Goal: Task Accomplishment & Management: Complete application form

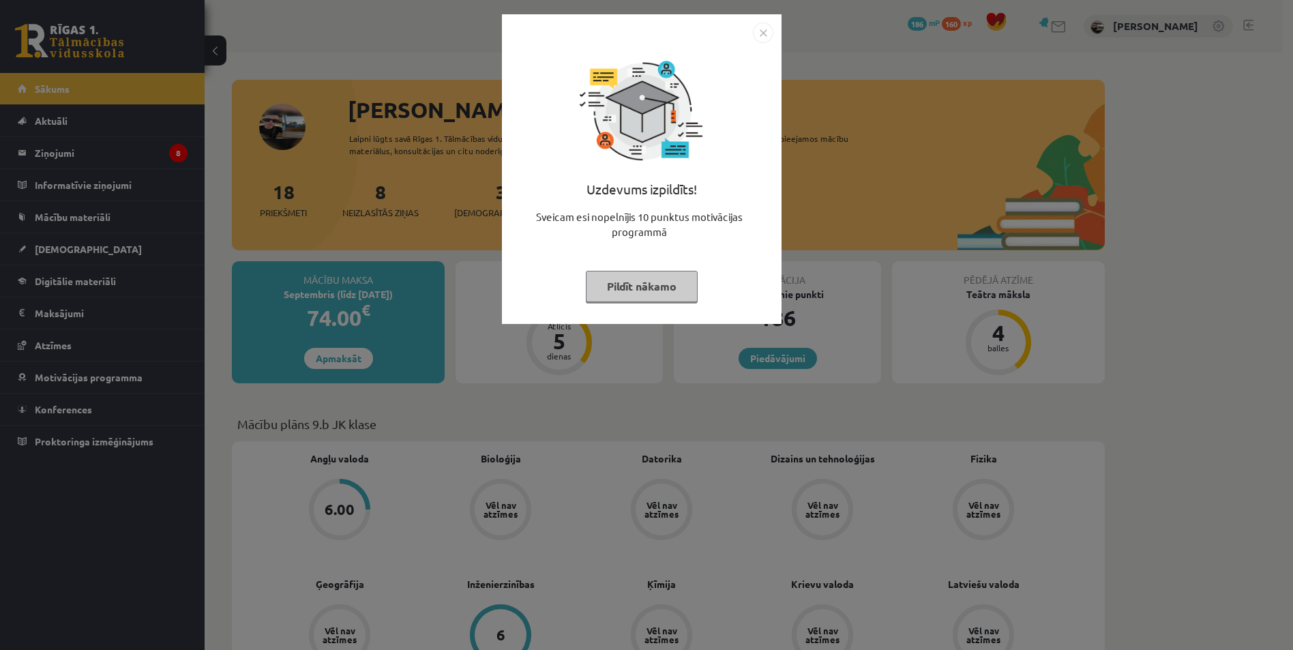
click at [650, 295] on button "Pildīt nākamo" at bounding box center [642, 286] width 112 height 31
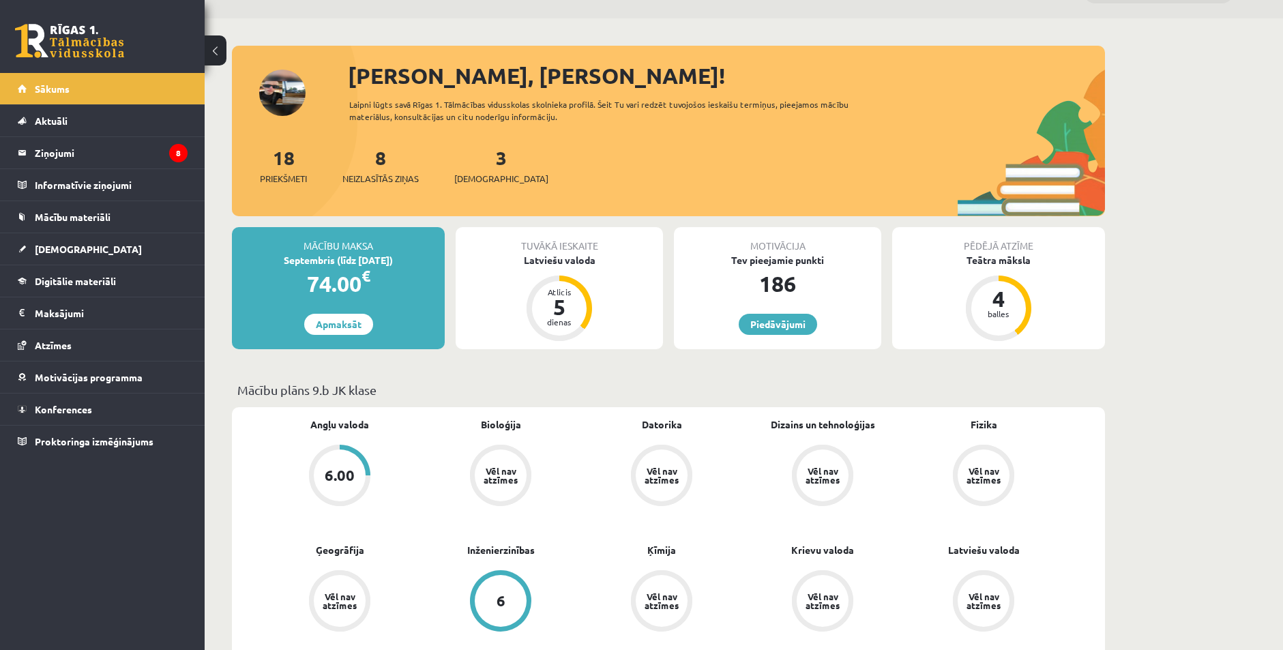
scroll to position [341, 0]
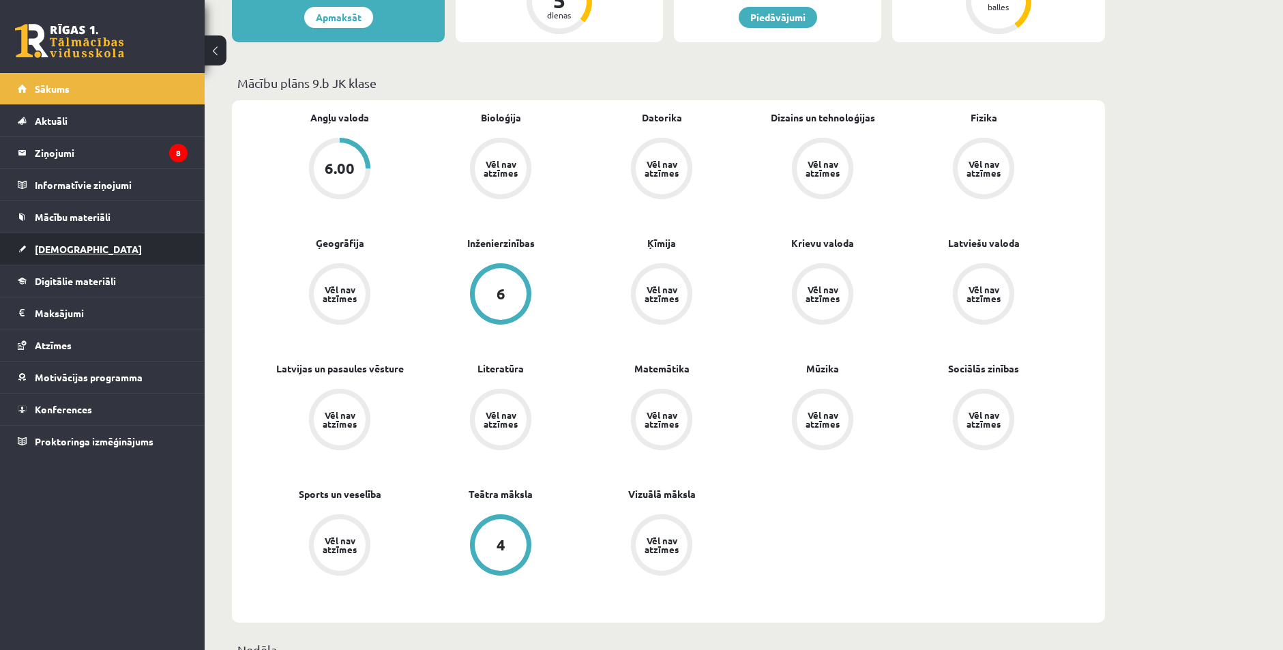
click at [83, 241] on link "[DEMOGRAPHIC_DATA]" at bounding box center [103, 248] width 170 height 31
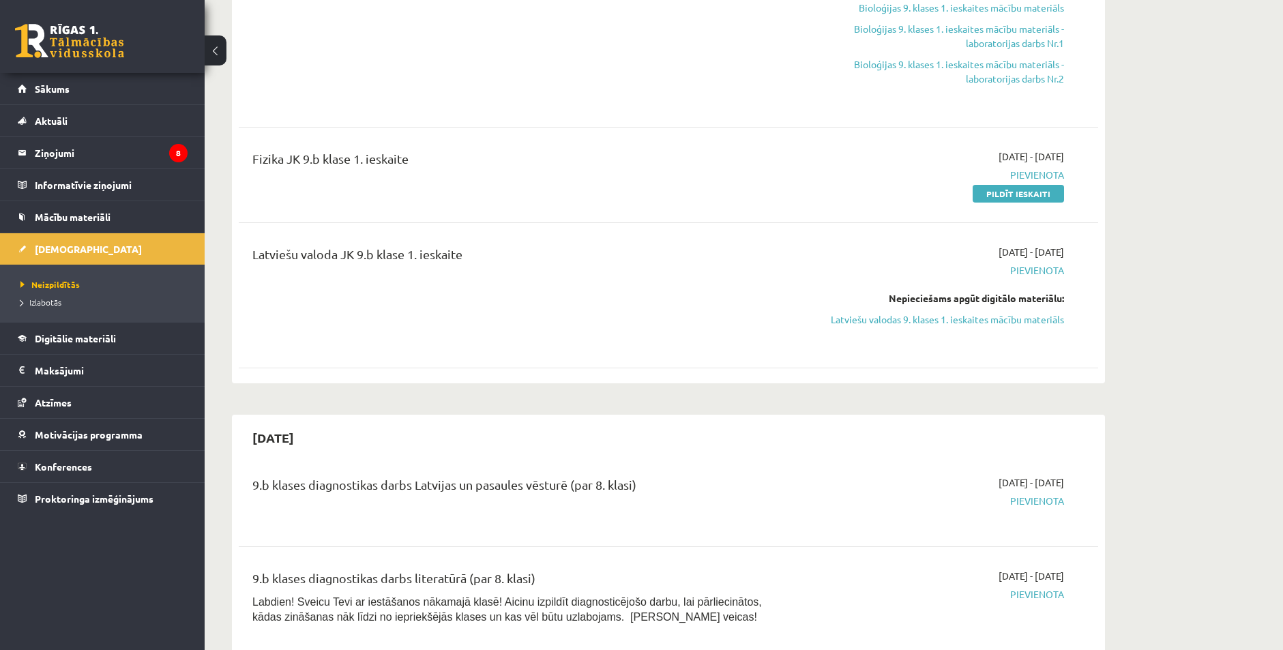
scroll to position [68, 0]
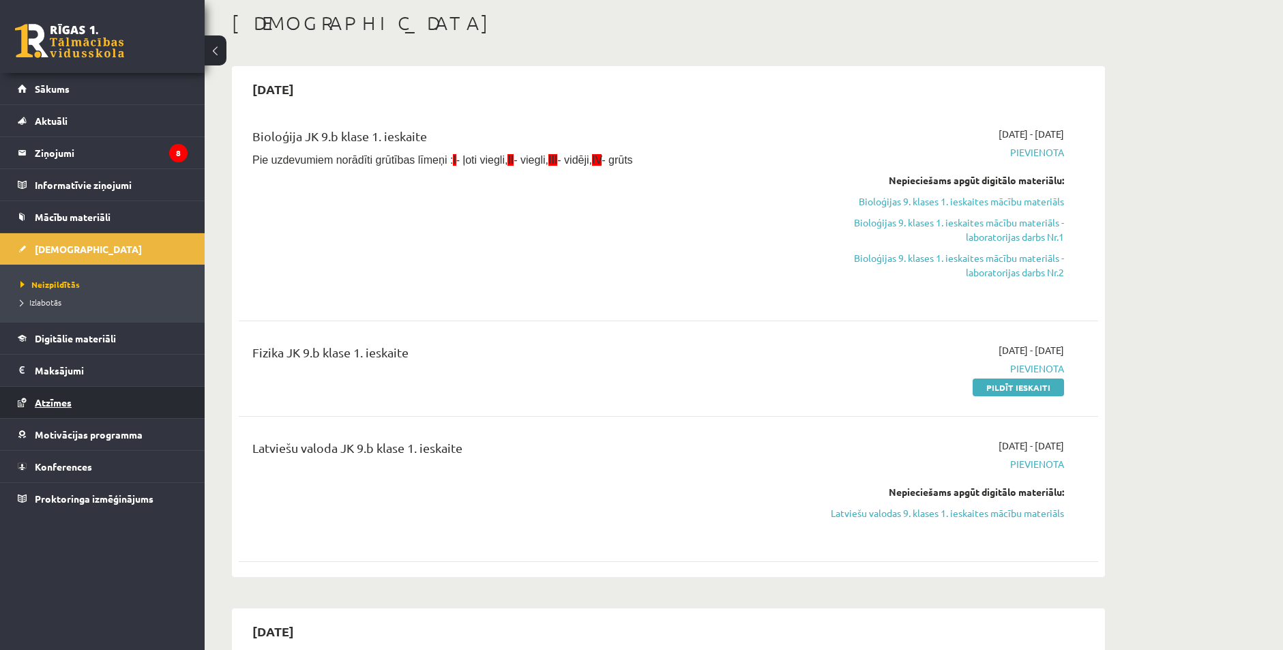
click at [57, 397] on span "Atzīmes" at bounding box center [53, 402] width 37 height 12
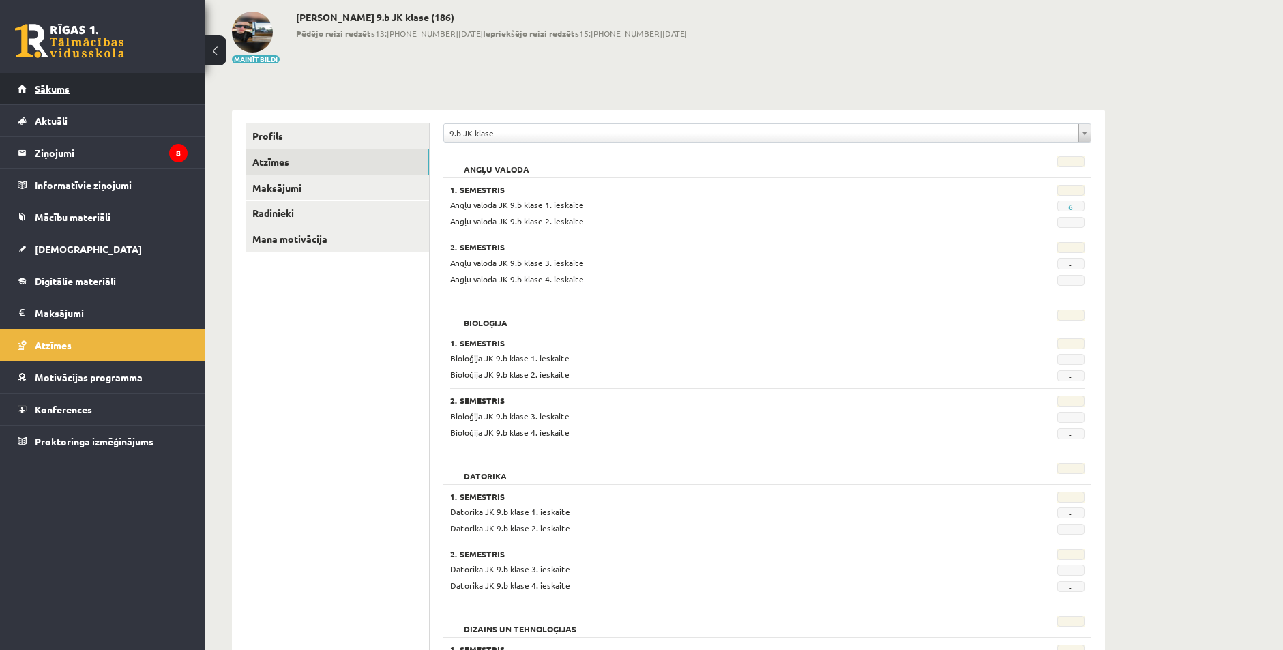
click at [86, 96] on link "Sākums" at bounding box center [103, 88] width 170 height 31
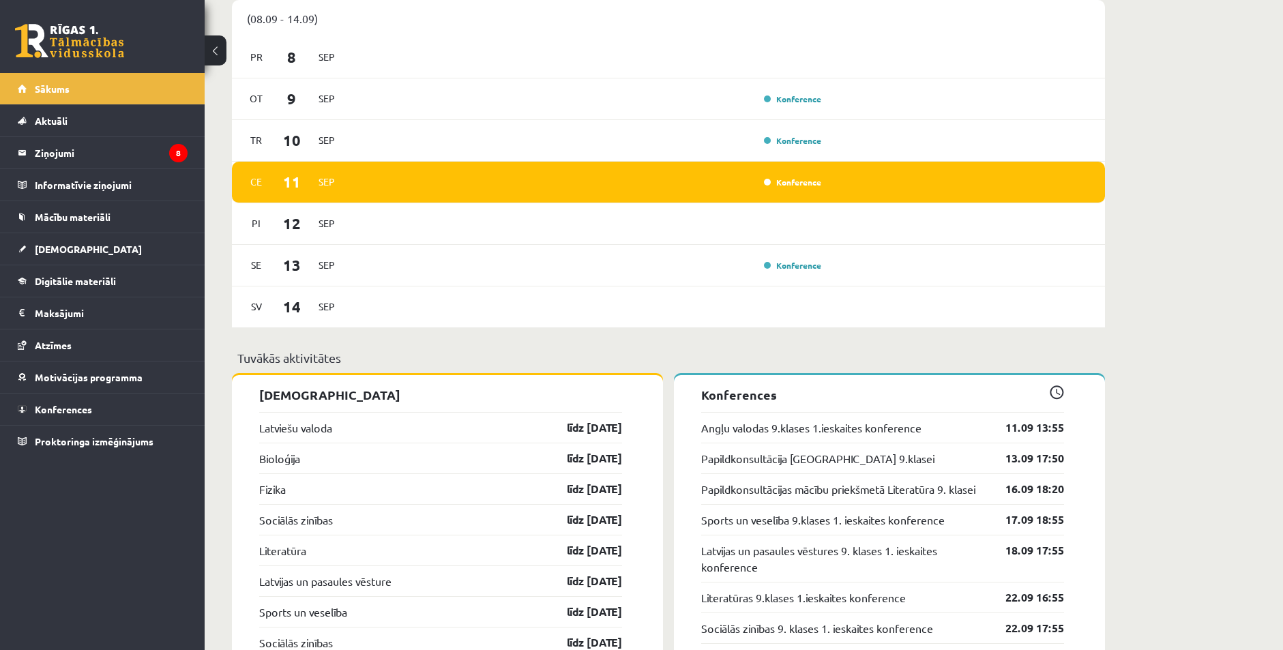
scroll to position [1023, 0]
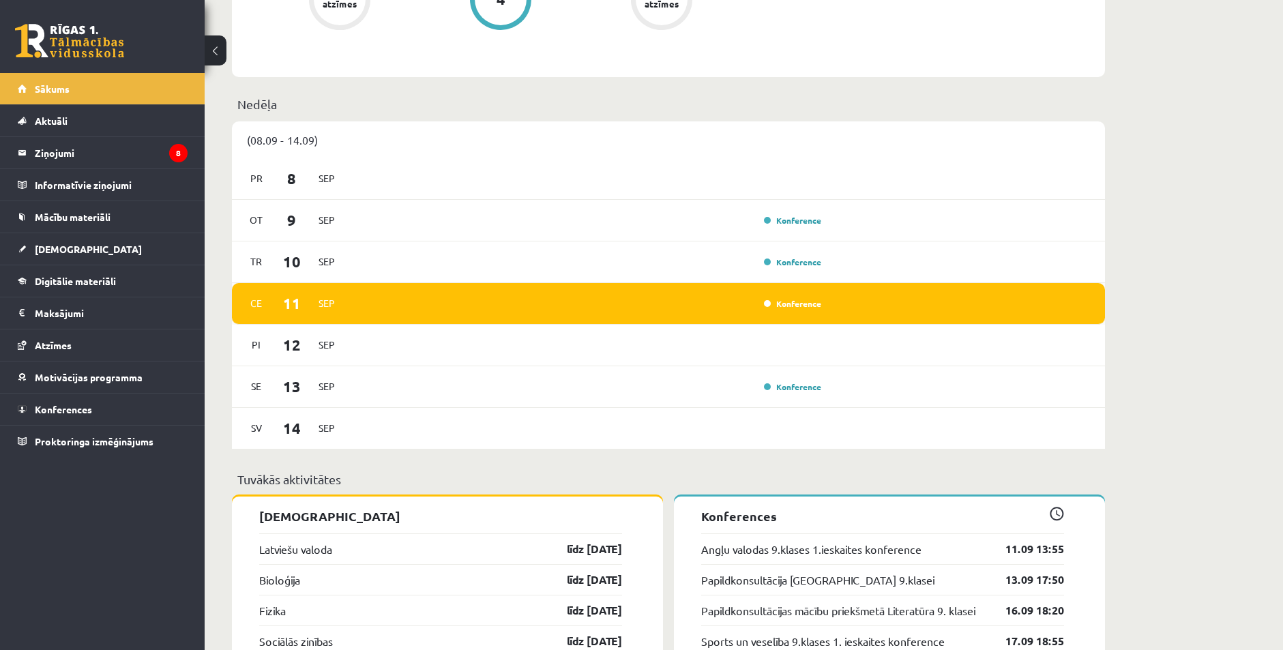
scroll to position [1092, 0]
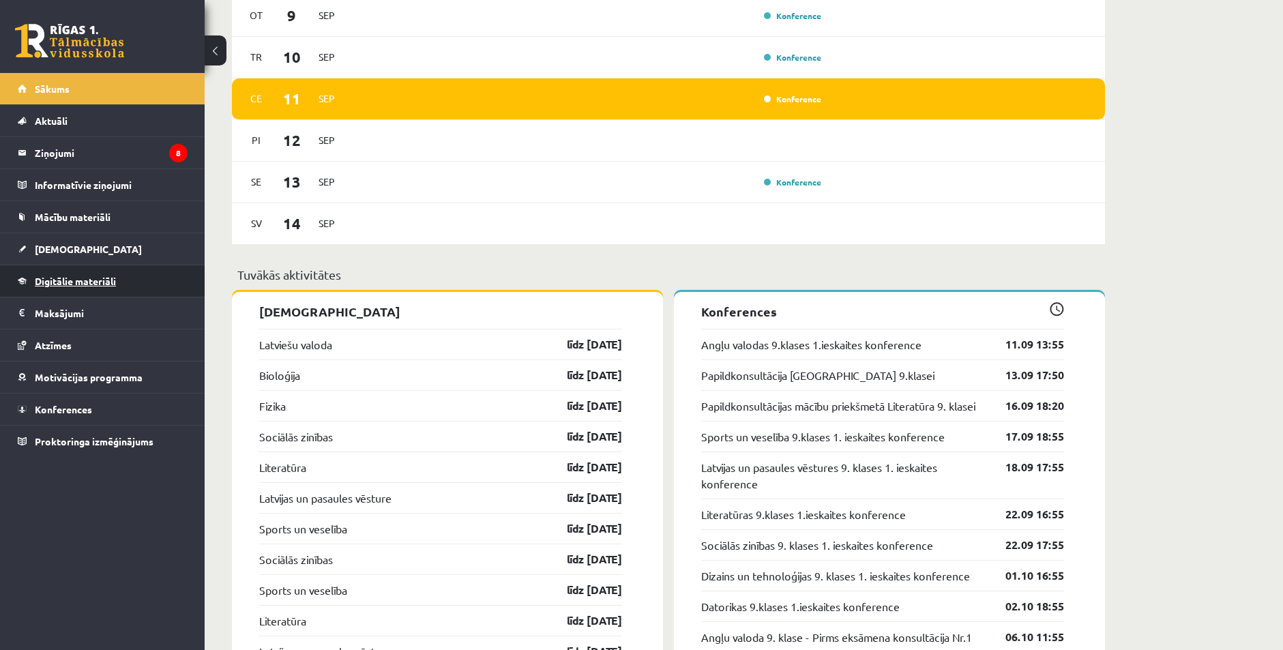
click at [68, 283] on span "Digitālie materiāli" at bounding box center [75, 281] width 81 height 12
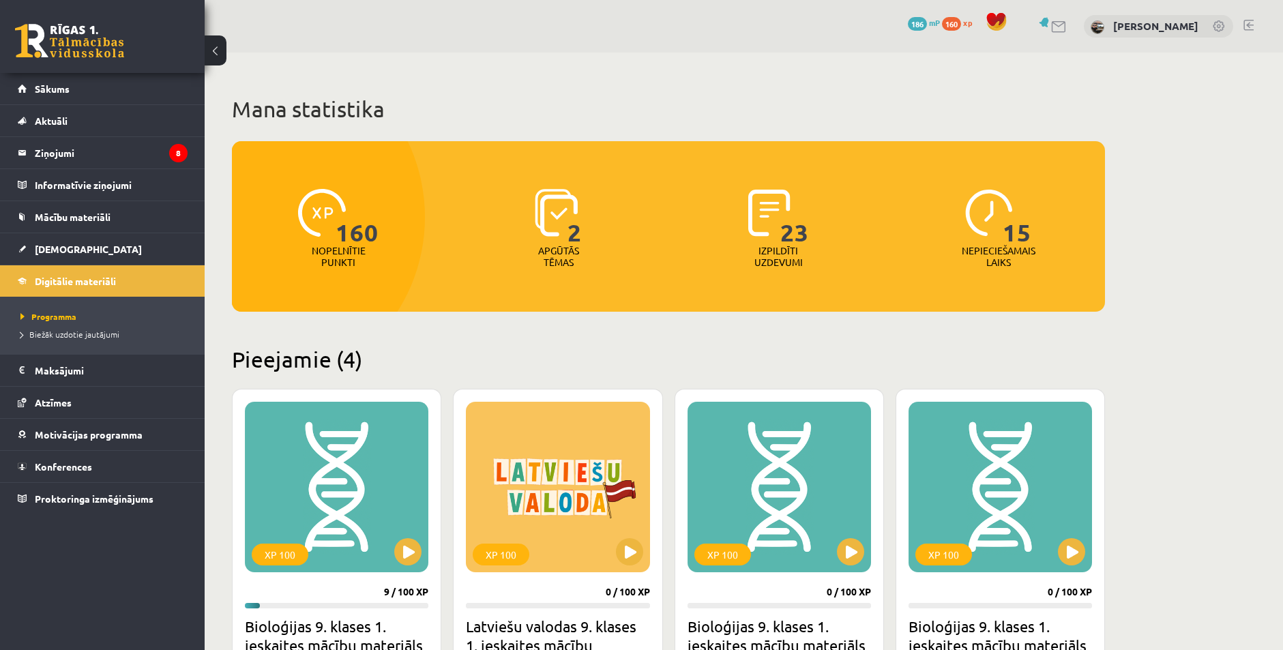
scroll to position [68, 0]
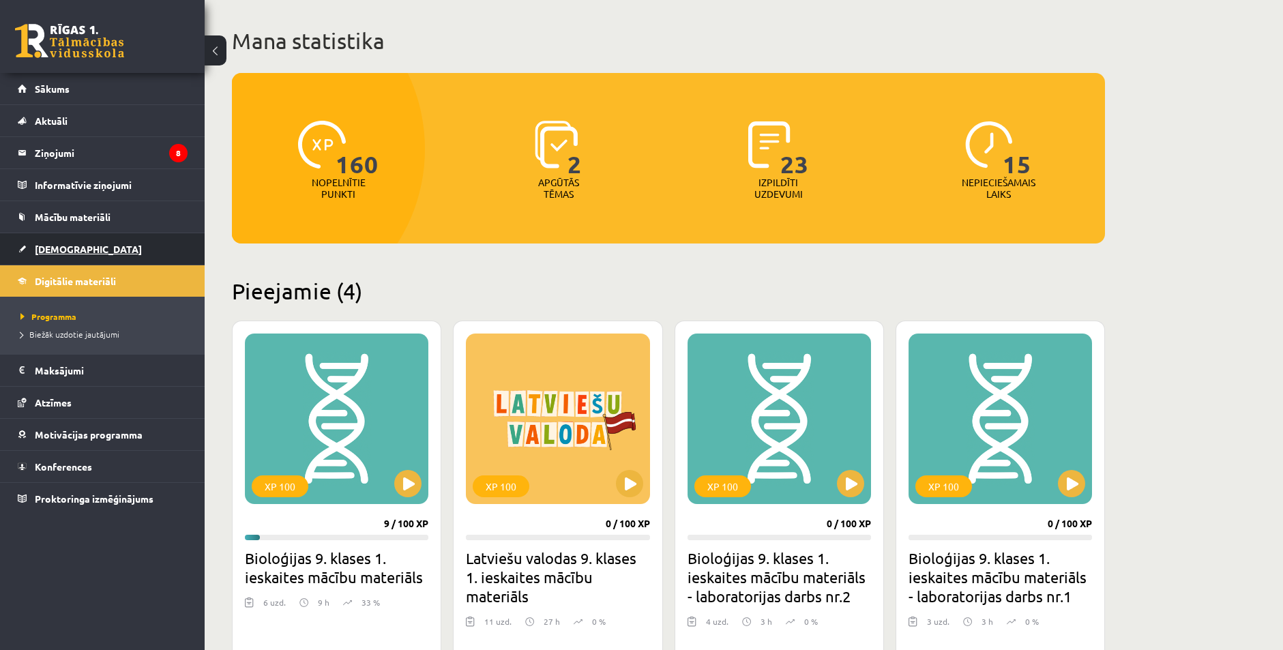
click at [38, 253] on span "[DEMOGRAPHIC_DATA]" at bounding box center [88, 249] width 107 height 12
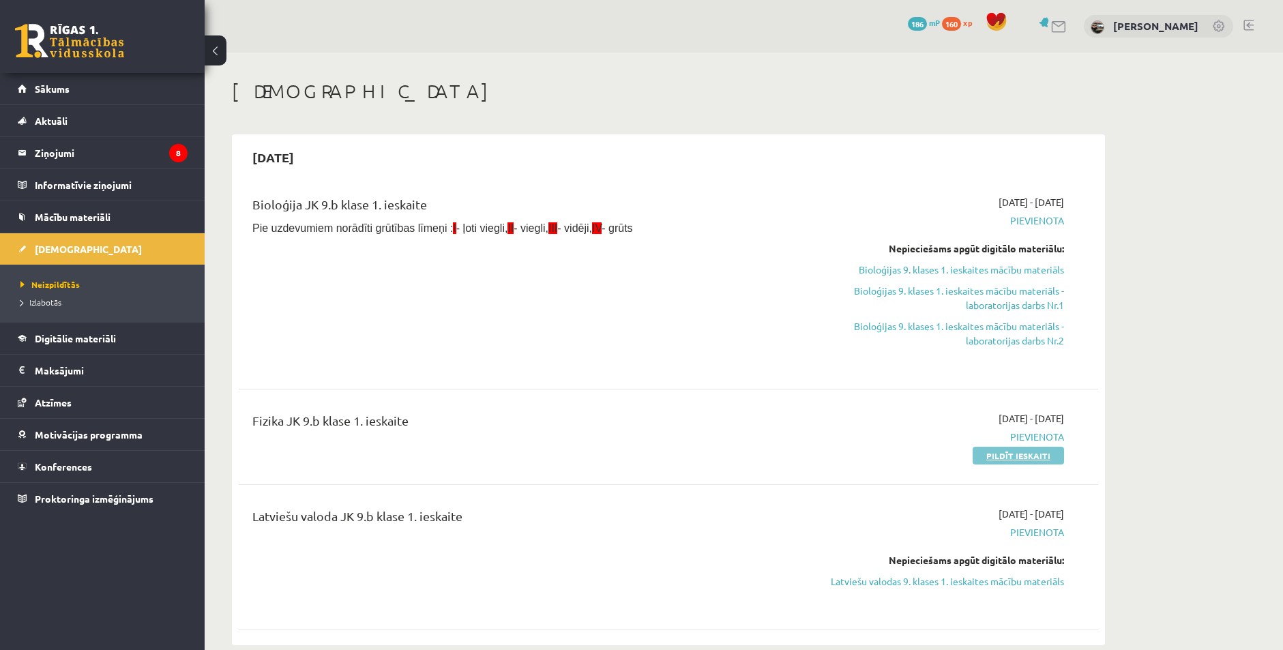
click at [997, 458] on link "Pildīt ieskaiti" at bounding box center [1018, 456] width 91 height 18
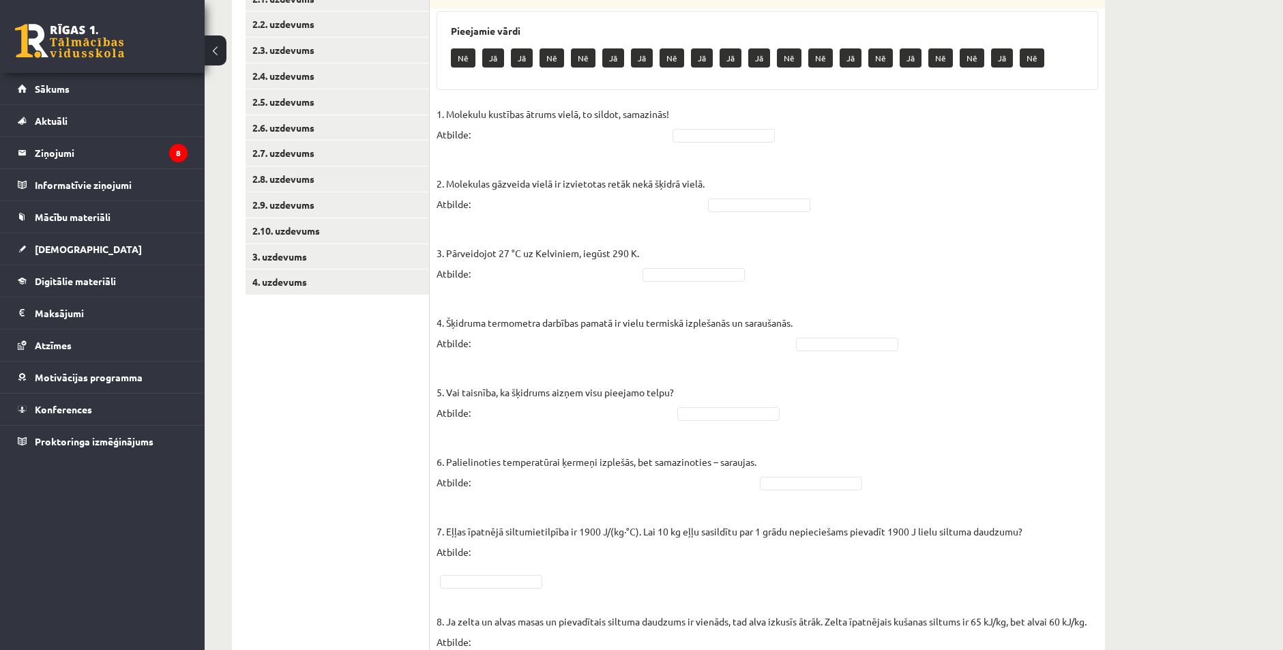
scroll to position [68, 0]
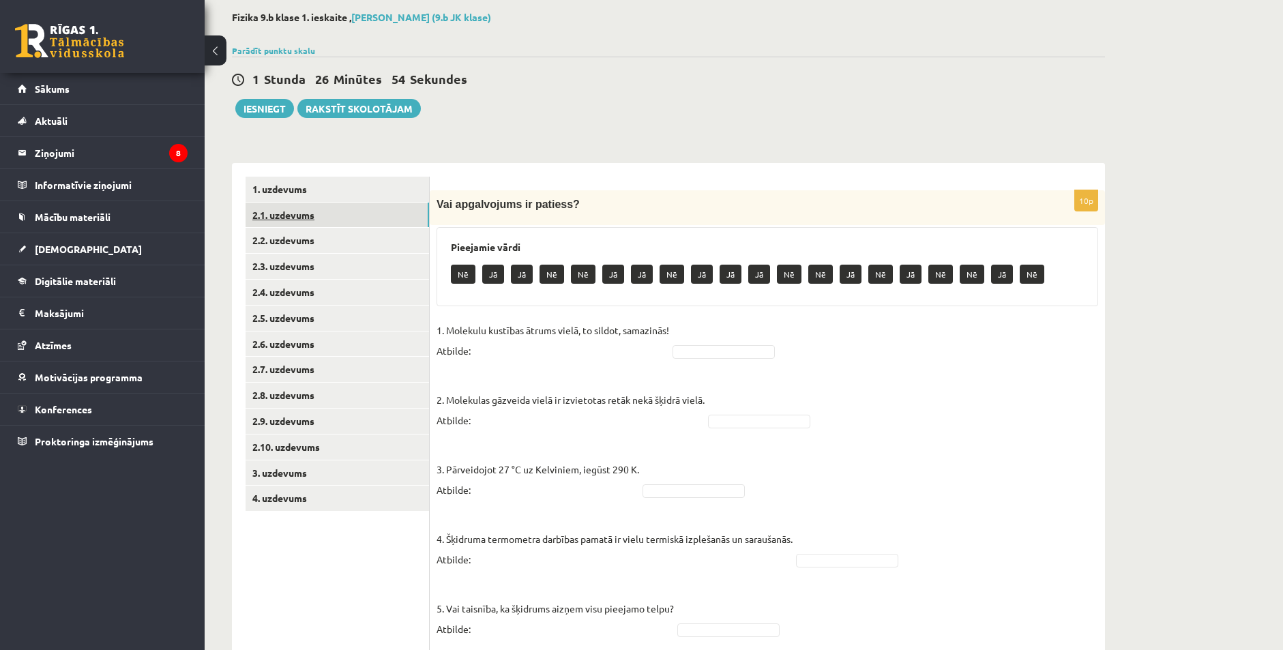
click at [334, 222] on link "2.1. uzdevums" at bounding box center [338, 215] width 184 height 25
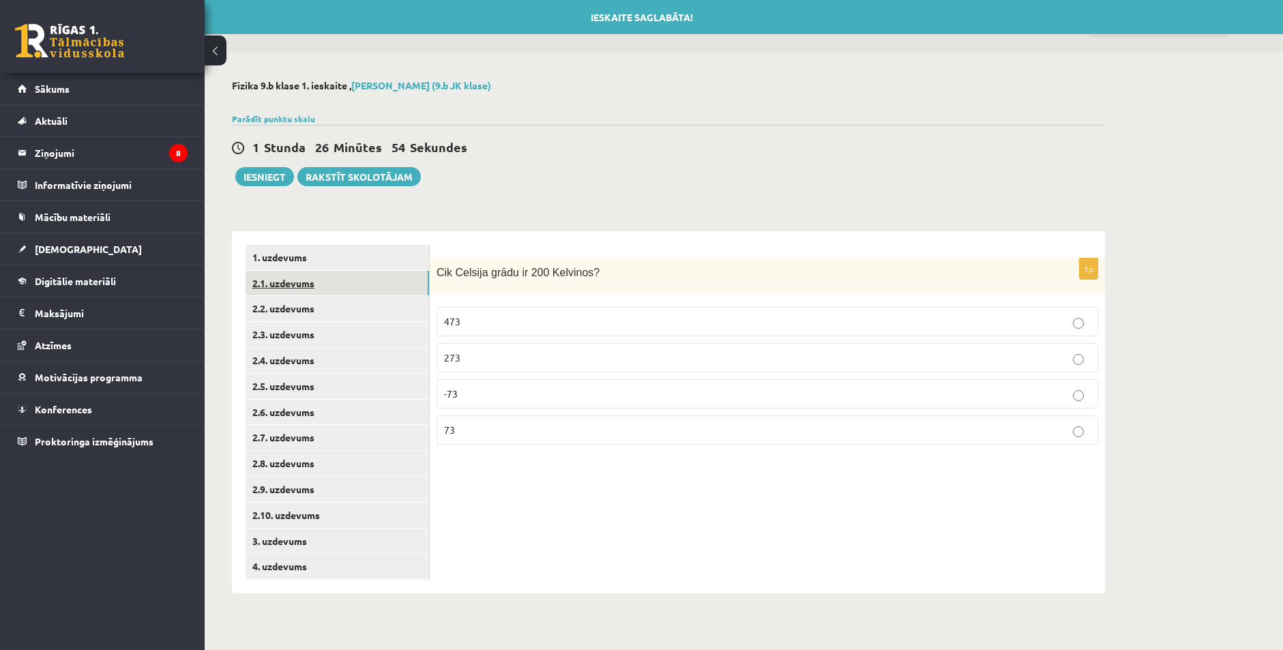
scroll to position [0, 0]
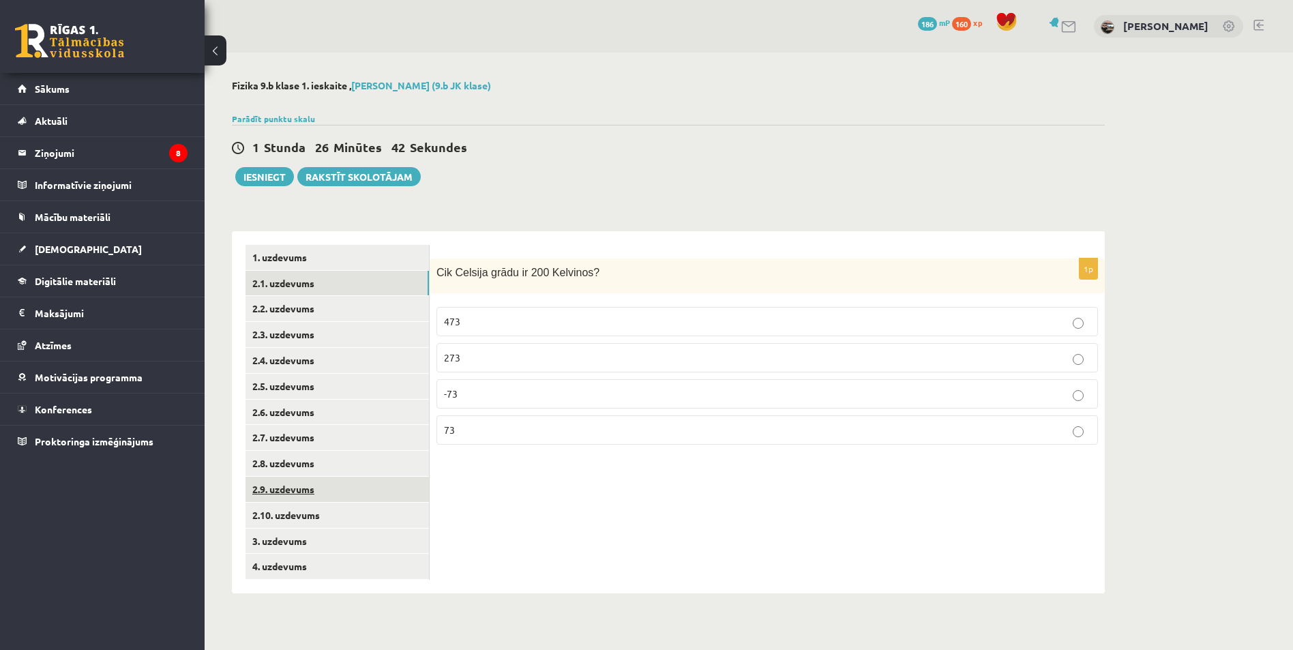
click at [328, 495] on link "2.9. uzdevums" at bounding box center [338, 489] width 184 height 25
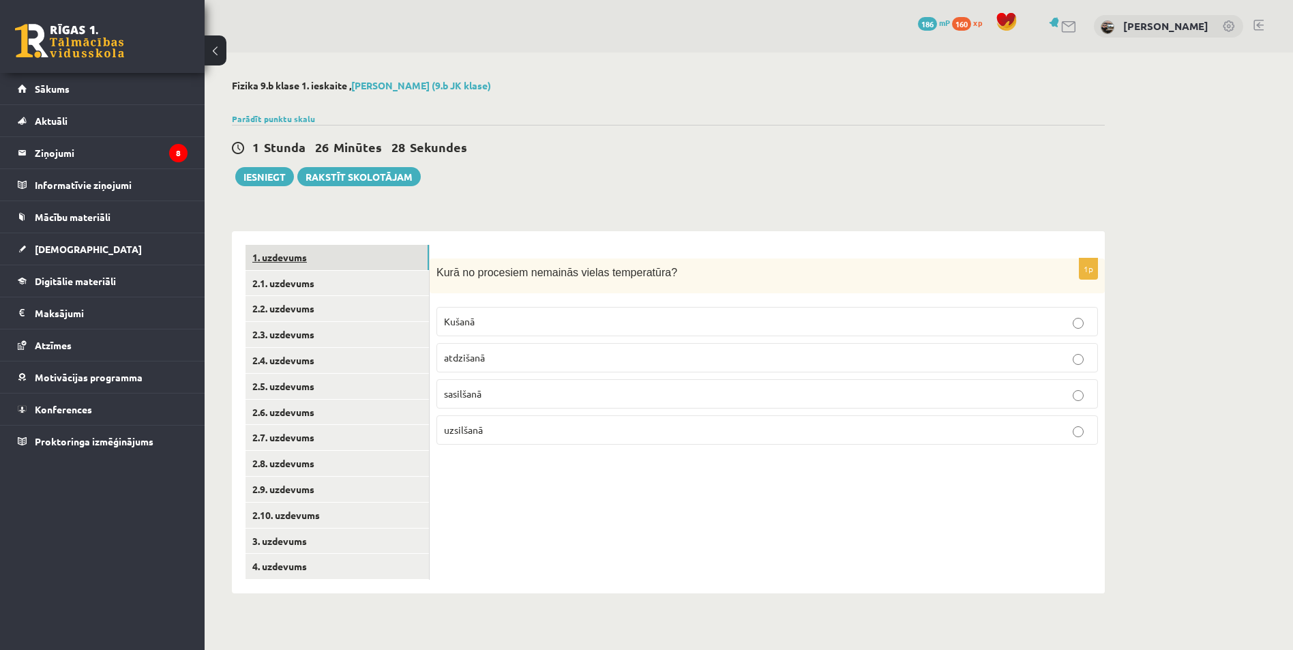
click at [289, 252] on link "1. uzdevums" at bounding box center [338, 257] width 184 height 25
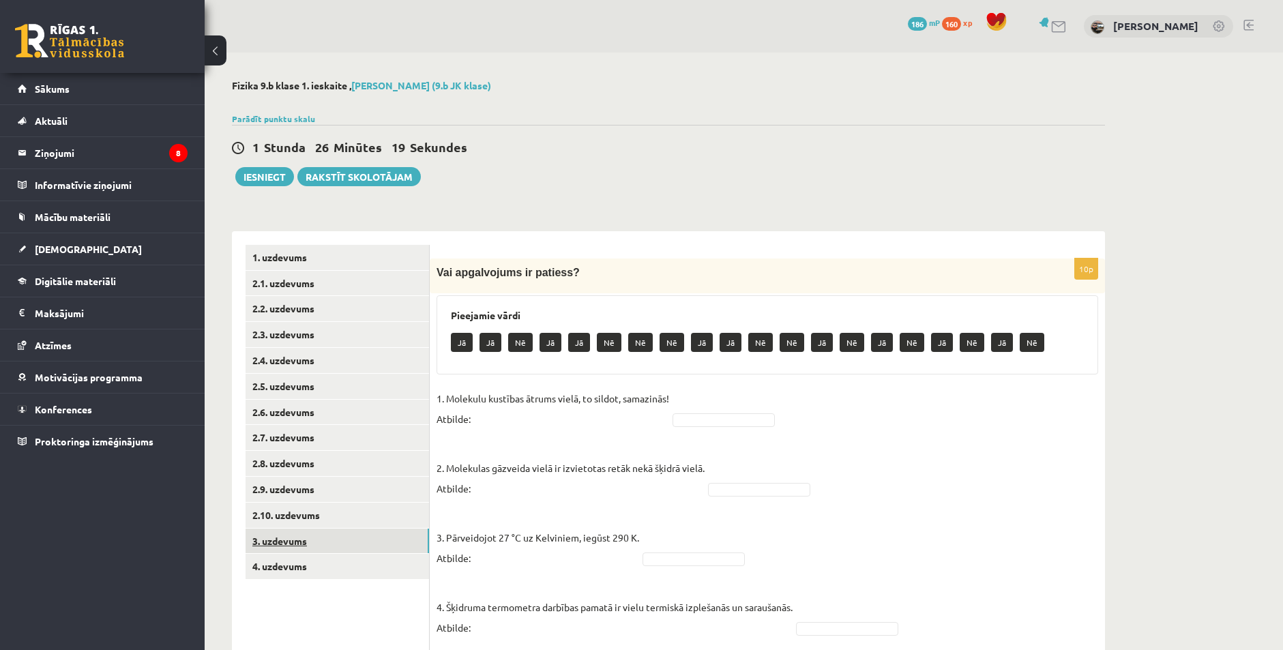
click at [276, 551] on link "3. uzdevums" at bounding box center [338, 541] width 184 height 25
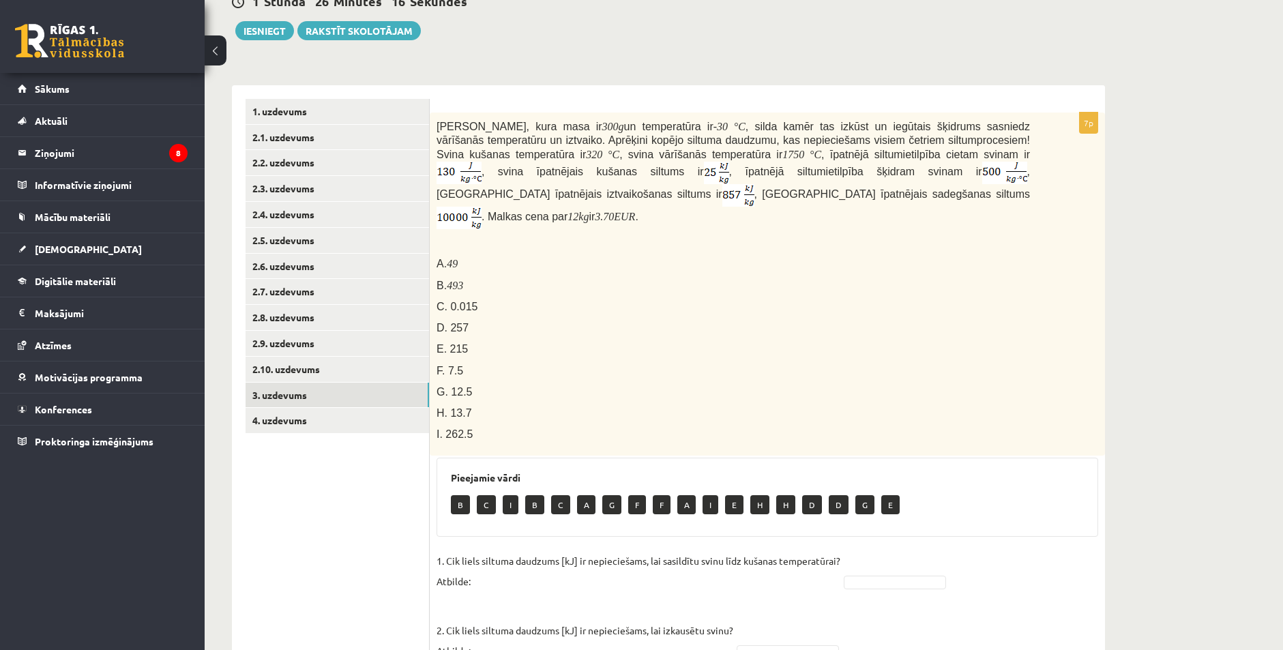
scroll to position [136, 0]
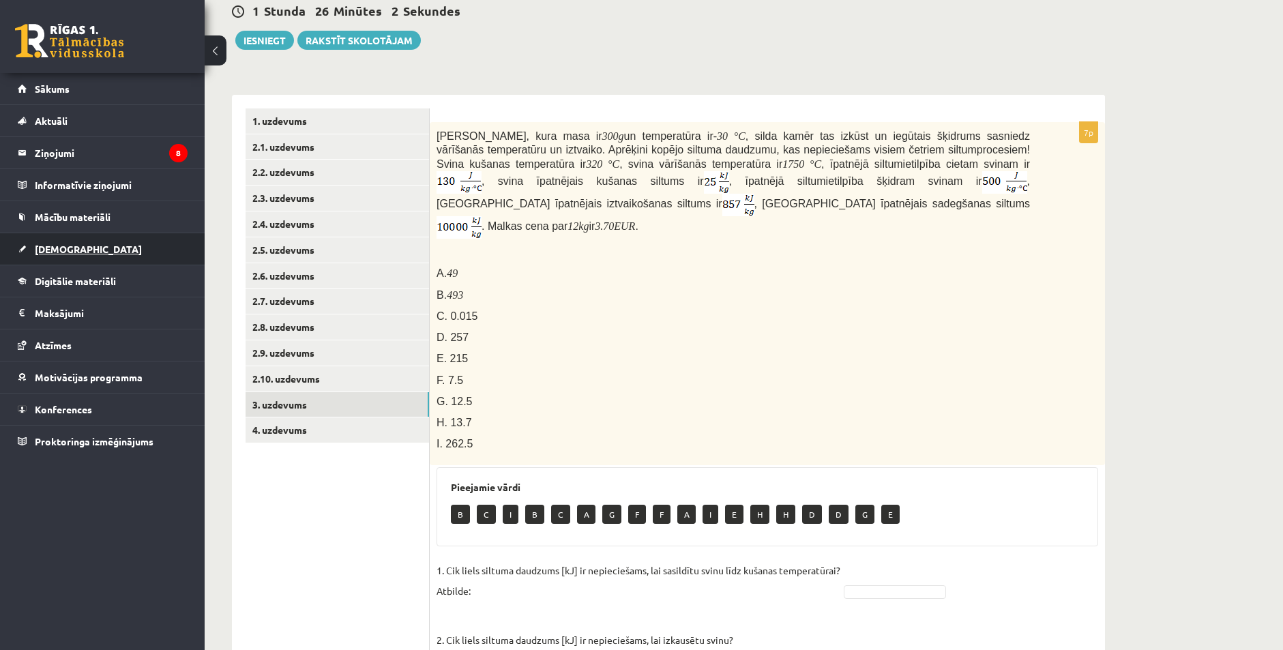
click at [63, 247] on span "[DEMOGRAPHIC_DATA]" at bounding box center [88, 249] width 107 height 12
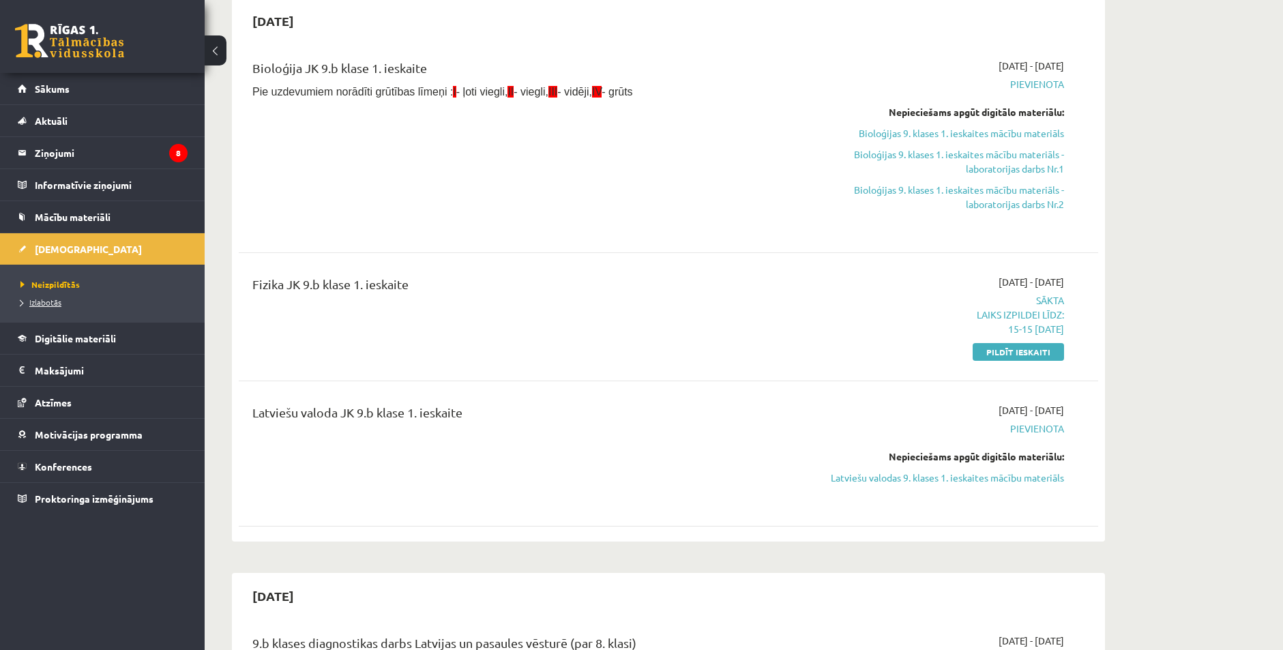
click at [43, 302] on span "Izlabotās" at bounding box center [40, 302] width 41 height 11
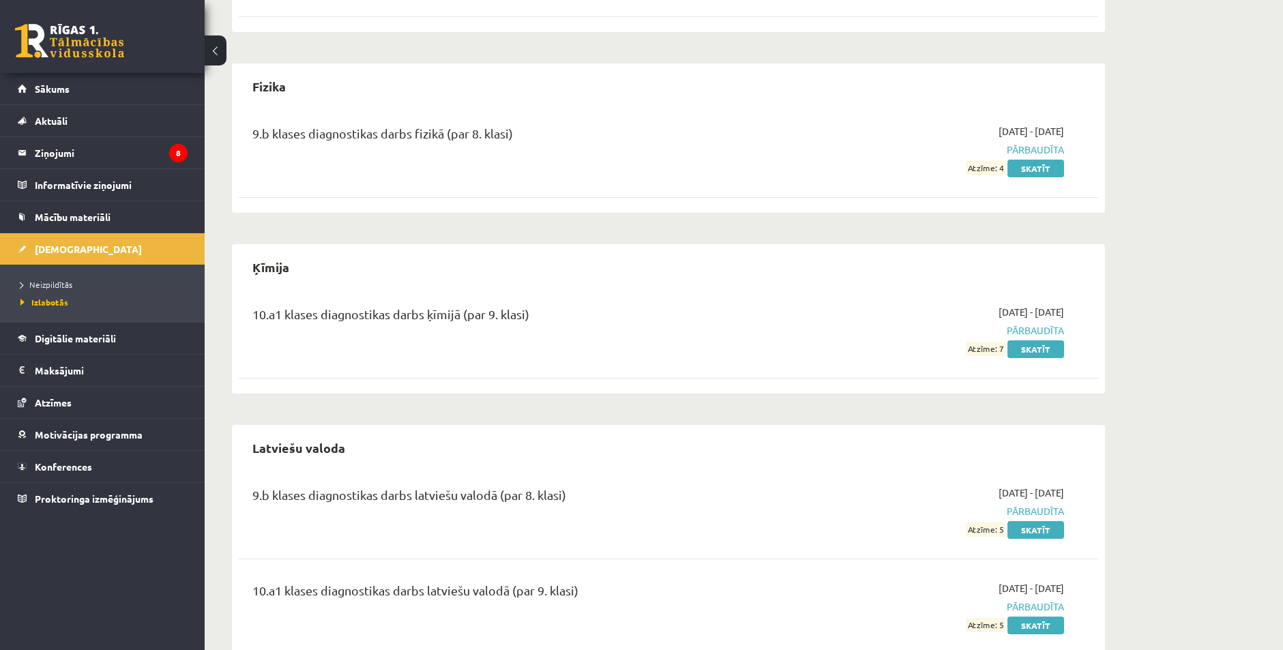
scroll to position [937, 0]
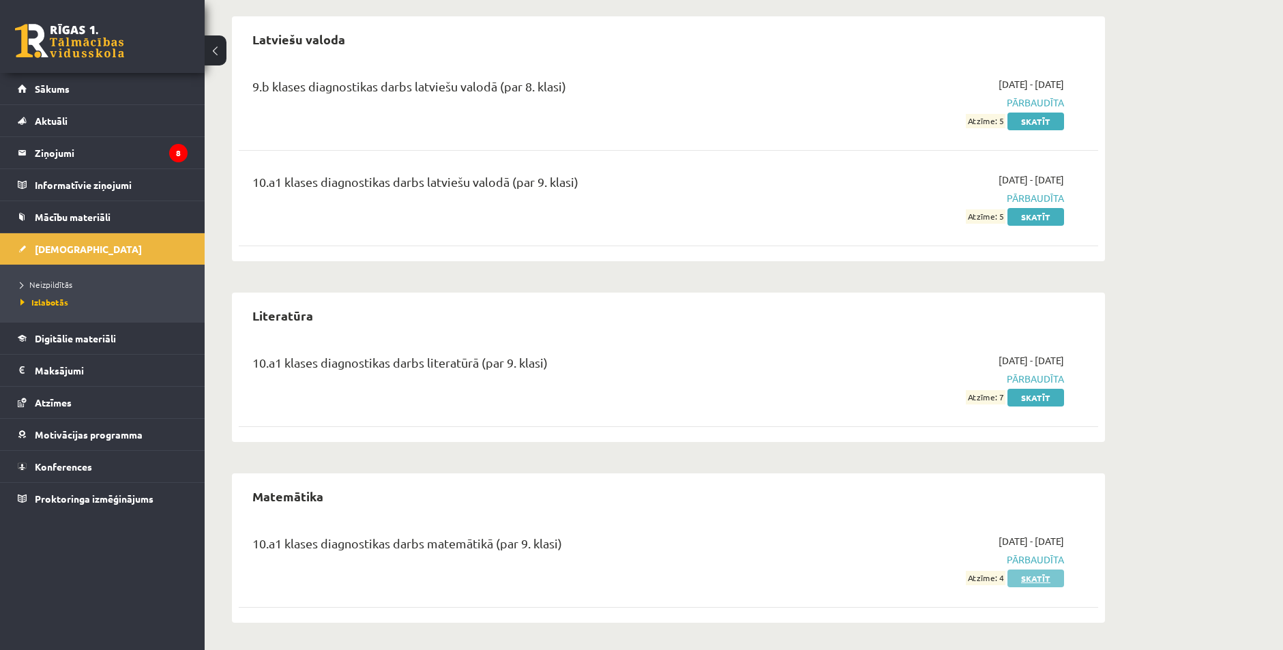
click at [1034, 572] on link "Skatīt" at bounding box center [1036, 579] width 57 height 18
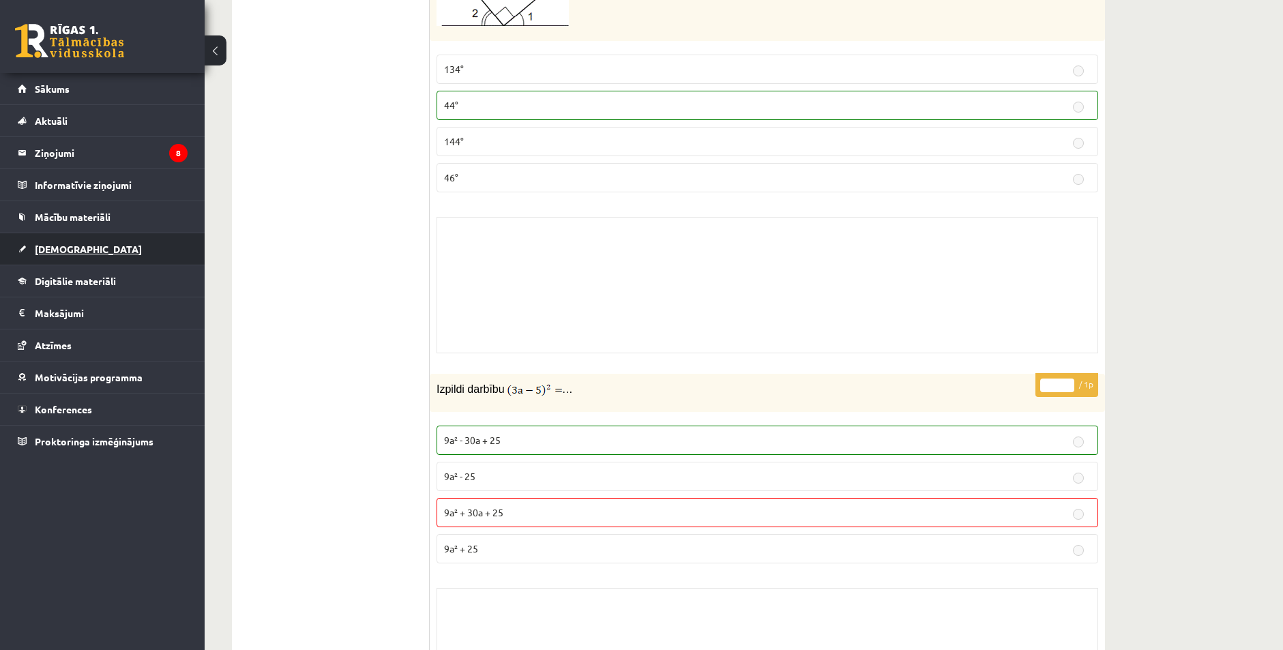
scroll to position [6890, 0]
click at [60, 249] on span "[DEMOGRAPHIC_DATA]" at bounding box center [88, 249] width 107 height 12
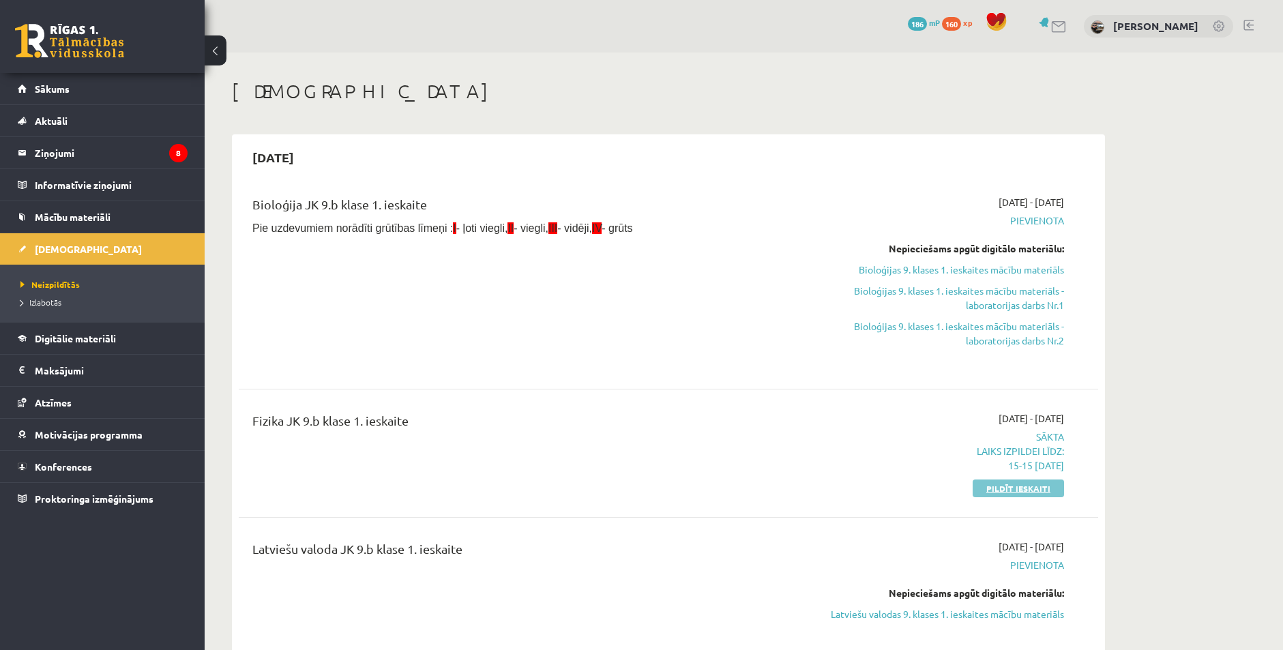
click at [999, 488] on link "Pildīt ieskaiti" at bounding box center [1018, 489] width 91 height 18
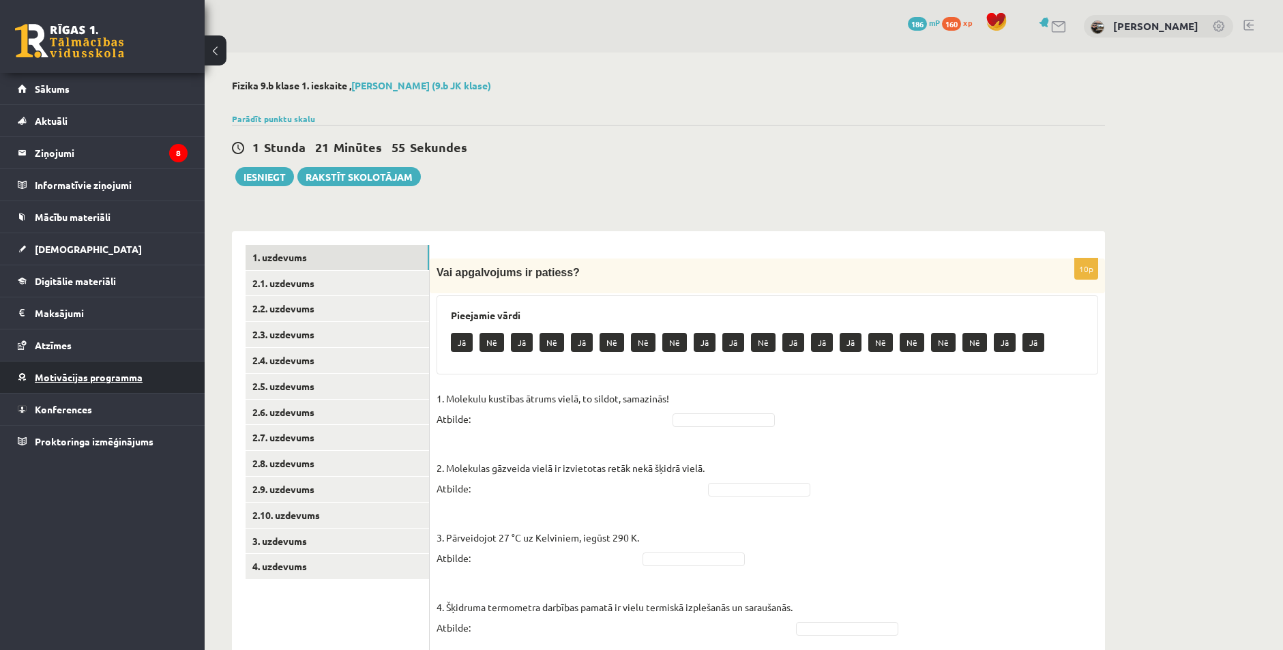
click at [107, 383] on link "Motivācijas programma" at bounding box center [103, 377] width 170 height 31
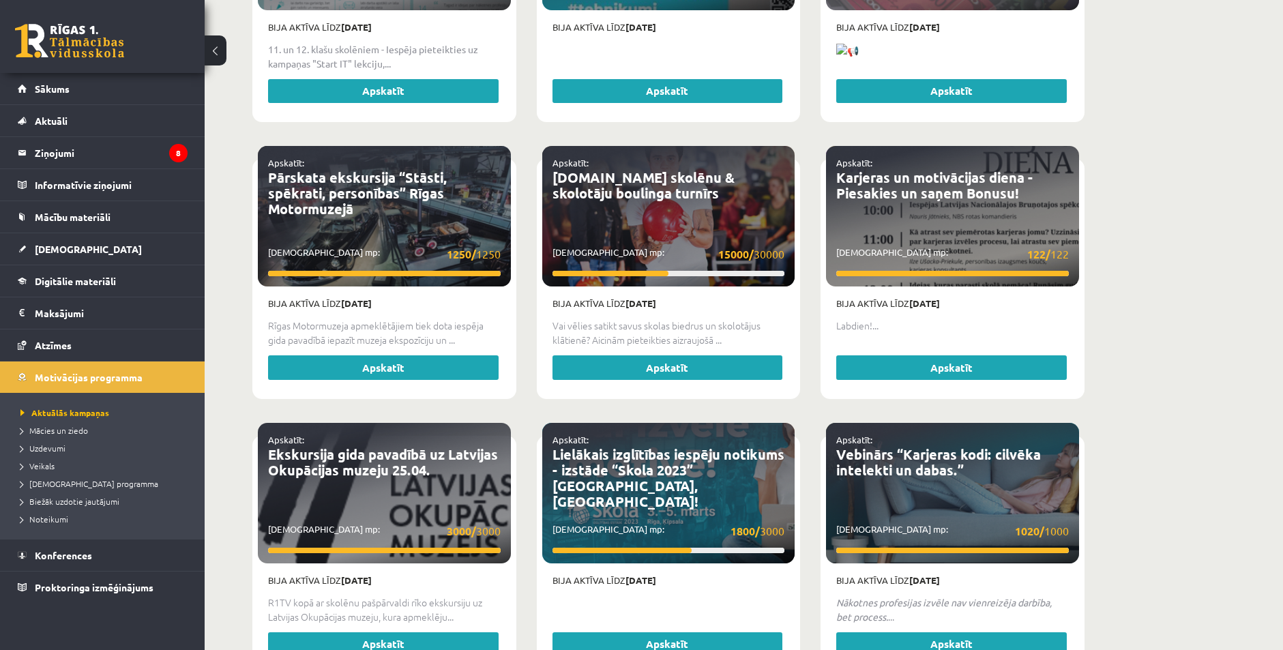
scroll to position [2466, 0]
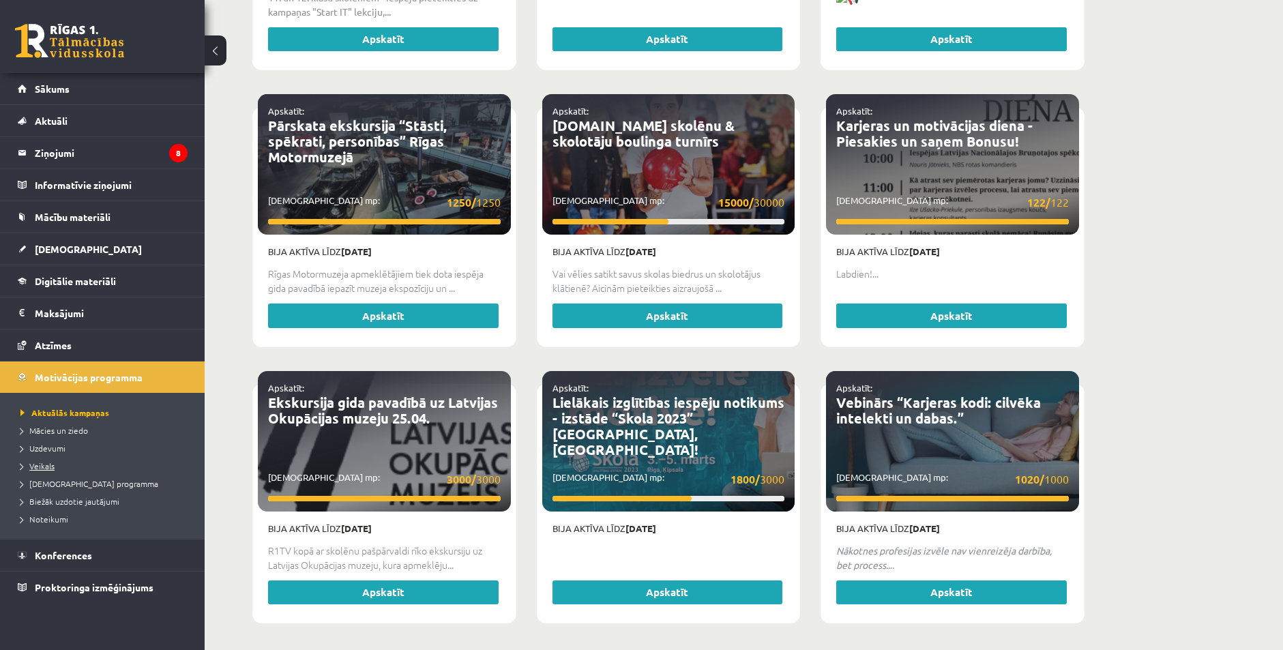
click at [48, 464] on span "Veikals" at bounding box center [37, 465] width 34 height 11
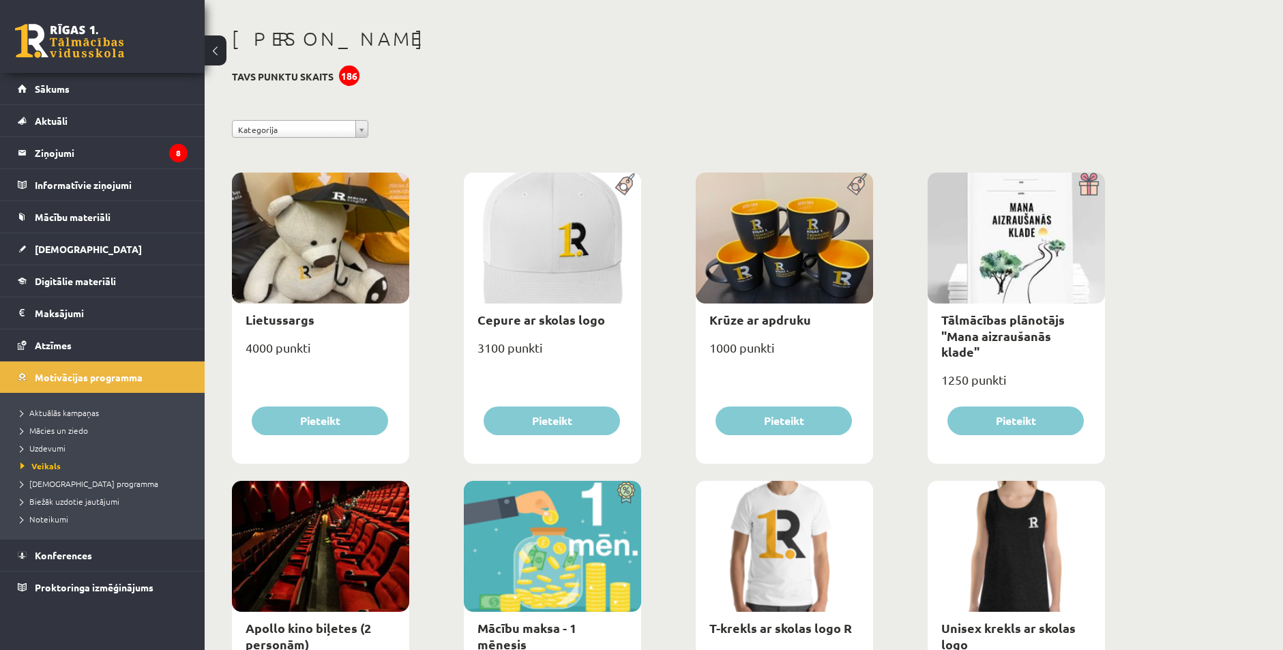
scroll to position [205, 0]
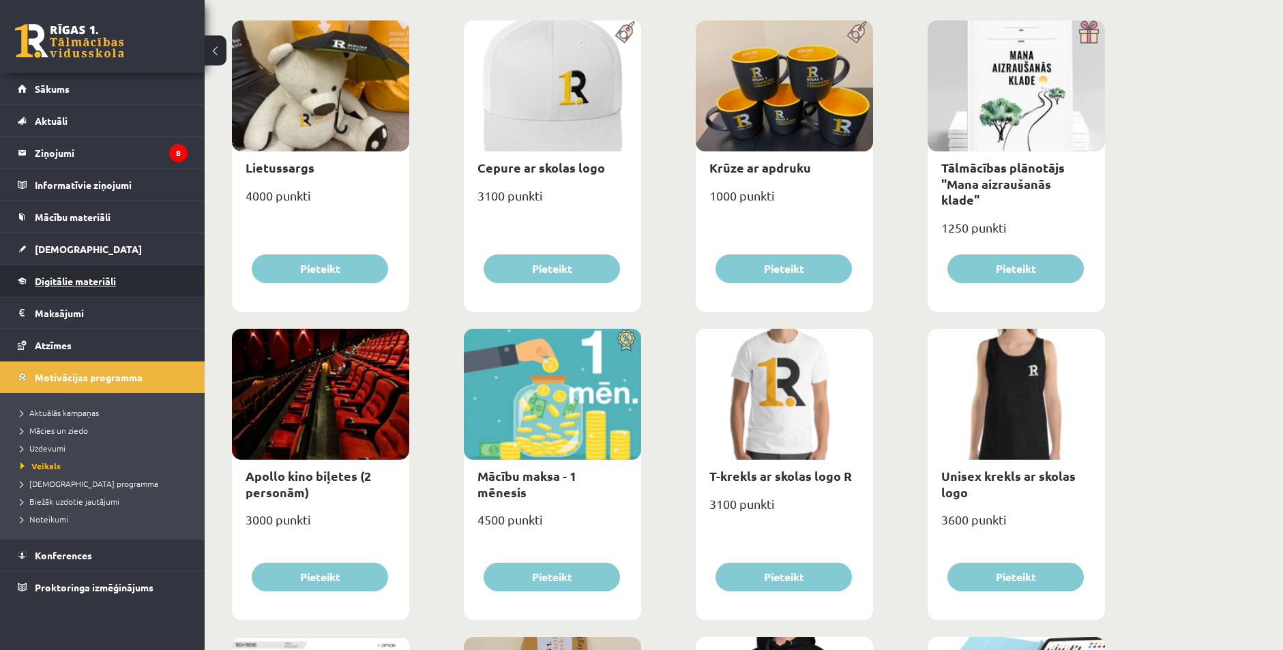
click at [116, 281] on span "Digitālie materiāli" at bounding box center [75, 281] width 81 height 12
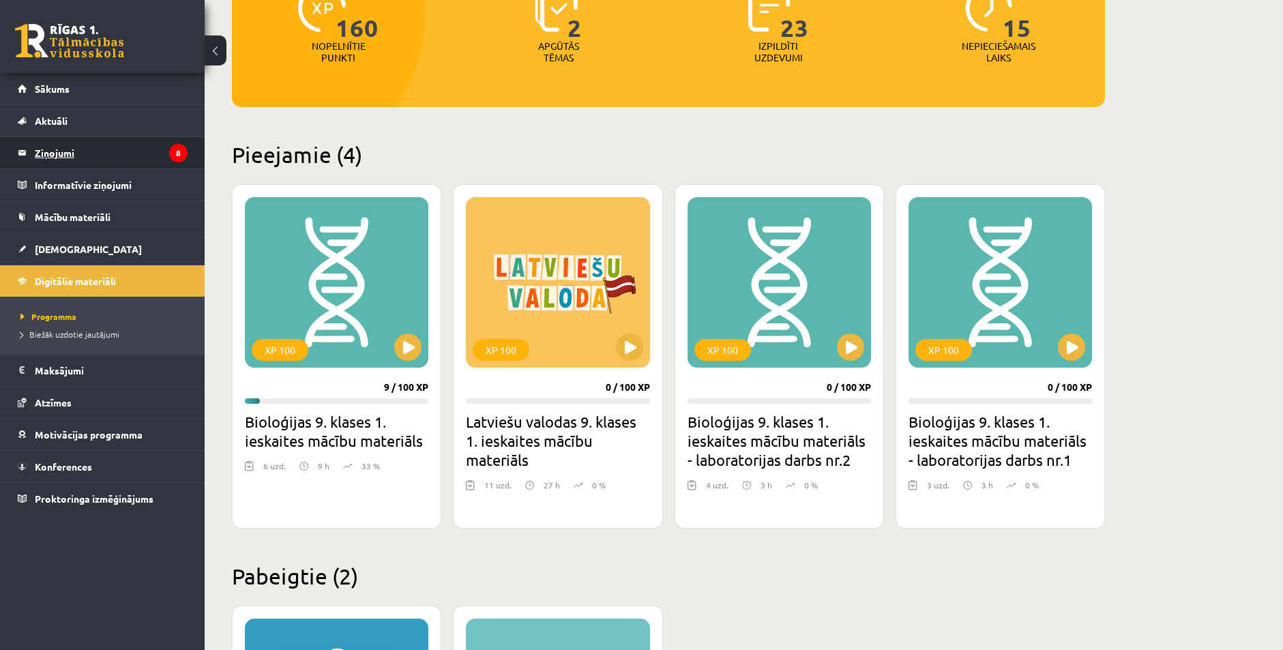
click at [180, 160] on icon "8" at bounding box center [178, 153] width 18 height 18
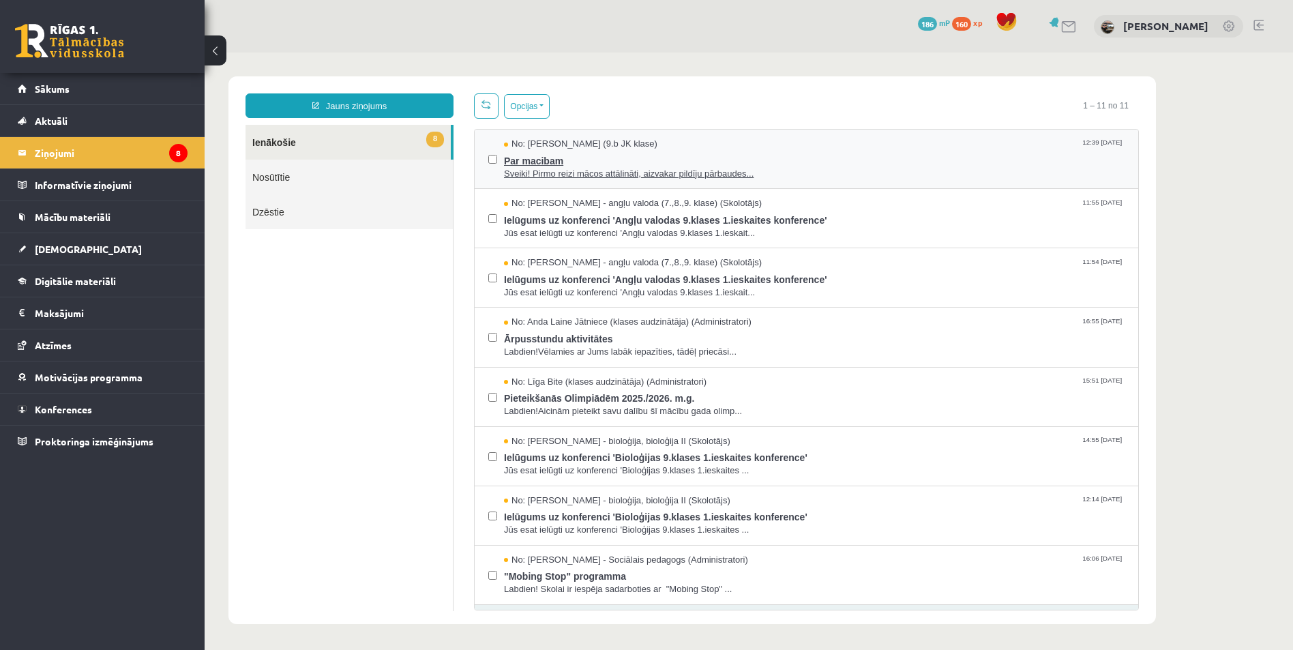
click at [720, 172] on span "Sveiki! Pirmo reizi mācos attālināti, aizvakar pildīju pārbaudes..." at bounding box center [814, 174] width 621 height 13
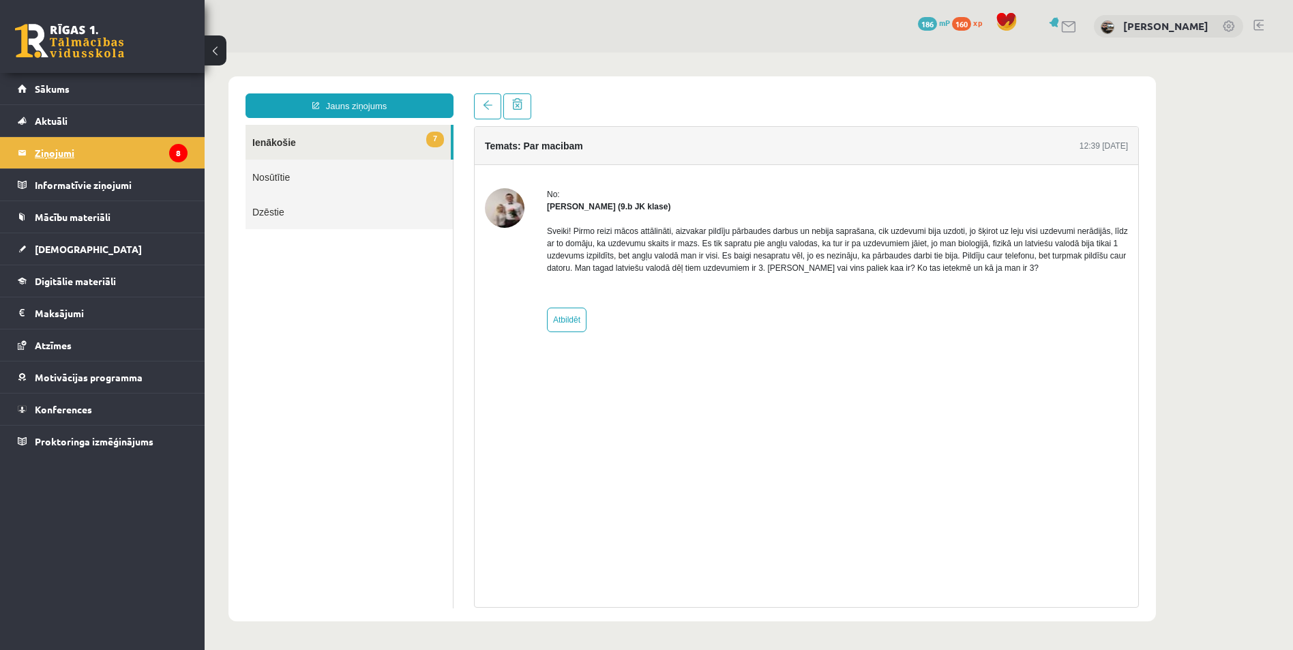
click at [97, 153] on legend "Ziņojumi 8" at bounding box center [111, 152] width 153 height 31
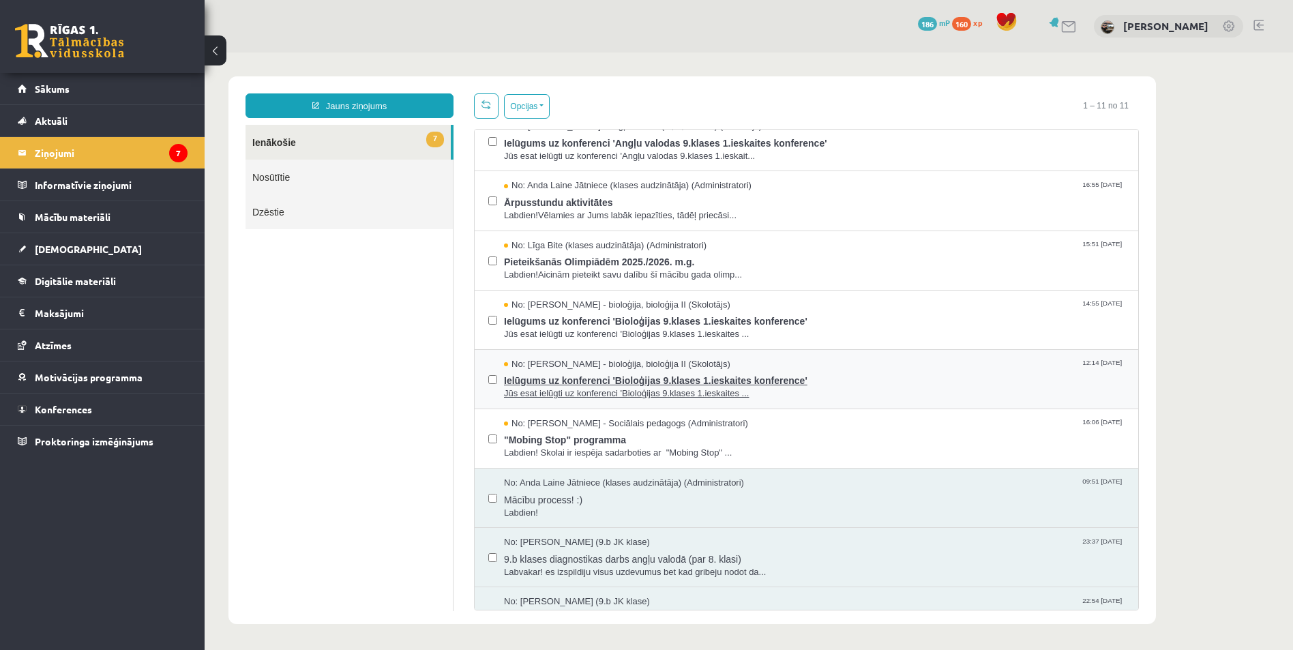
scroll to position [173, 0]
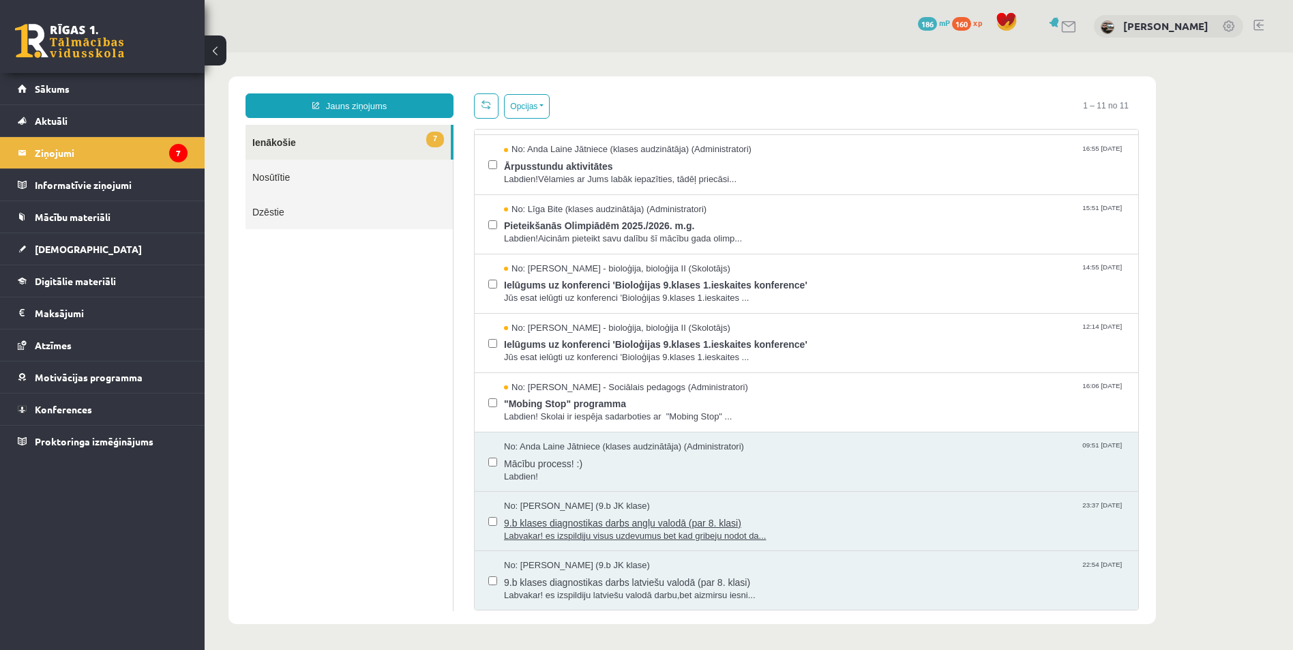
click at [652, 523] on span "9.b klases diagnostikas darbs angļu valodā (par 8. klasi)" at bounding box center [814, 521] width 621 height 17
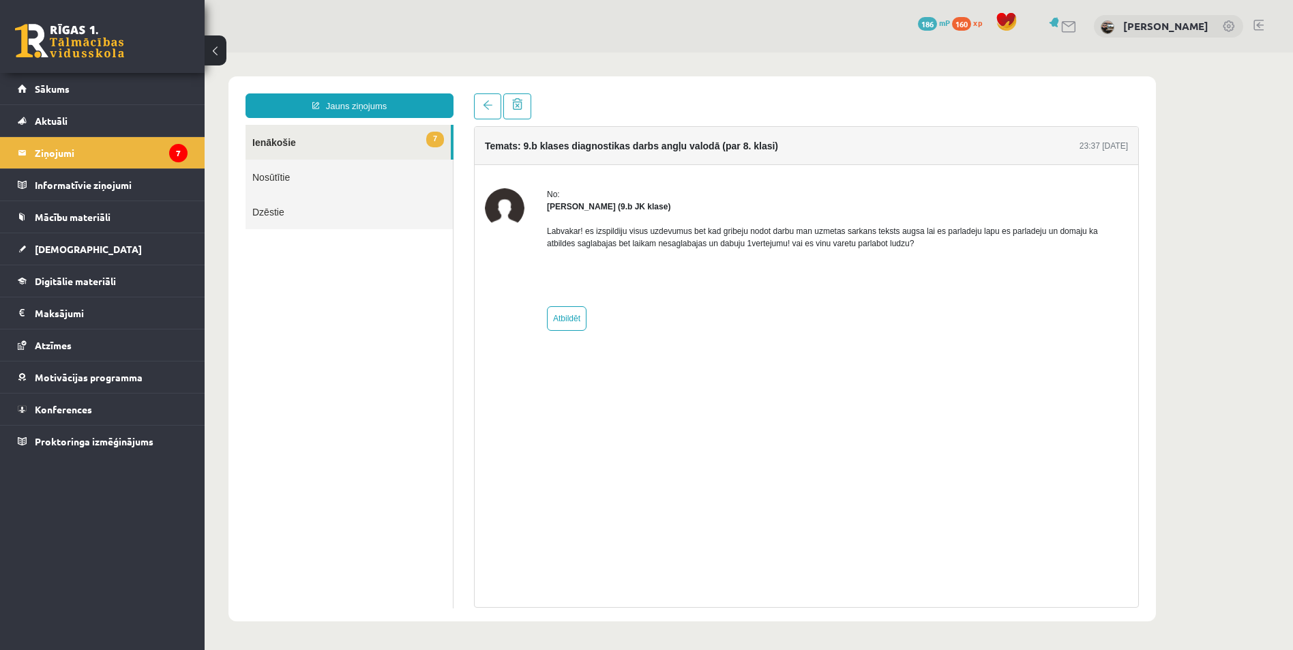
scroll to position [0, 0]
click at [1231, 27] on link at bounding box center [1230, 27] width 14 height 14
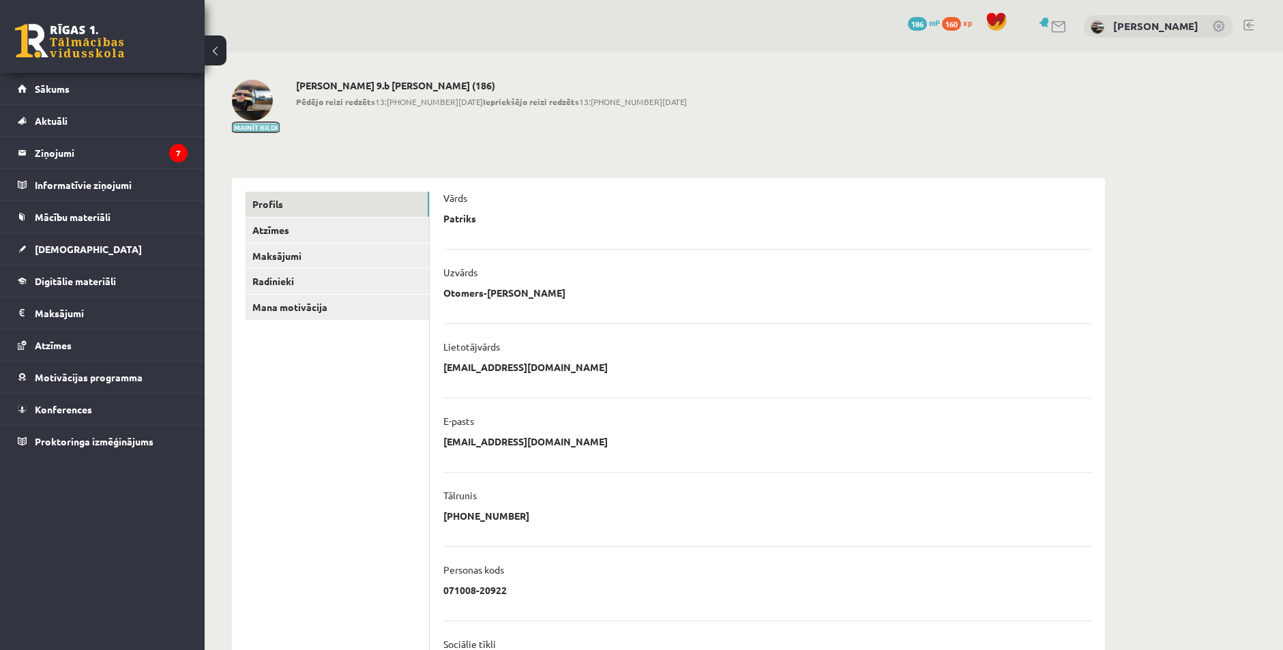
click at [258, 125] on button "Mainīt bildi" at bounding box center [256, 127] width 48 height 8
click at [253, 100] on img at bounding box center [252, 100] width 41 height 41
click at [29, 250] on link "[DEMOGRAPHIC_DATA]" at bounding box center [103, 248] width 170 height 31
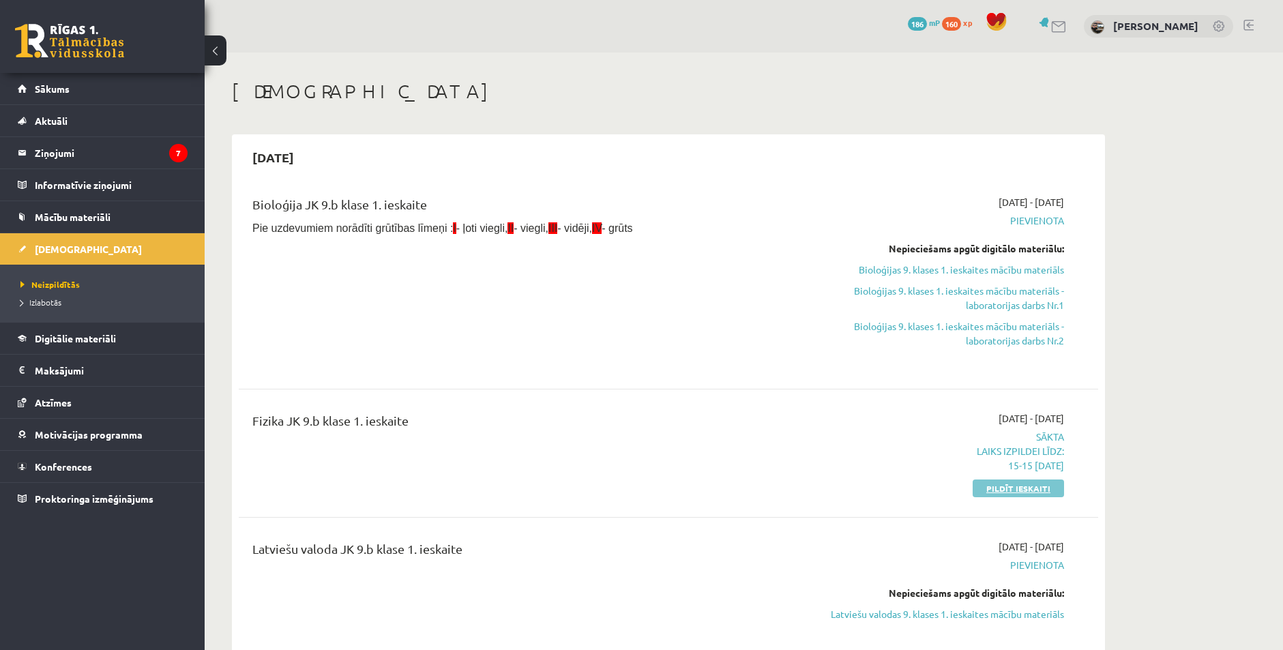
click at [997, 486] on link "Pildīt ieskaiti" at bounding box center [1018, 489] width 91 height 18
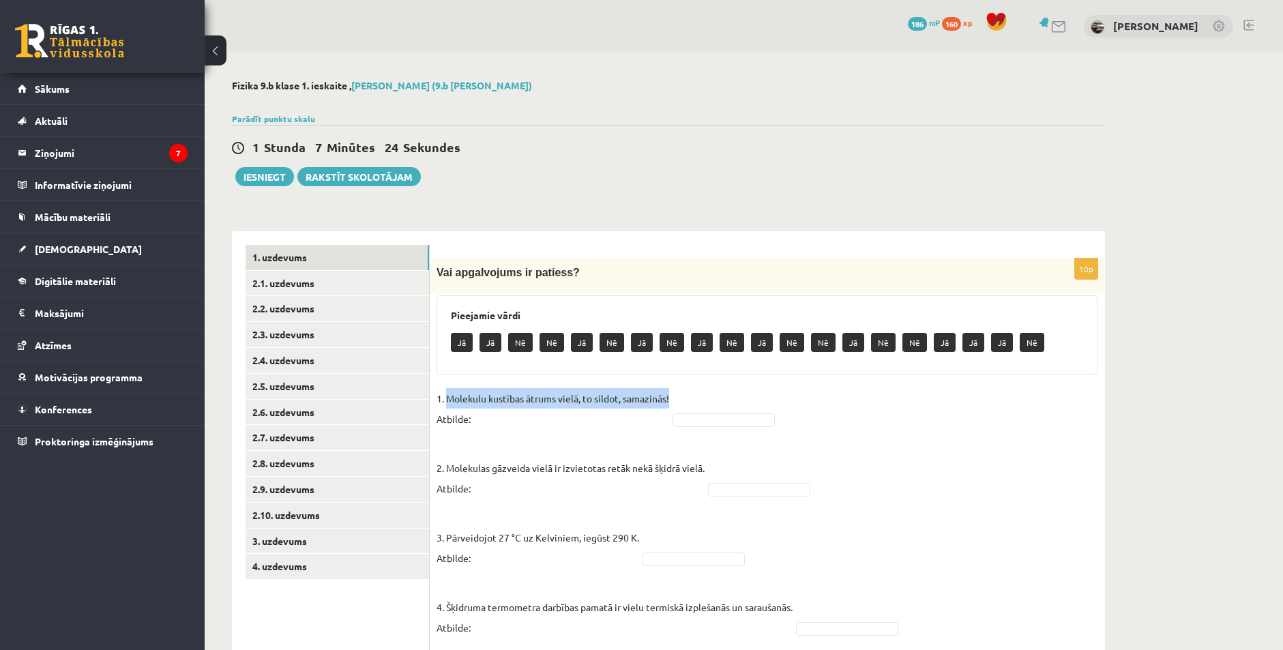
drag, startPoint x: 448, startPoint y: 397, endPoint x: 672, endPoint y: 394, distance: 223.8
click at [669, 394] on p "1. Molekulu kustības ātrums vielā, to sildot, samazinās! Atbilde:" at bounding box center [553, 408] width 233 height 41
drag, startPoint x: 445, startPoint y: 400, endPoint x: 488, endPoint y: 418, distance: 47.1
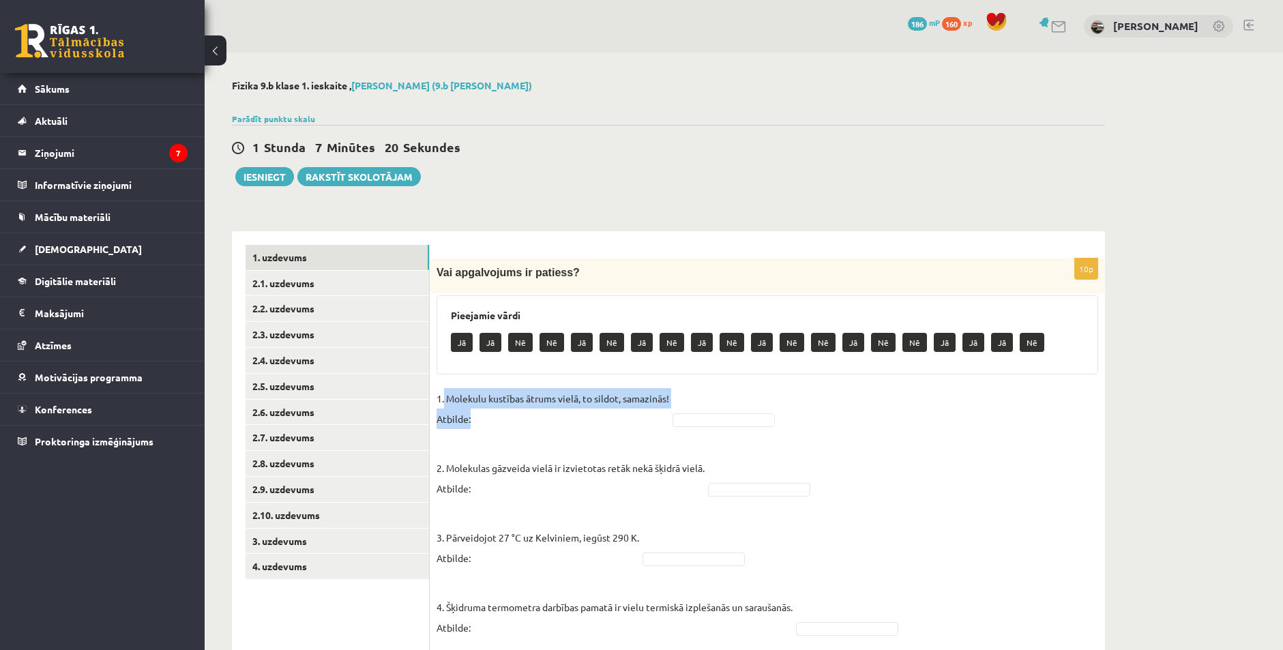
copy p "Molekulu kustības ātrums vielā, to sildot, samazinās! Atbilde:"
click at [55, 342] on span "Atzīmes" at bounding box center [53, 345] width 37 height 12
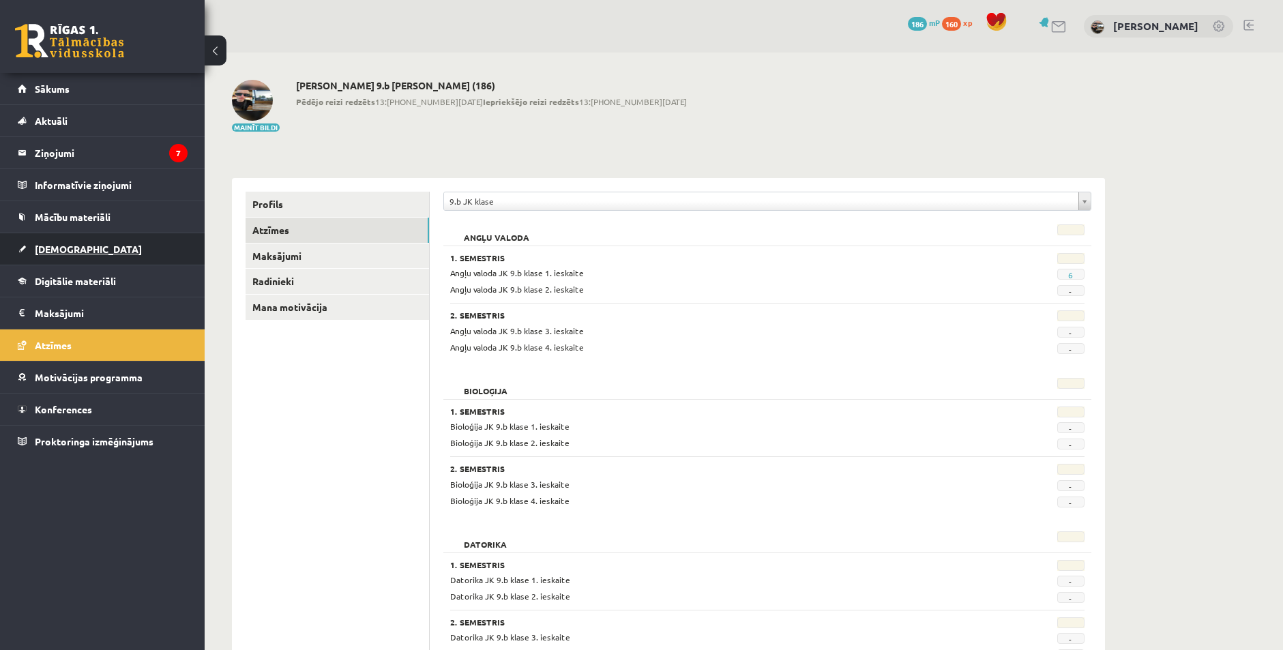
click at [40, 250] on span "[DEMOGRAPHIC_DATA]" at bounding box center [88, 249] width 107 height 12
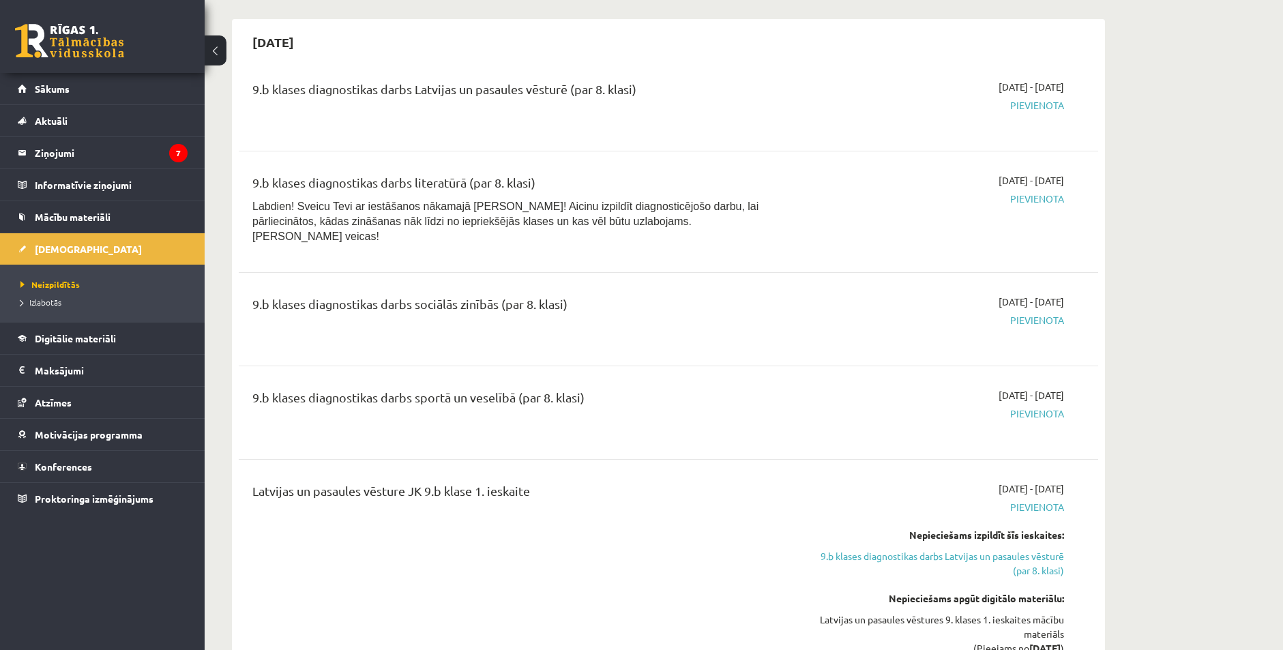
scroll to position [1023, 0]
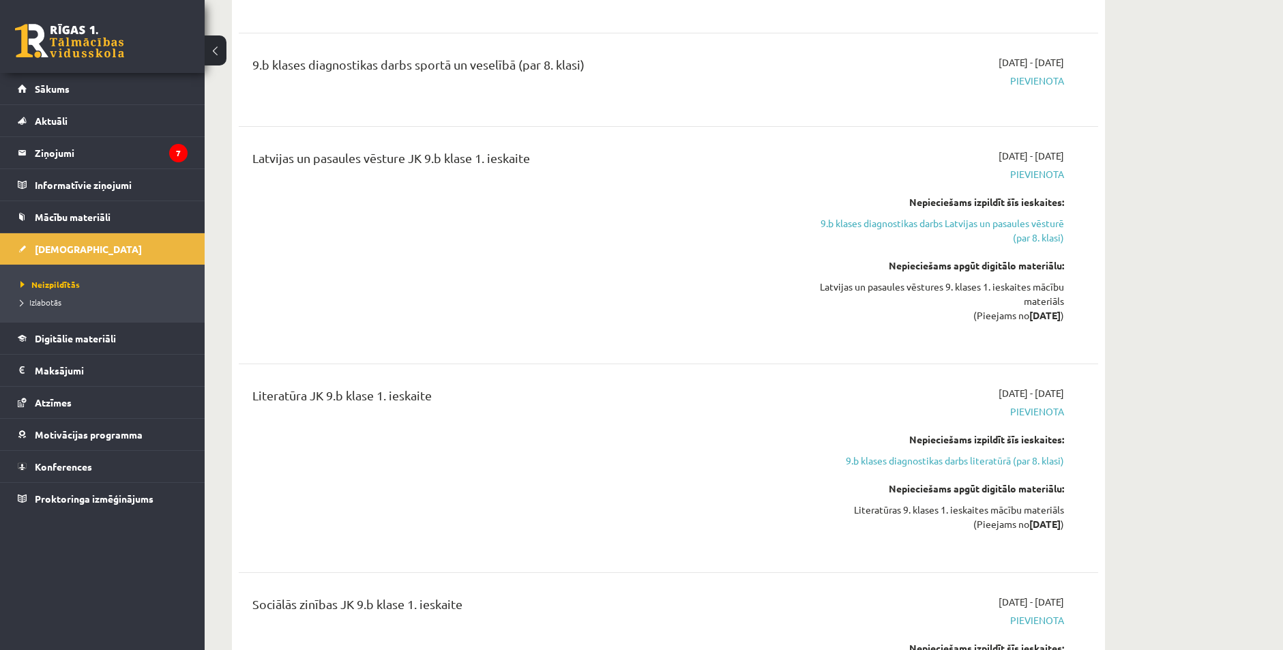
click at [57, 295] on li "Izlabotās" at bounding box center [105, 302] width 171 height 18
click at [54, 298] on span "Izlabotās" at bounding box center [44, 302] width 48 height 11
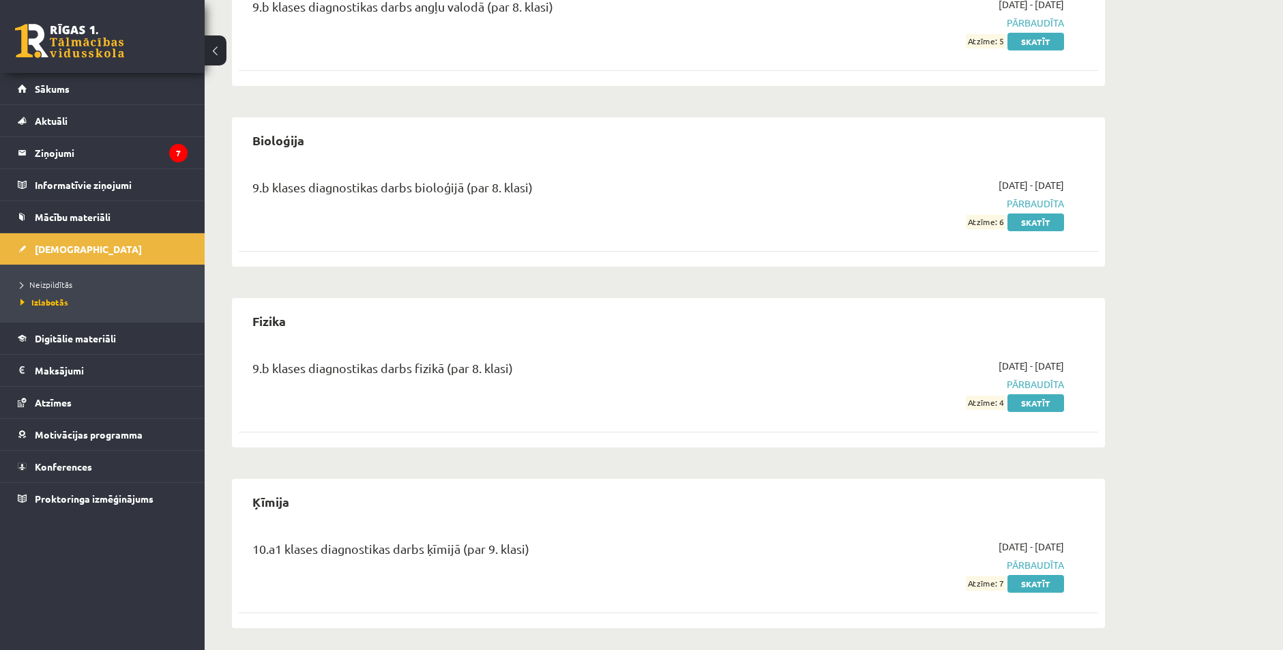
scroll to position [391, 0]
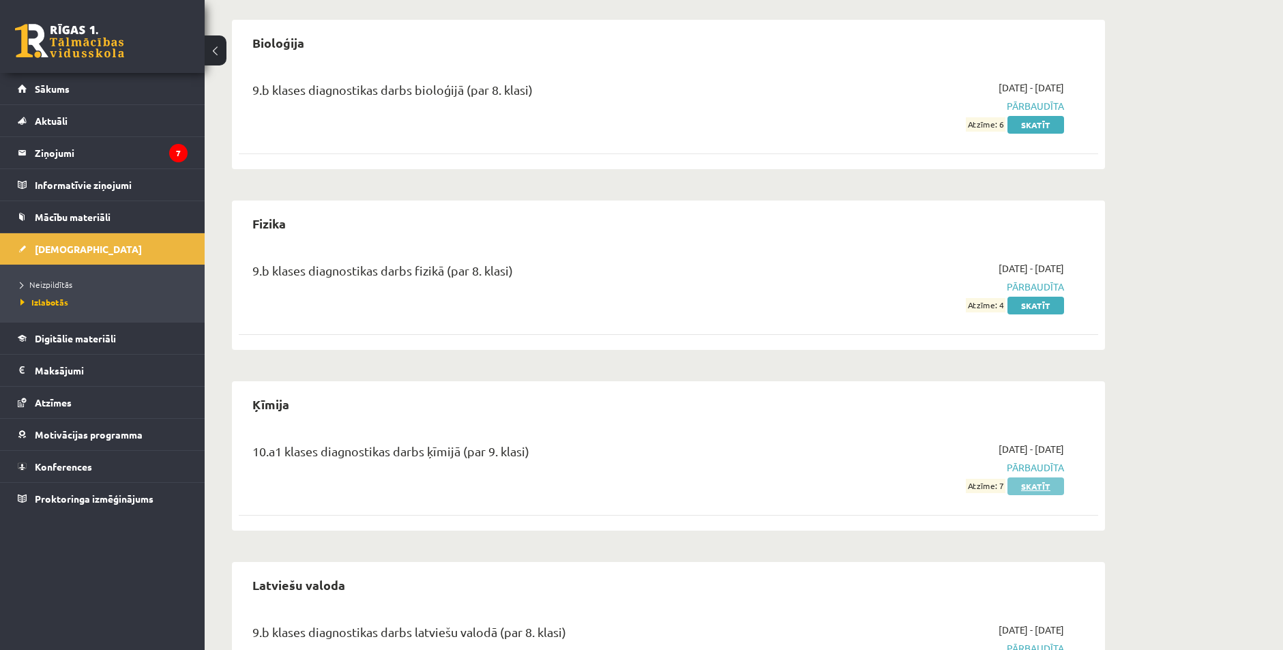
click at [1043, 488] on link "Skatīt" at bounding box center [1036, 487] width 57 height 18
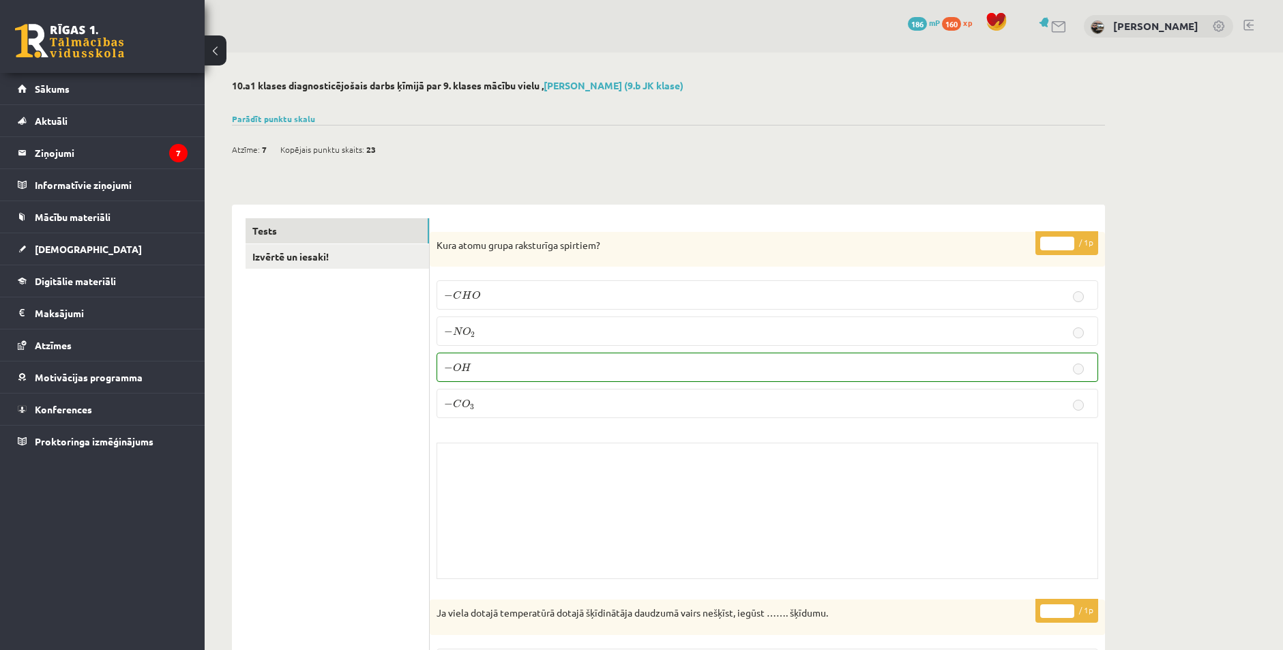
click at [480, 454] on div "Skolotāja pielikums" at bounding box center [768, 511] width 662 height 136
click at [85, 240] on link "[DEMOGRAPHIC_DATA]" at bounding box center [103, 248] width 170 height 31
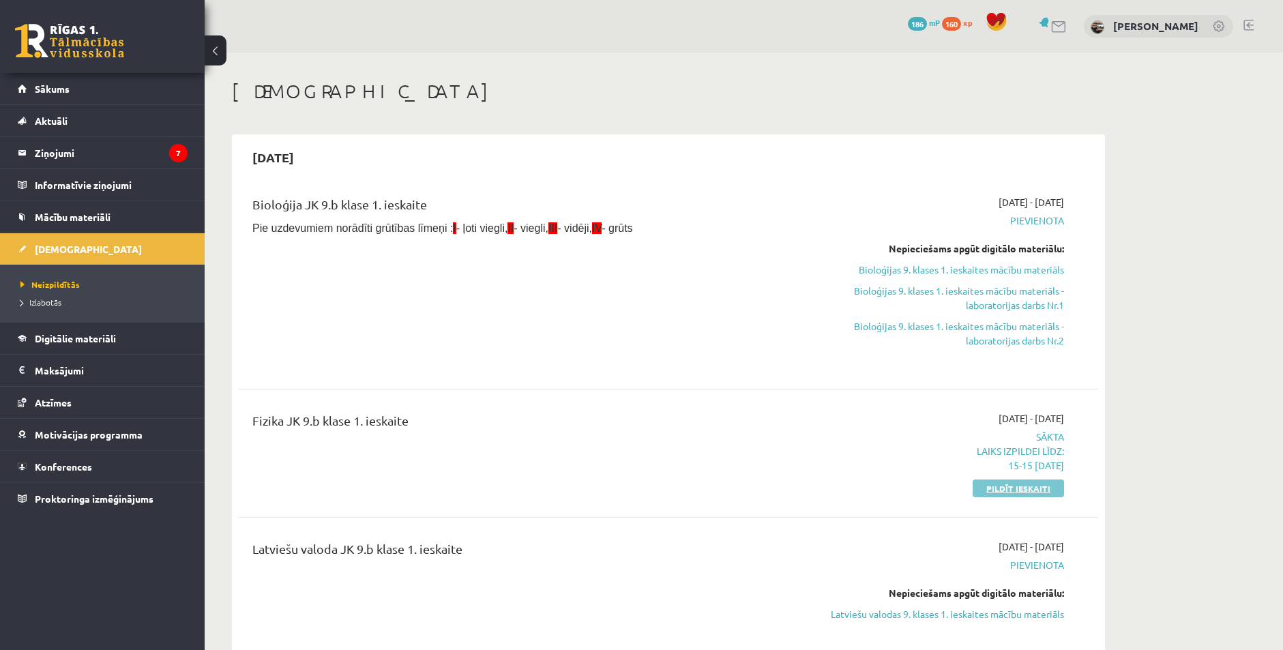
click at [1026, 482] on link "Pildīt ieskaiti" at bounding box center [1018, 489] width 91 height 18
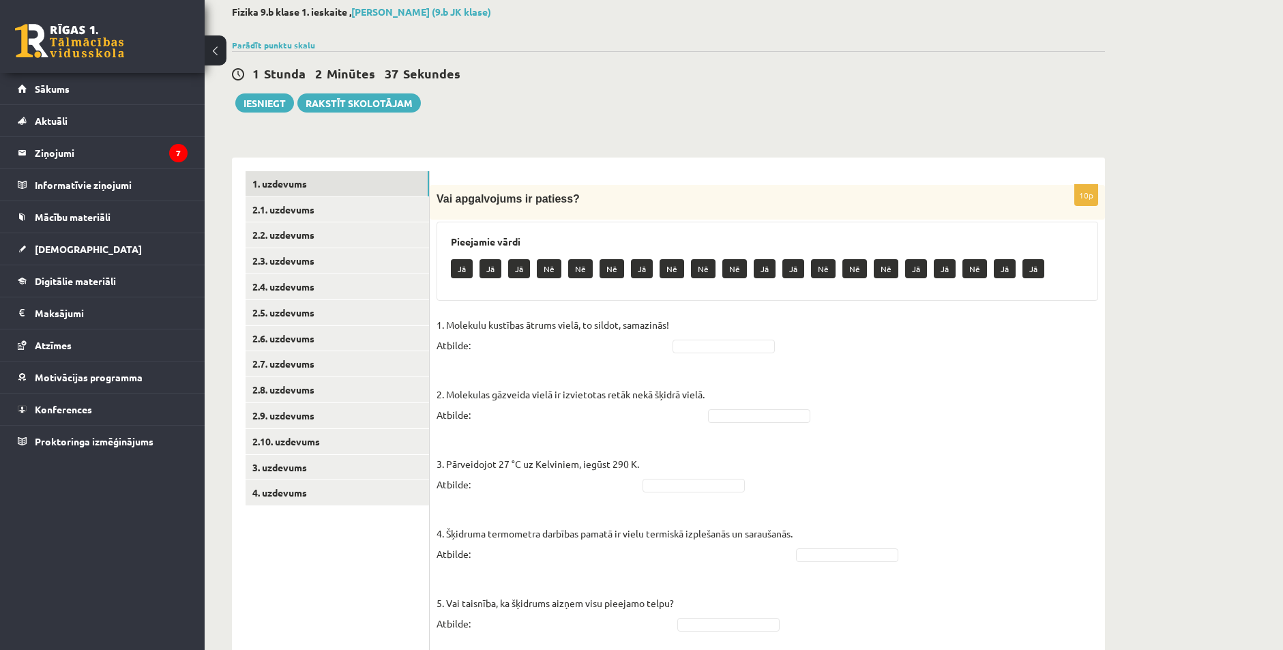
scroll to position [68, 0]
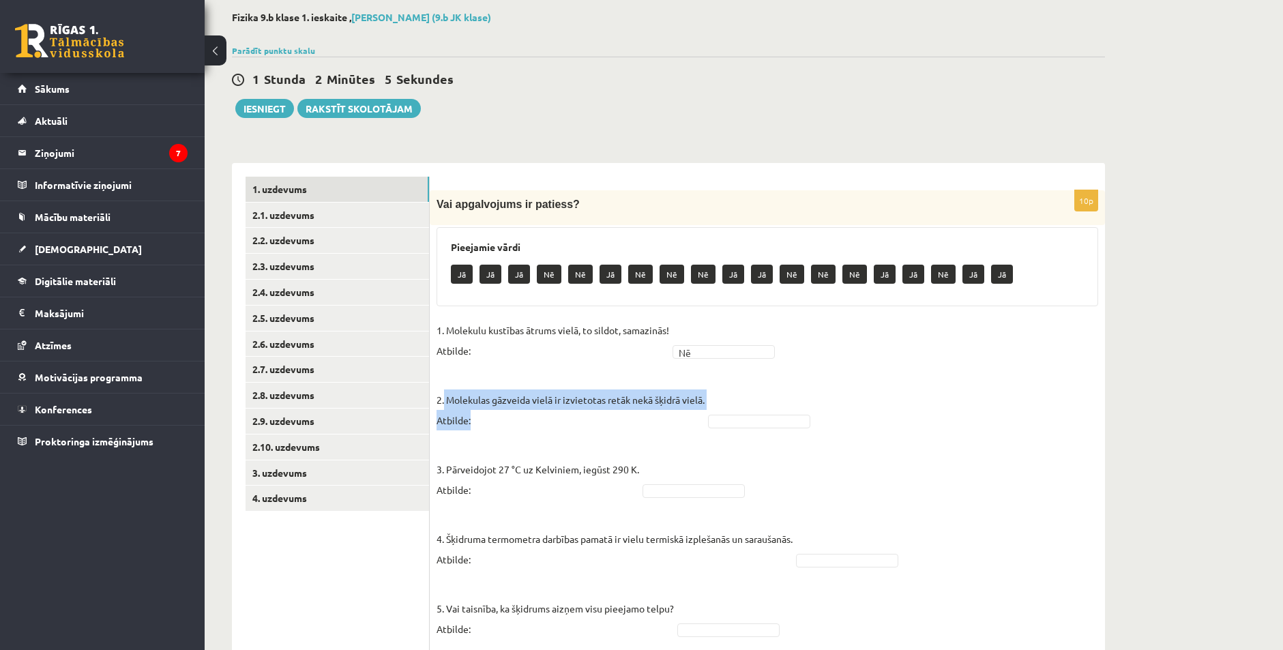
drag, startPoint x: 573, startPoint y: 404, endPoint x: 701, endPoint y: 411, distance: 128.4
click at [701, 411] on p "2. Molekulas gāzveida vielā ir izvietotas retāk nekā šķidrā vielā. Atbilde:" at bounding box center [571, 399] width 268 height 61
copy p "Molekulas gāzveida vielā ir izvietotas retāk nekā šķidrā vielā. Atbilde:"
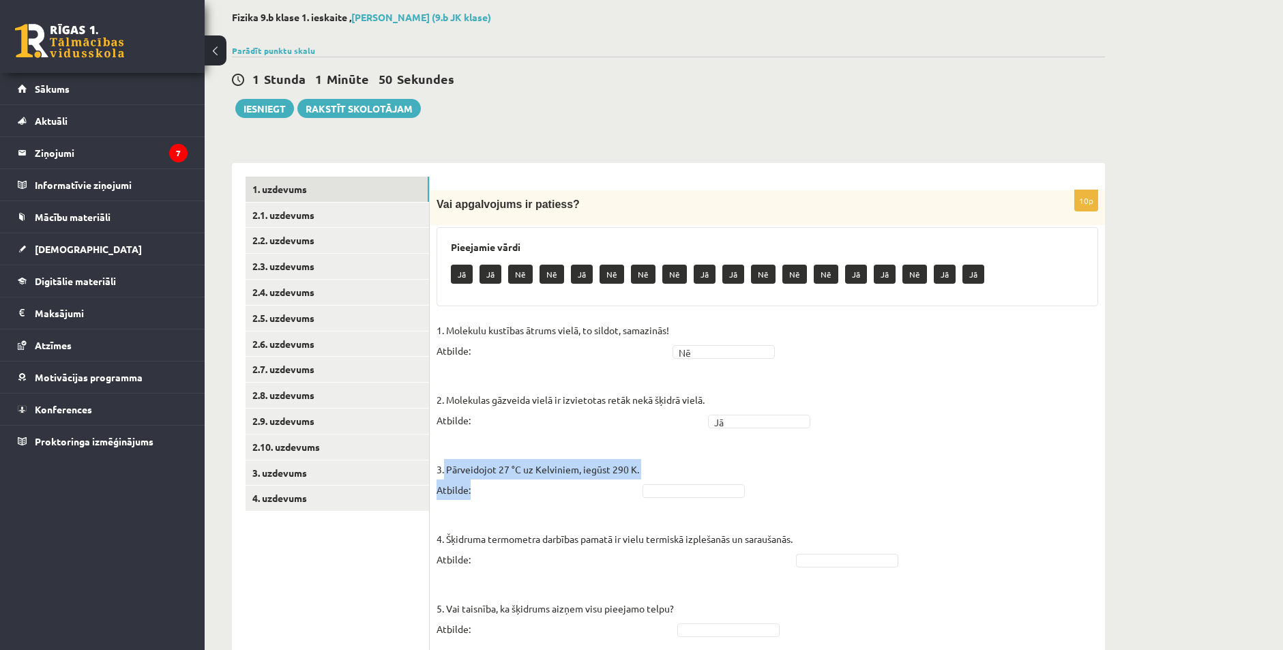
drag, startPoint x: 445, startPoint y: 469, endPoint x: 652, endPoint y: 468, distance: 206.0
copy p "Pārveidojot 27 °C uz Kelviniem, iegūst 290 K. Atbilde:"
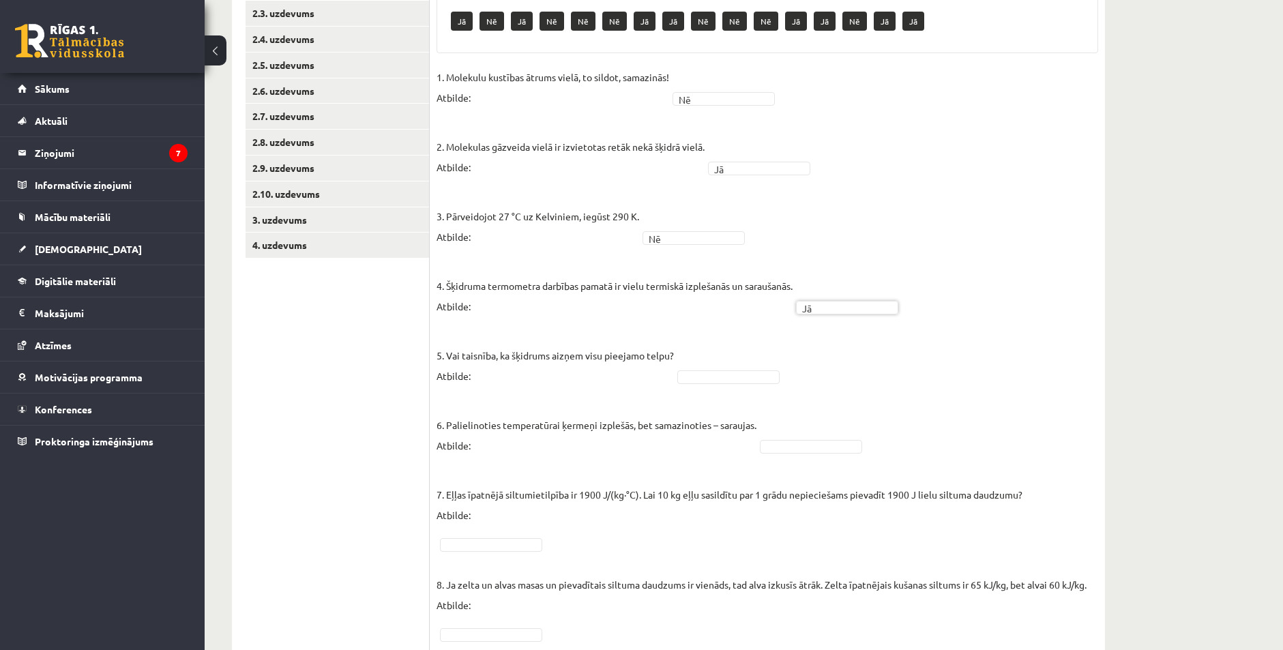
scroll to position [273, 0]
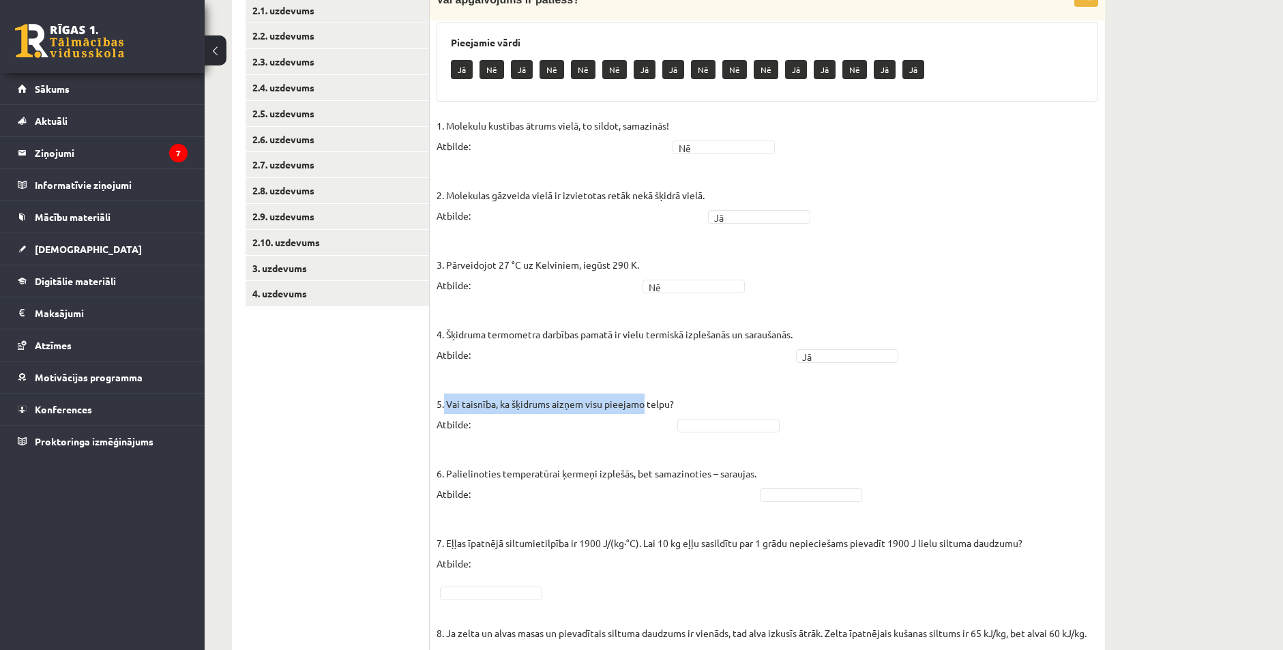
drag, startPoint x: 444, startPoint y: 403, endPoint x: 637, endPoint y: 403, distance: 193.1
click at [644, 400] on p "5. Vai taisnība, ka šķidrums aizņem visu pieejamo telpu? Atbilde:" at bounding box center [555, 403] width 237 height 61
drag, startPoint x: 643, startPoint y: 431, endPoint x: 507, endPoint y: 396, distance: 140.1
click at [643, 427] on p "5. Vai taisnība, ka šķidrums aizņem visu pieejamo telpu? Atbilde:" at bounding box center [555, 403] width 237 height 61
drag, startPoint x: 448, startPoint y: 404, endPoint x: 673, endPoint y: 399, distance: 225.9
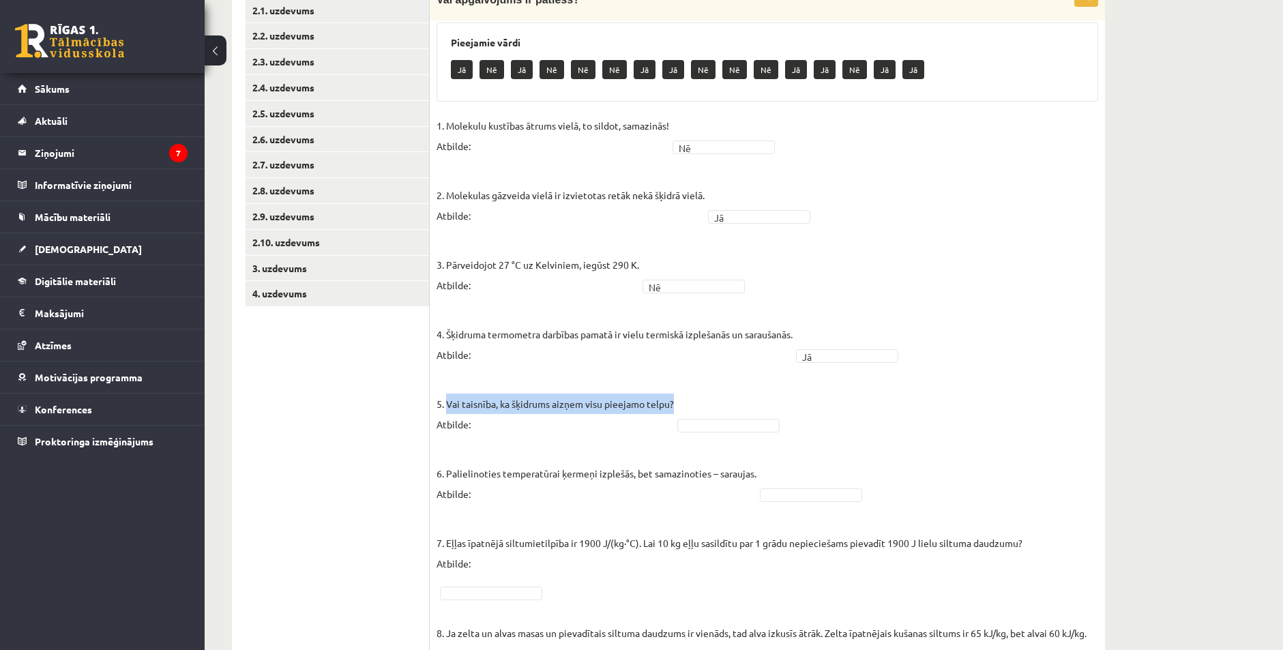
click at [673, 399] on p "5. Vai taisnība, ka šķidrums aizņem visu pieejamo telpu? Atbilde:" at bounding box center [555, 403] width 237 height 61
copy p "Vai taisnība, ka šķidrums aizņem visu pieejamo telpu?"
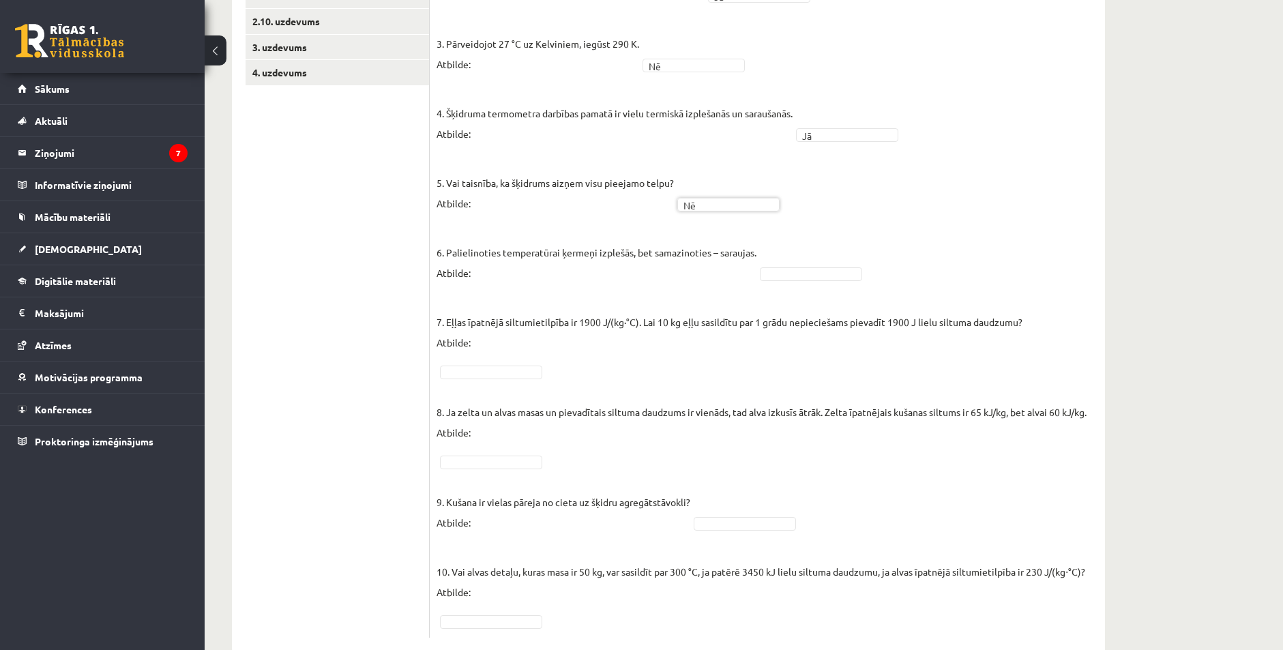
scroll to position [523, 0]
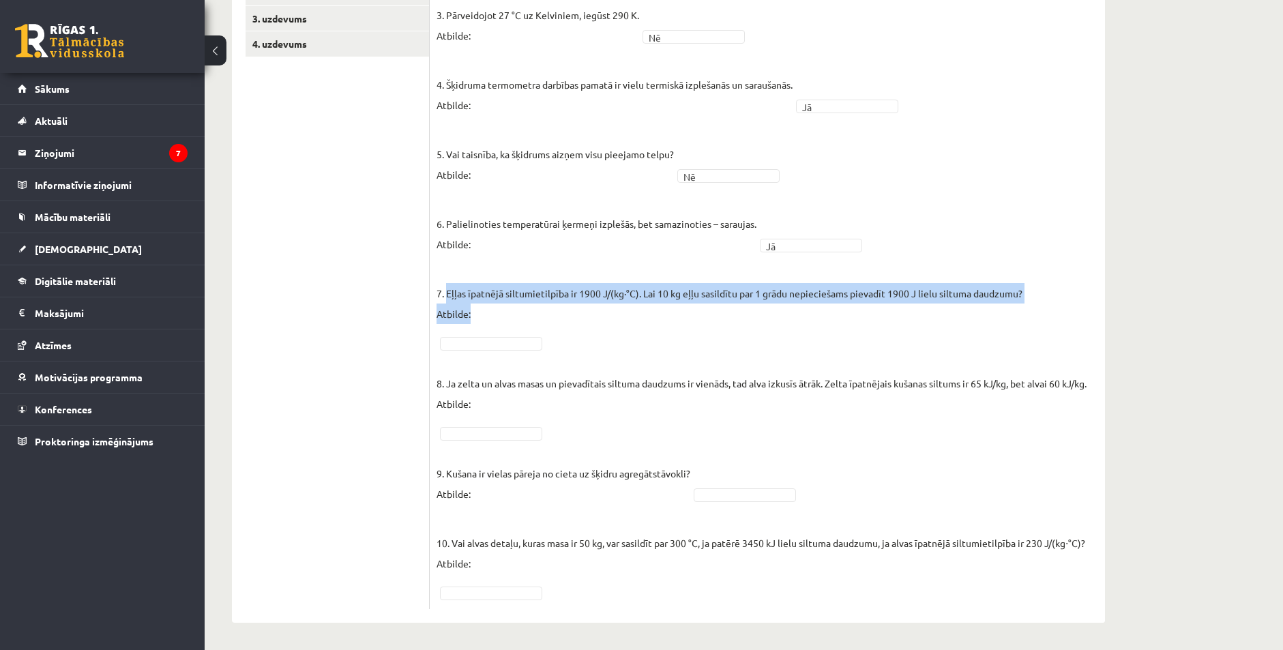
drag, startPoint x: 446, startPoint y: 294, endPoint x: 1018, endPoint y: 290, distance: 571.7
click at [1031, 290] on fieldset "1. Molekulu kustības ātrums vielā, to sildot, samazinās! Atbilde: Nē ** 2. Mole…" at bounding box center [768, 234] width 662 height 737
copy p "Eļļas īpatnējā siltumietilpība ir 1900 J/(kg∙°C). Lai 10 kg eļļu sasildītu par …"
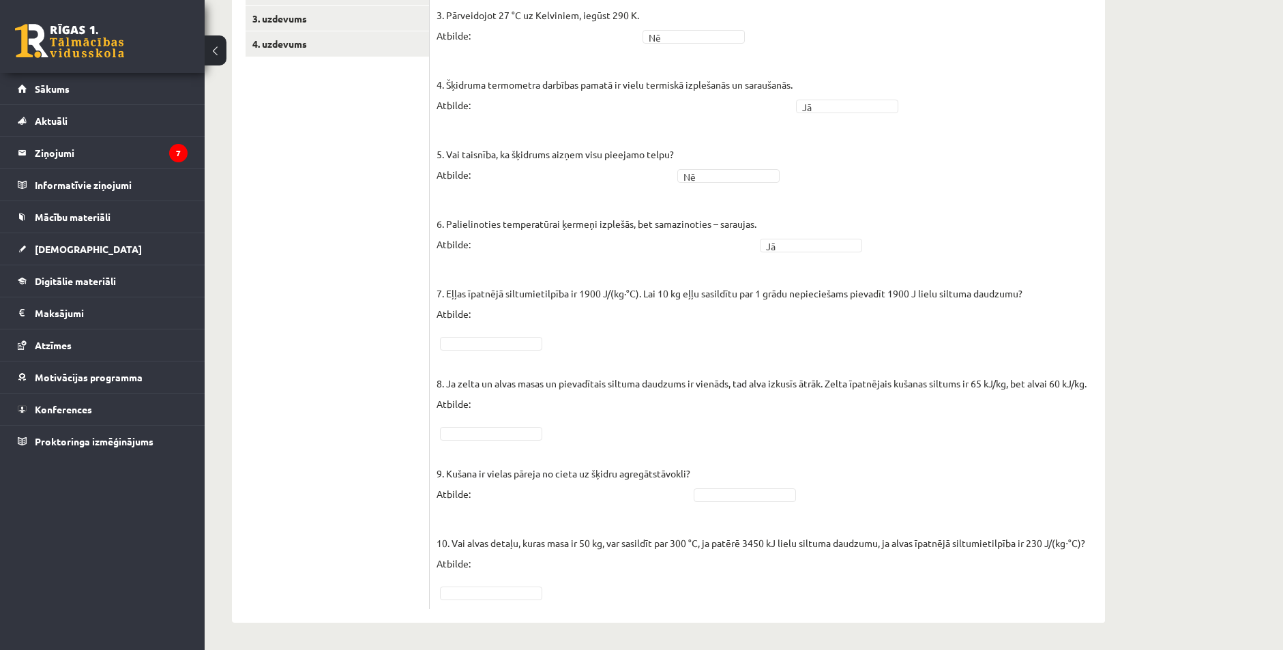
drag, startPoint x: 484, startPoint y: 338, endPoint x: 490, endPoint y: 342, distance: 7.0
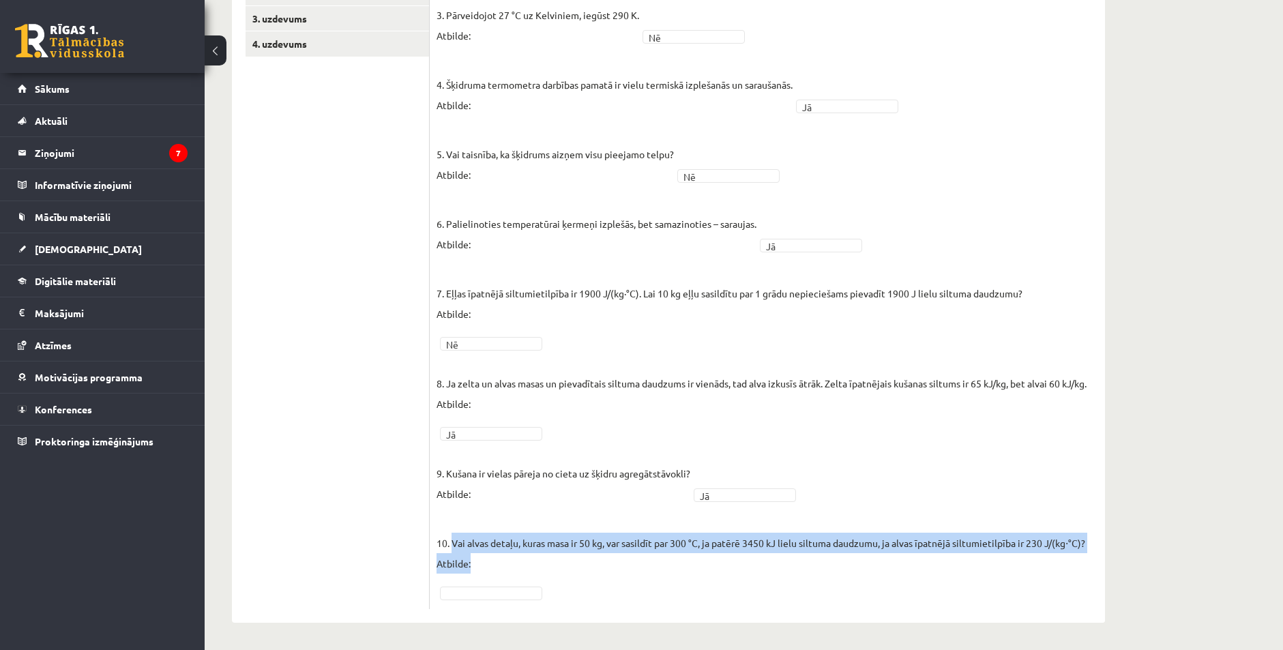
drag, startPoint x: 451, startPoint y: 545, endPoint x: 879, endPoint y: 604, distance: 431.9
click at [879, 604] on div "10p Vai apgalvojums ir patiess? Pieejamie vārdi Nē Nē Jā Nē Nē Nē Jā Jā Nē Jā J…" at bounding box center [767, 172] width 675 height 873
copy fieldset "Vai alvas detaļu, kuras masa ir 50 kg, var sasildīt par 300 °C, ja patērē 3450 …"
click at [505, 585] on fieldset "1. Molekulu kustības ātrums vielā, to sildot, samazinās! Atbilde: Nē ** 2. Mole…" at bounding box center [768, 234] width 662 height 737
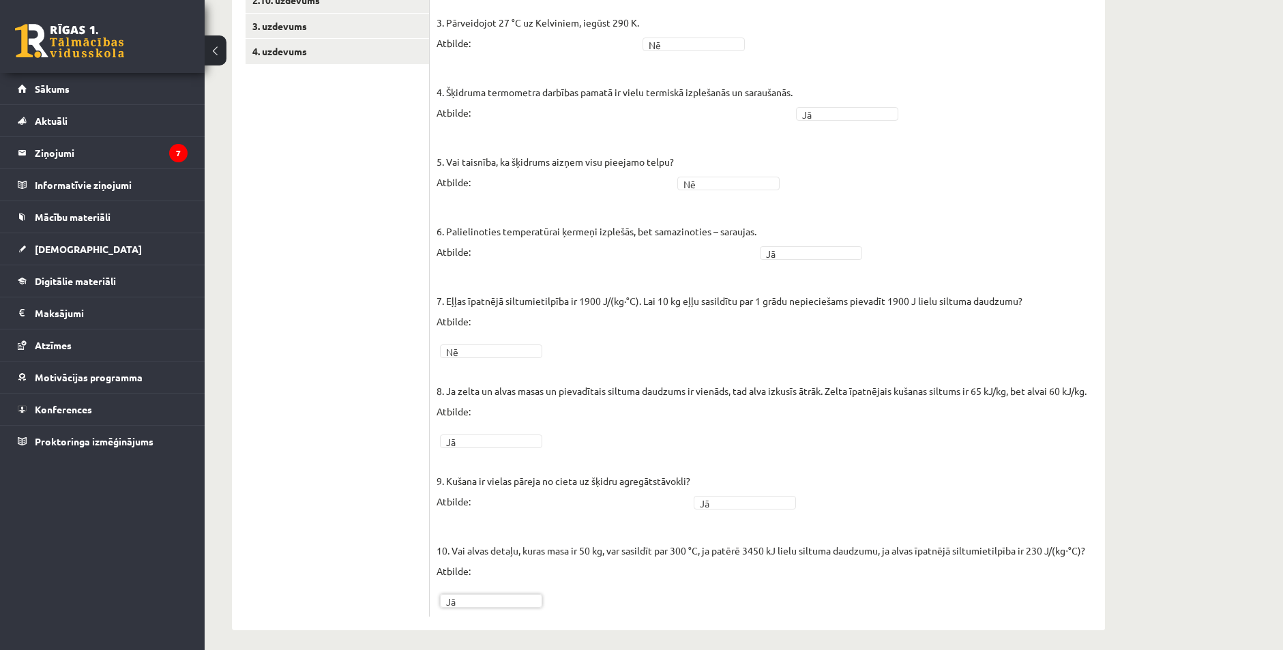
scroll to position [46, 0]
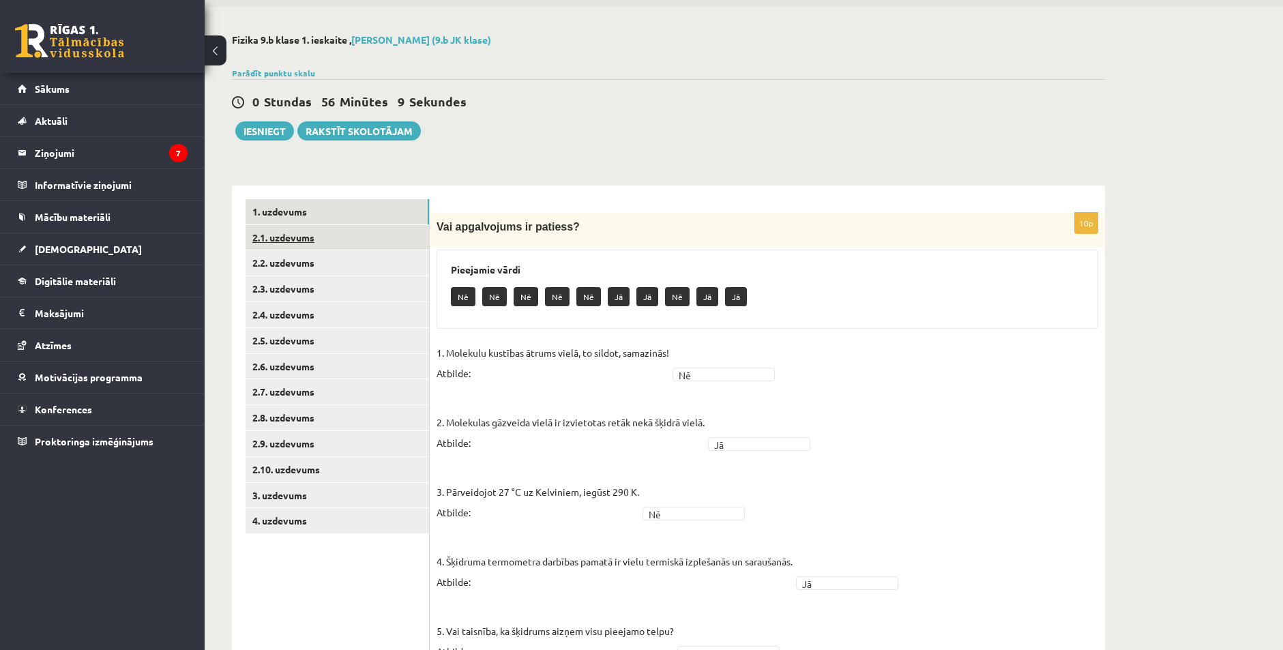
click at [313, 241] on link "2.1. uzdevums" at bounding box center [338, 237] width 184 height 25
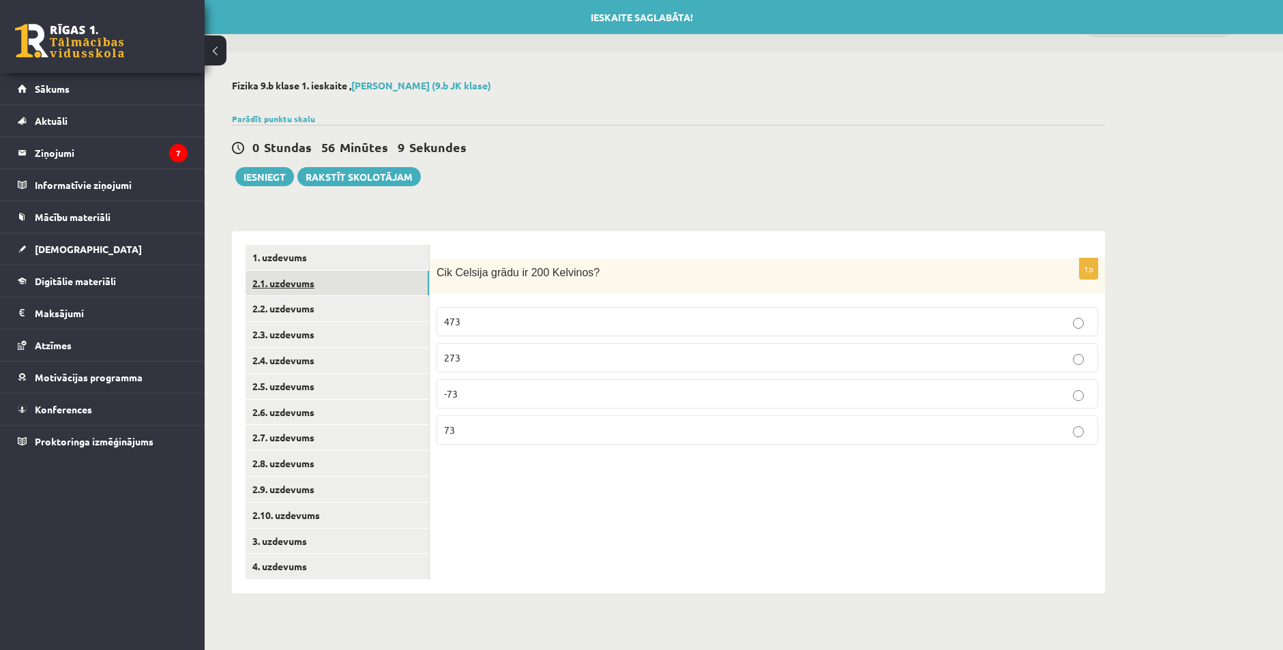
scroll to position [0, 0]
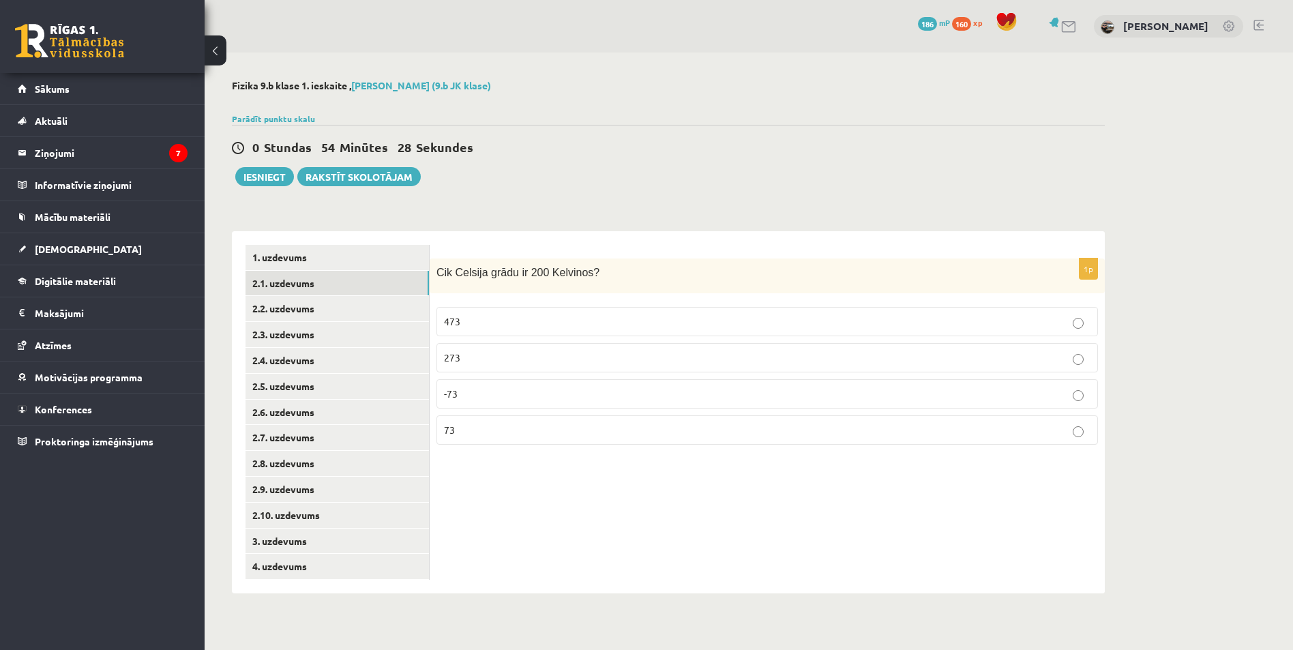
click at [499, 391] on p "-73" at bounding box center [767, 394] width 647 height 14
click at [291, 309] on link "2.2. uzdevums" at bounding box center [338, 308] width 184 height 25
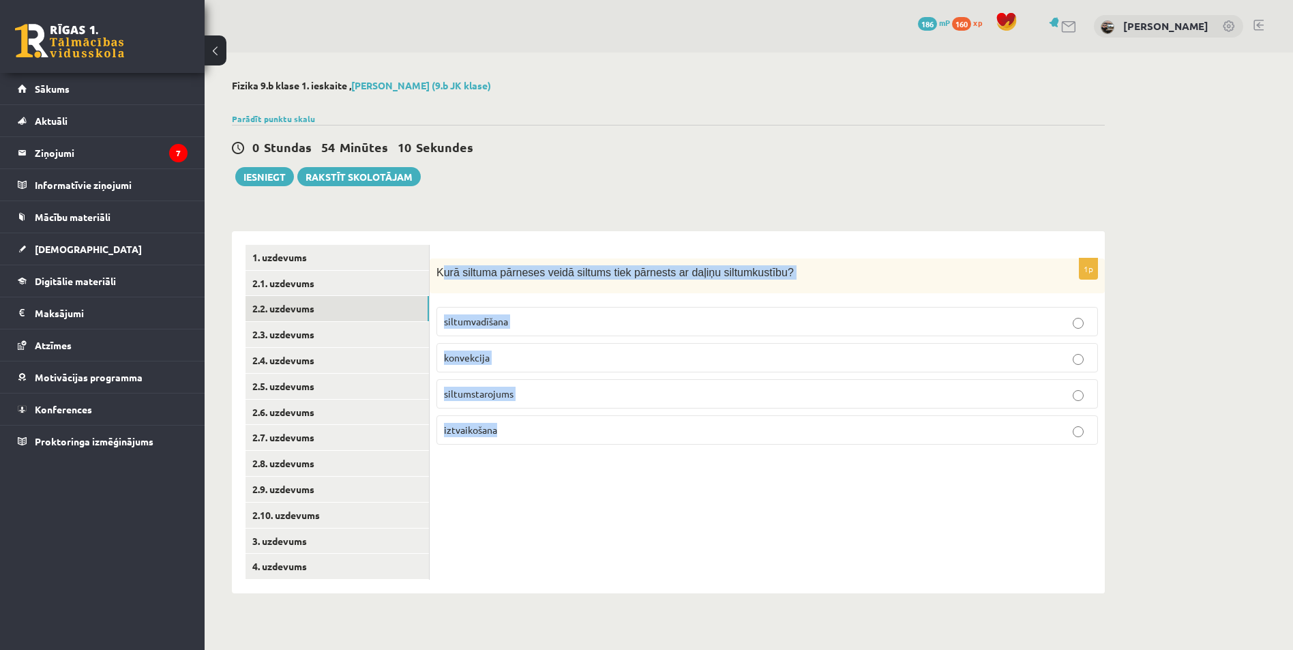
drag, startPoint x: 443, startPoint y: 273, endPoint x: 603, endPoint y: 424, distance: 220.5
click at [603, 424] on div "1p Kurā siltuma pārneses veidā siltums tiek pārnests ar daļiņu siltumkustību? s…" at bounding box center [767, 357] width 675 height 197
drag, startPoint x: 433, startPoint y: 274, endPoint x: 549, endPoint y: 428, distance: 192.4
click at [549, 431] on div "1p Kurā siltuma pārneses veidā siltums tiek pārnests ar daļiņu siltumkustību? s…" at bounding box center [767, 357] width 675 height 197
copy div "Kurā siltuma pārneses veidā siltums tiek pārnests ar daļiņu siltumkustību? silt…"
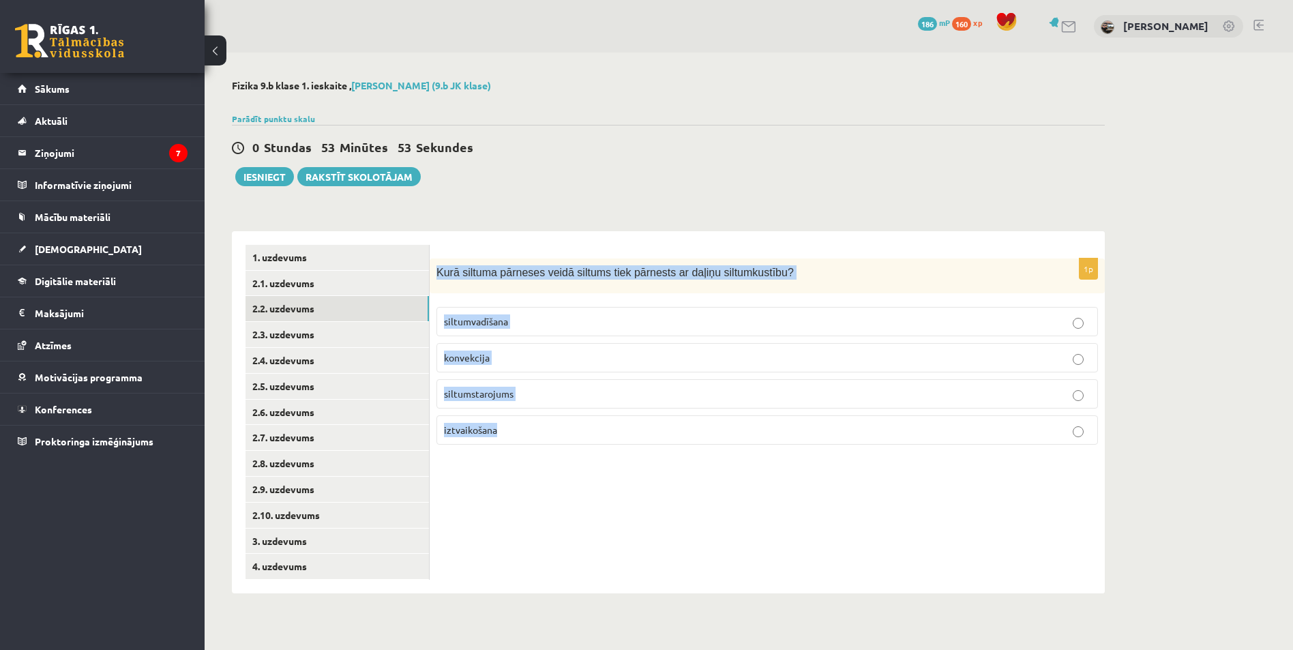
click at [496, 324] on span "siltumvadīšana" at bounding box center [476, 321] width 64 height 12
click at [278, 351] on link "2.4. uzdevums" at bounding box center [338, 360] width 184 height 25
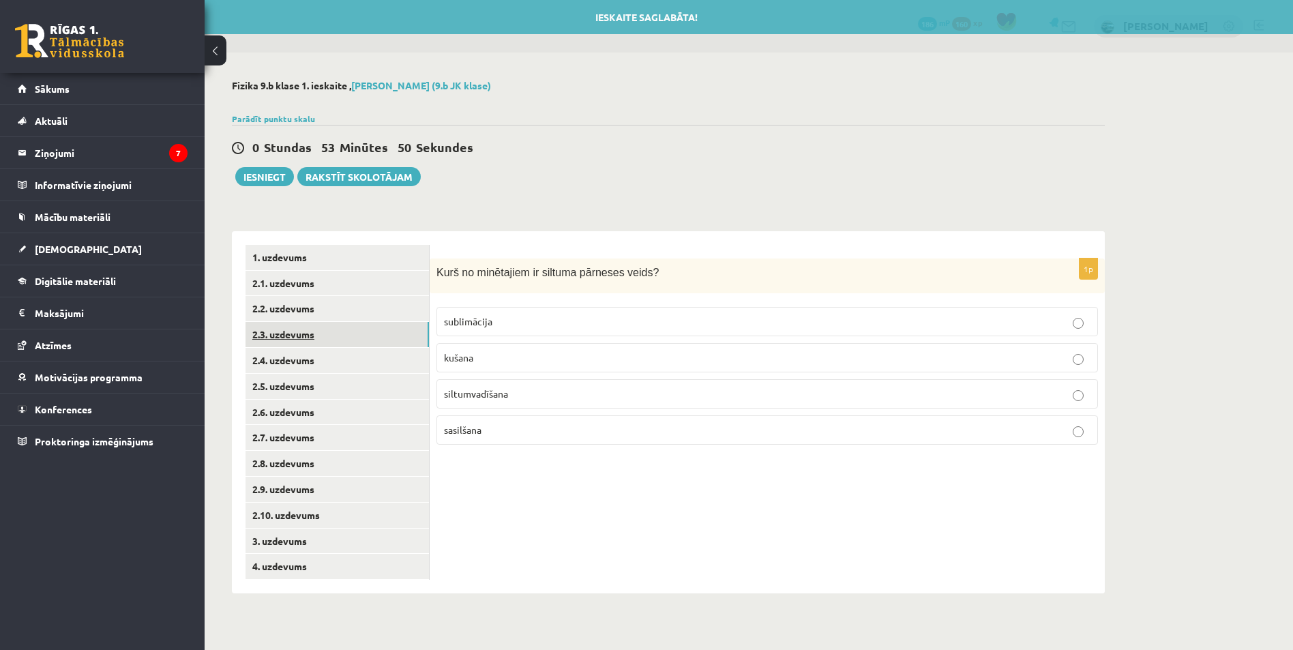
click at [280, 340] on link "2.3. uzdevums" at bounding box center [338, 334] width 184 height 25
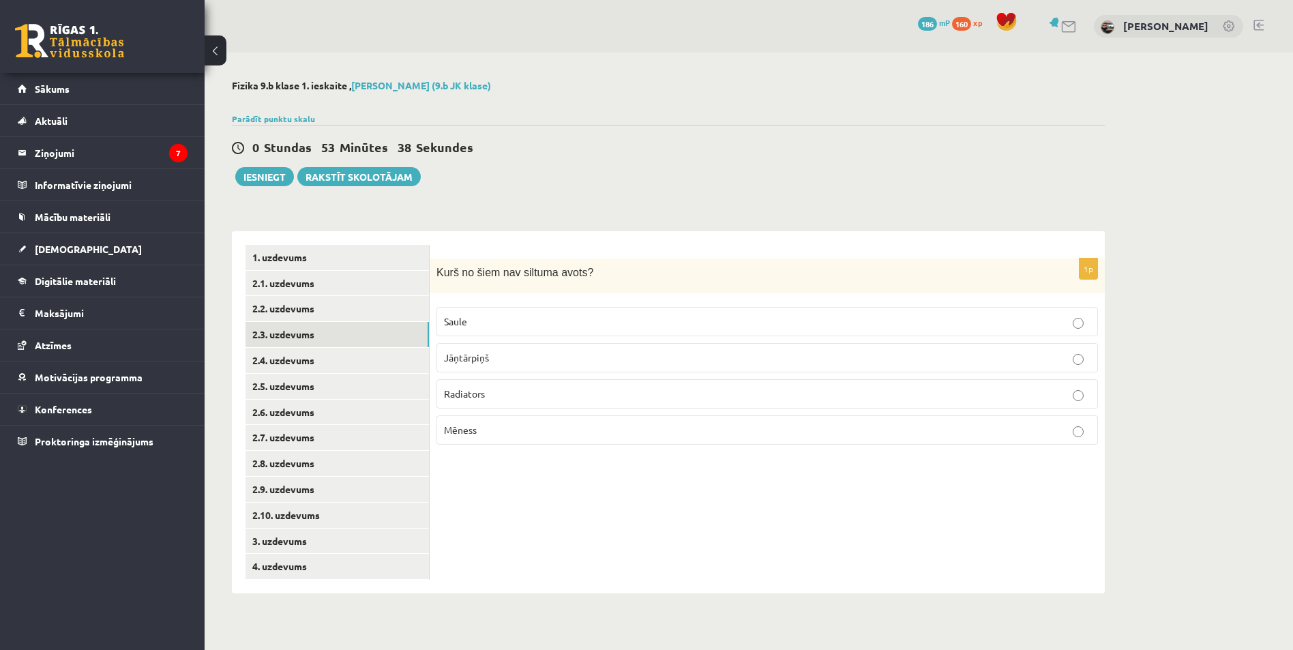
click at [498, 440] on label "Mēness" at bounding box center [768, 429] width 662 height 29
click at [380, 362] on link "2.4. uzdevums" at bounding box center [338, 360] width 184 height 25
click at [486, 392] on span "siltumvadīšana" at bounding box center [476, 394] width 64 height 12
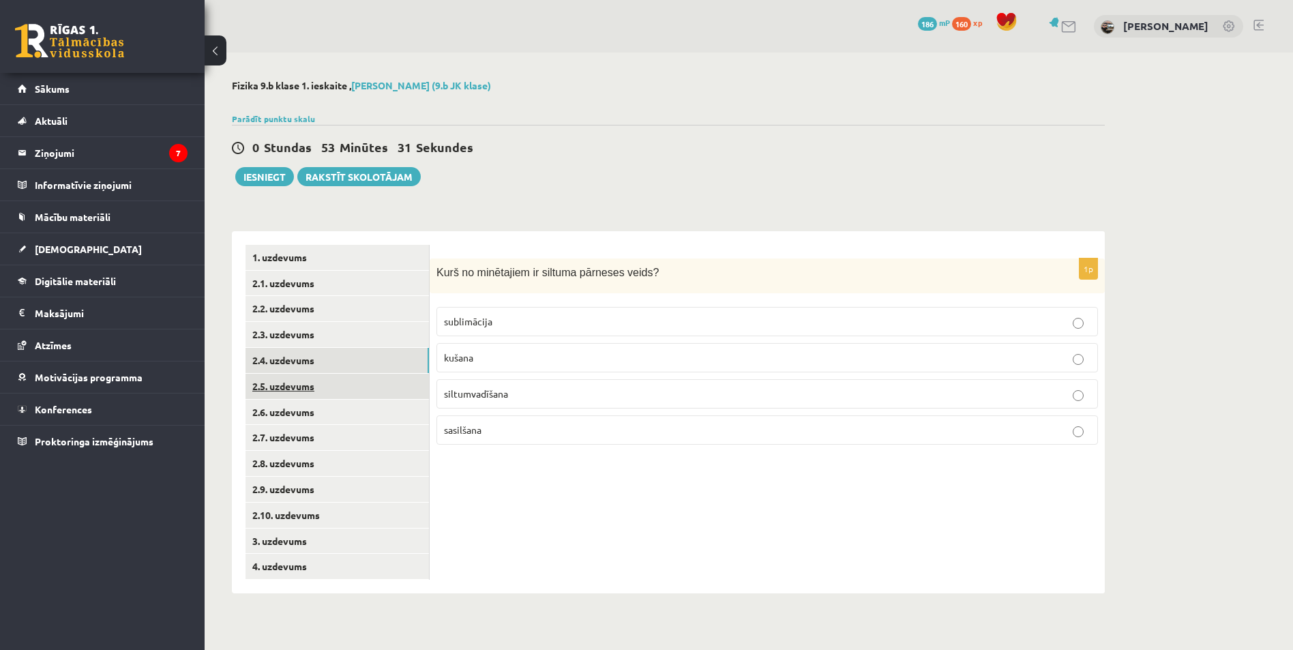
click at [353, 387] on link "2.5. uzdevums" at bounding box center [338, 386] width 184 height 25
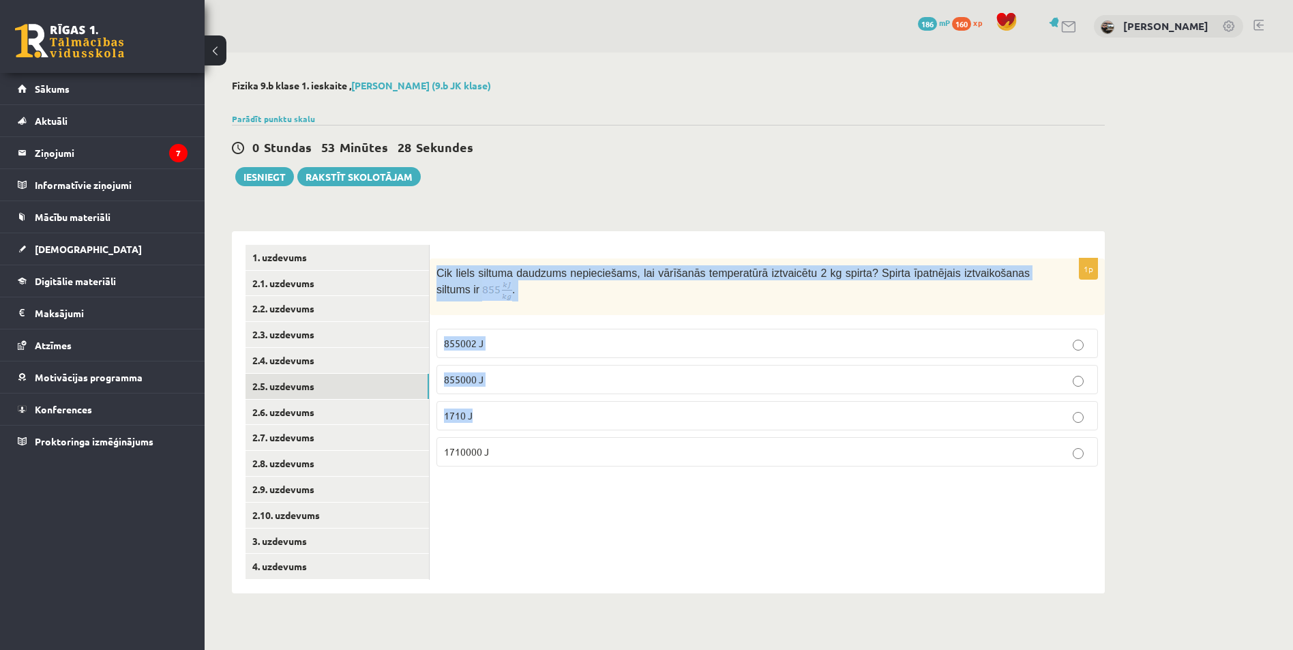
drag, startPoint x: 433, startPoint y: 273, endPoint x: 536, endPoint y: 428, distance: 185.6
click at [536, 428] on div "1p Cik liels siltuma daudzums nepieciešams, lai vārīšanās temperatūrā iztvaicēt…" at bounding box center [767, 368] width 675 height 219
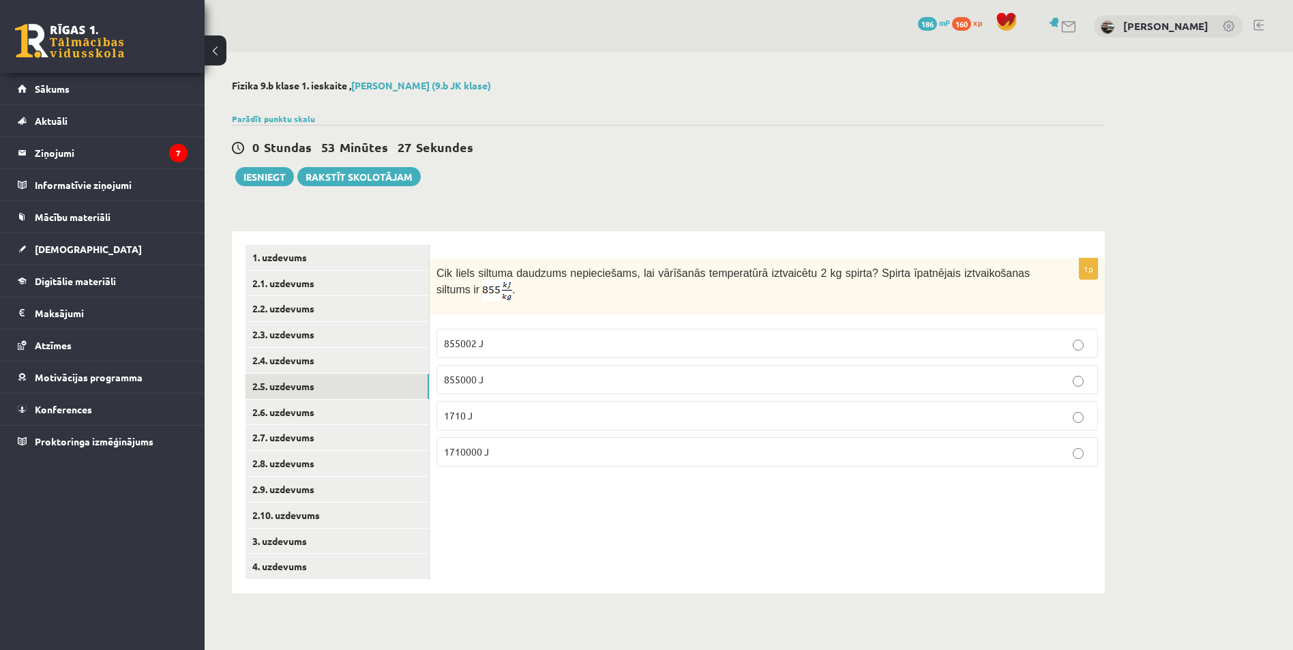
drag, startPoint x: 566, startPoint y: 516, endPoint x: 561, endPoint y: 498, distance: 18.4
click at [566, 513] on div "1p Cik liels siltuma daudzums nepieciešams, lai vārīšanās temperatūrā iztvaicēt…" at bounding box center [767, 412] width 675 height 362
click at [482, 289] on img at bounding box center [497, 290] width 30 height 21
drag, startPoint x: 436, startPoint y: 293, endPoint x: 459, endPoint y: 296, distance: 23.4
click at [459, 296] on div "Cik liels siltuma daudzums nepieciešams, lai vārīšanās temperatūrā iztvaicētu 2…" at bounding box center [767, 287] width 675 height 57
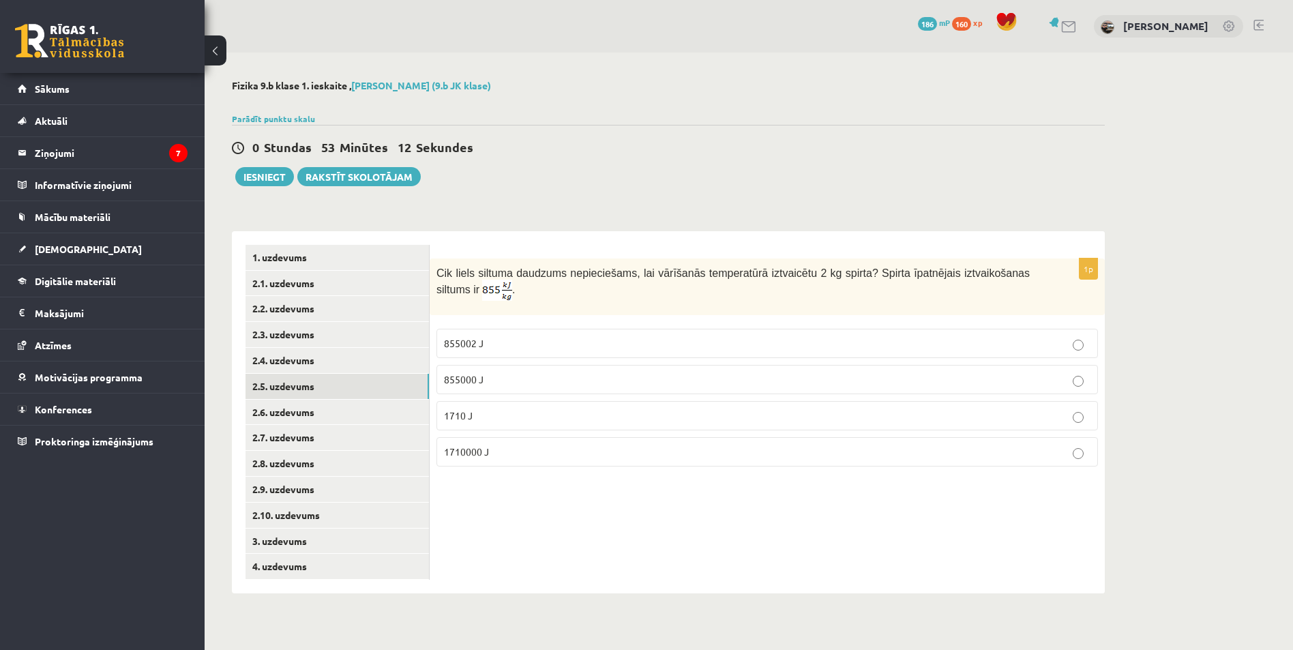
click at [521, 301] on p "Cik liels siltuma daudzums nepieciešams, lai vārīšanās temperatūrā iztvaicētu 2…" at bounding box center [734, 283] width 594 height 36
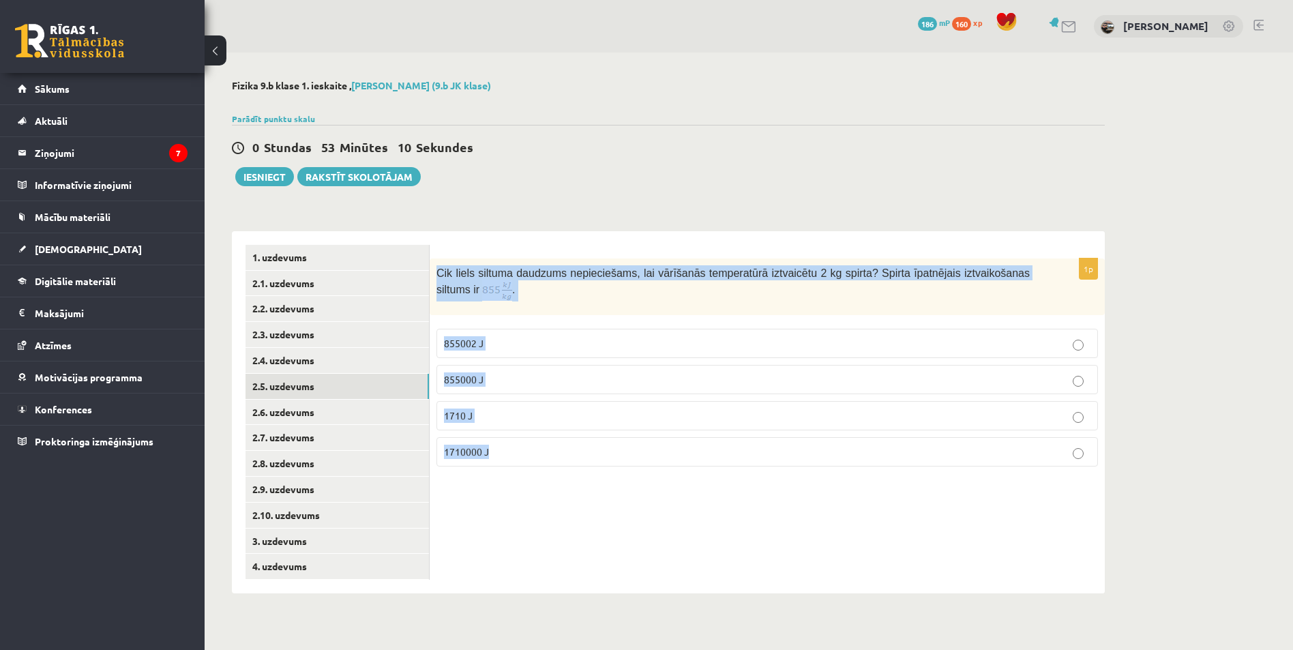
drag, startPoint x: 435, startPoint y: 273, endPoint x: 582, endPoint y: 464, distance: 241.3
click at [582, 464] on div "1p Cik liels siltuma daudzums nepieciešams, lai vārīšanās temperatūrā iztvaicēt…" at bounding box center [767, 368] width 675 height 219
copy div "Cik liels siltuma daudzums nepieciešams, lai vārīšanās temperatūrā iztvaicētu 2…"
click at [516, 450] on p "1710000 J" at bounding box center [767, 452] width 647 height 14
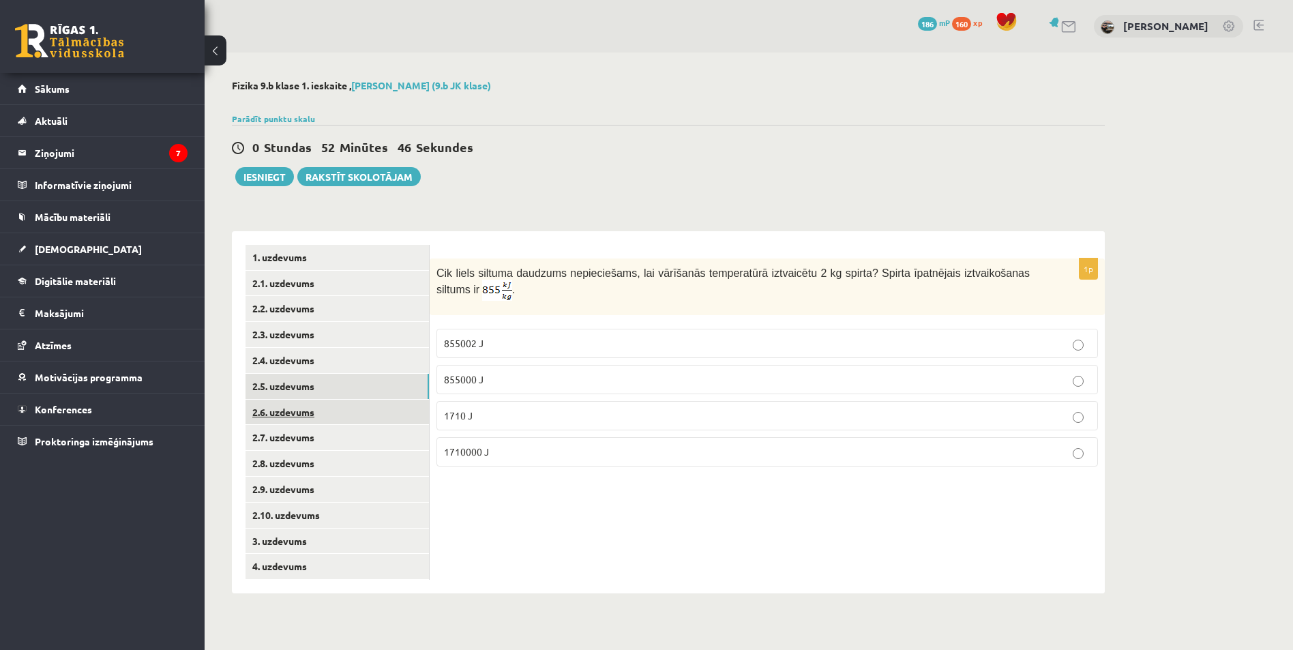
click at [297, 418] on link "2.6. uzdevums" at bounding box center [338, 412] width 184 height 25
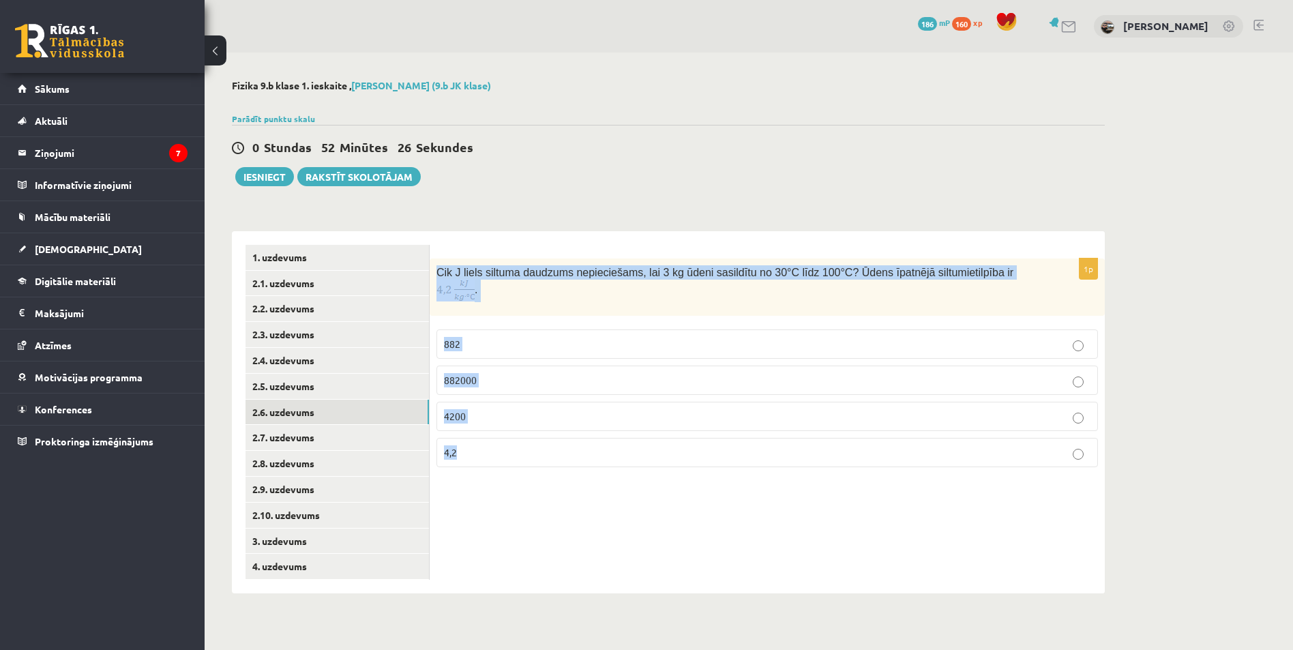
drag, startPoint x: 439, startPoint y: 277, endPoint x: 1040, endPoint y: 450, distance: 625.3
click at [1045, 460] on div "1p Cik J liels siltuma daudzums nepieciešams, lai 3 kg ūdeni sasildītu no 30°C …" at bounding box center [767, 369] width 675 height 220
copy div "Cik J liels siltuma daudzums nepieciešams, lai 3 kg ūdeni sasildītu no 30°C līd…"
click at [475, 374] on span "882000" at bounding box center [460, 380] width 33 height 12
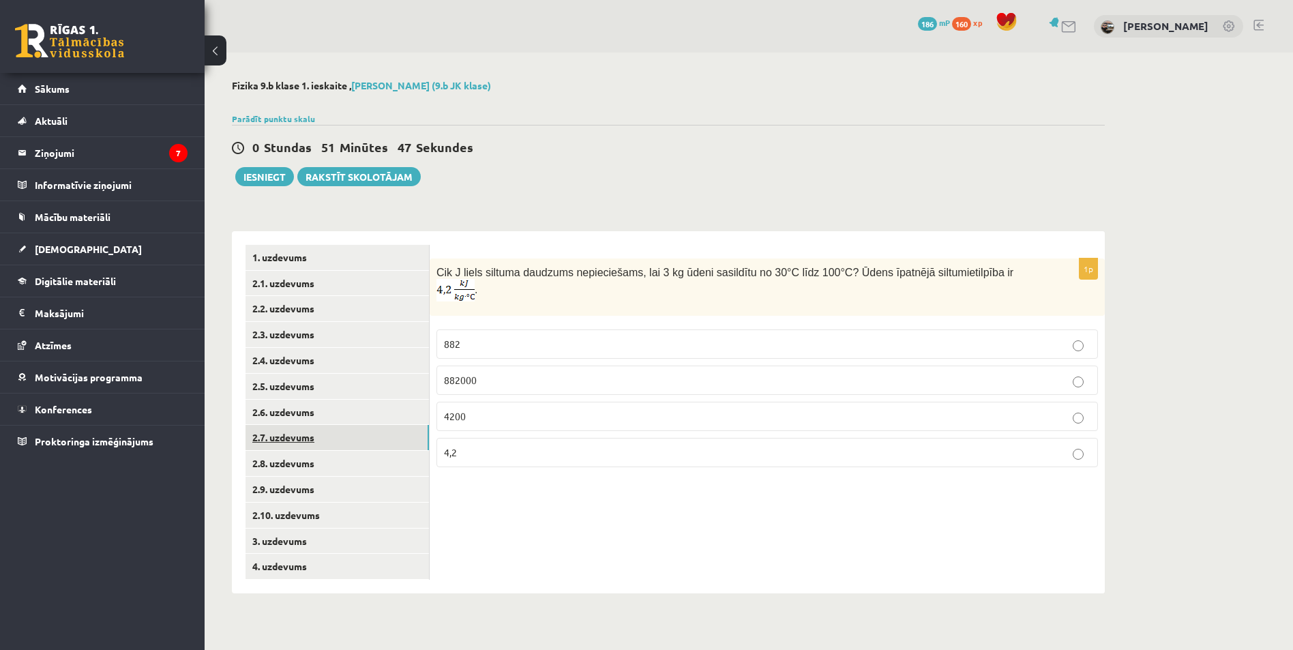
click at [357, 443] on link "2.7. uzdevums" at bounding box center [338, 437] width 184 height 25
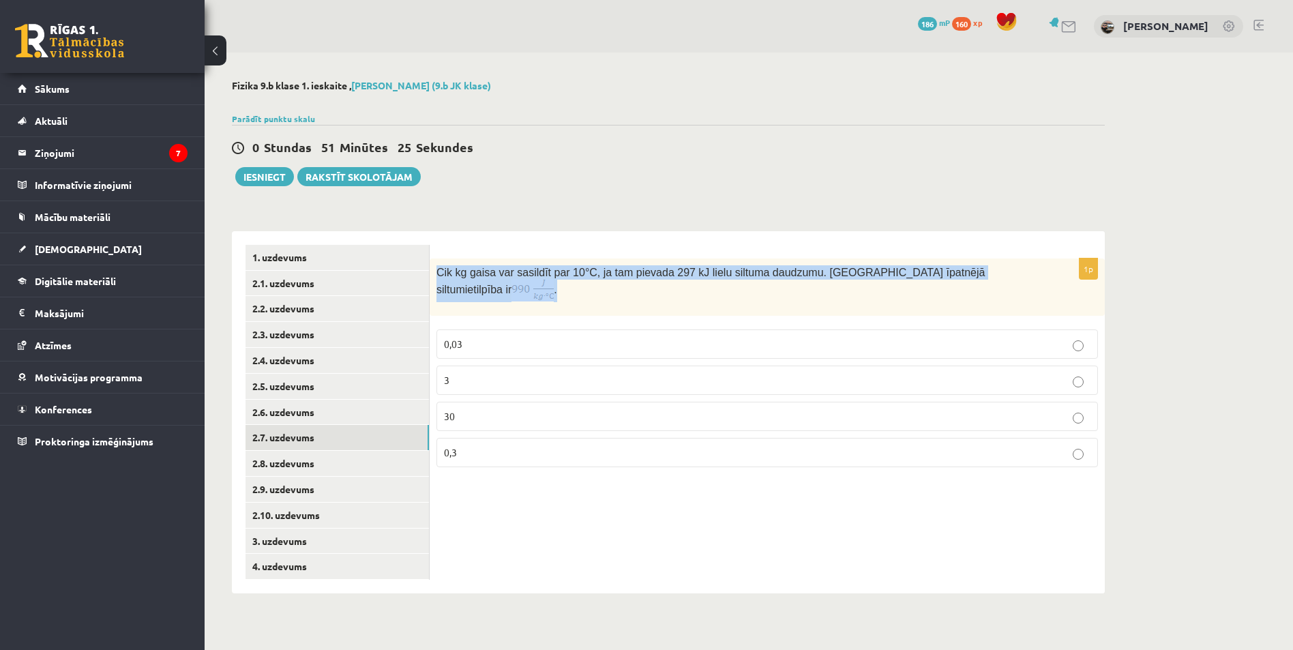
drag, startPoint x: 437, startPoint y: 279, endPoint x: 1012, endPoint y: 274, distance: 574.5
click at [1012, 274] on p "Cik kg gaisa var sasildīt par 10 °C, ja tam pievada 297 kJ lielu siltuma daudzu…" at bounding box center [734, 283] width 594 height 37
copy span "Cik kg gaisa var sasildīt par 10 °C, ja tam pievada 297 kJ lielu siltuma daudzu…"
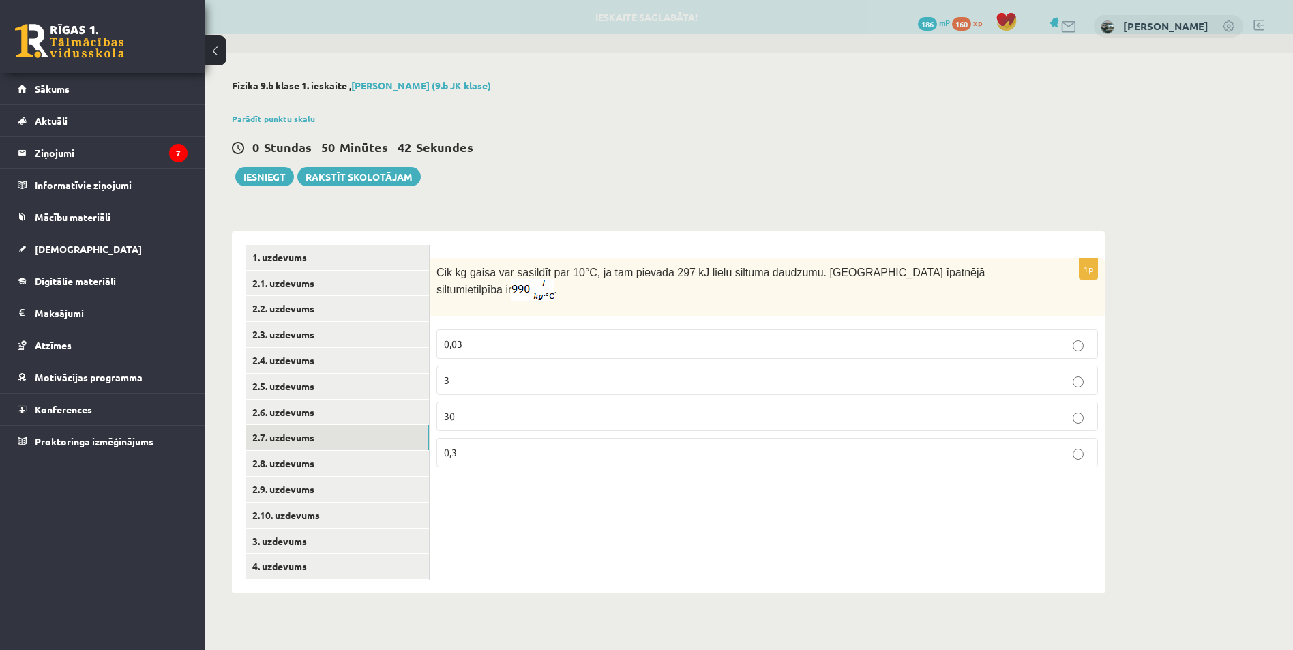
click at [488, 409] on p "30" at bounding box center [767, 416] width 647 height 14
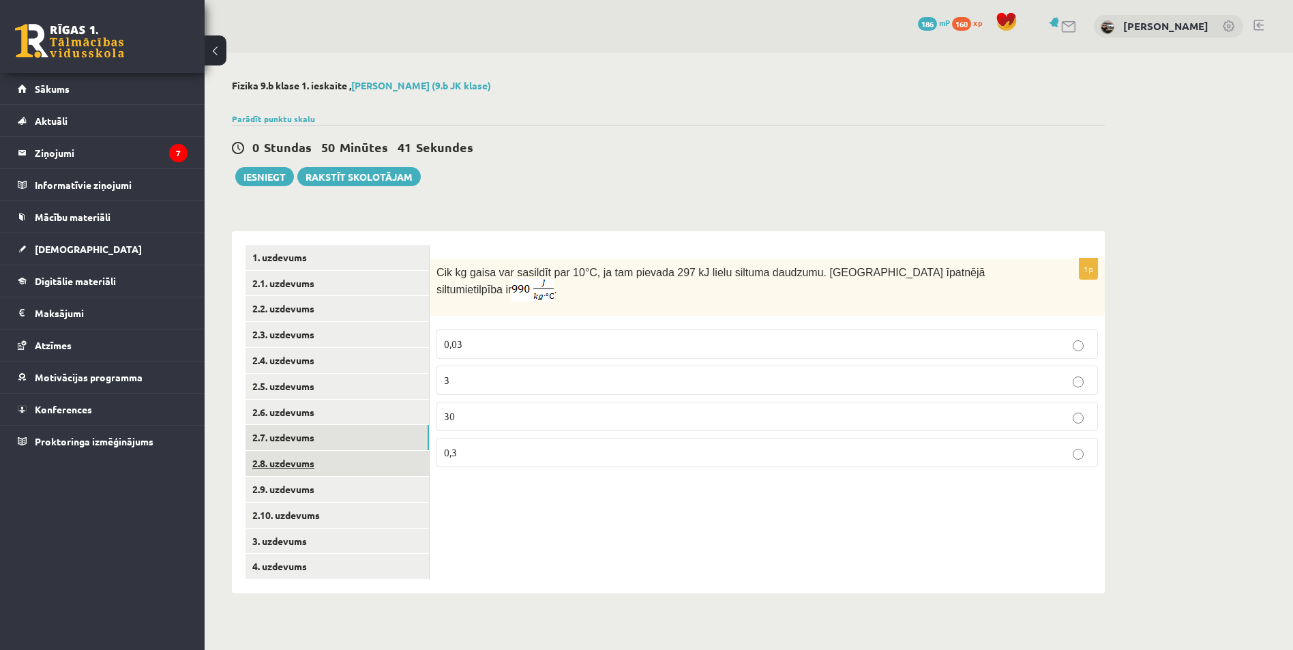
click at [326, 462] on link "2.8. uzdevums" at bounding box center [338, 463] width 184 height 25
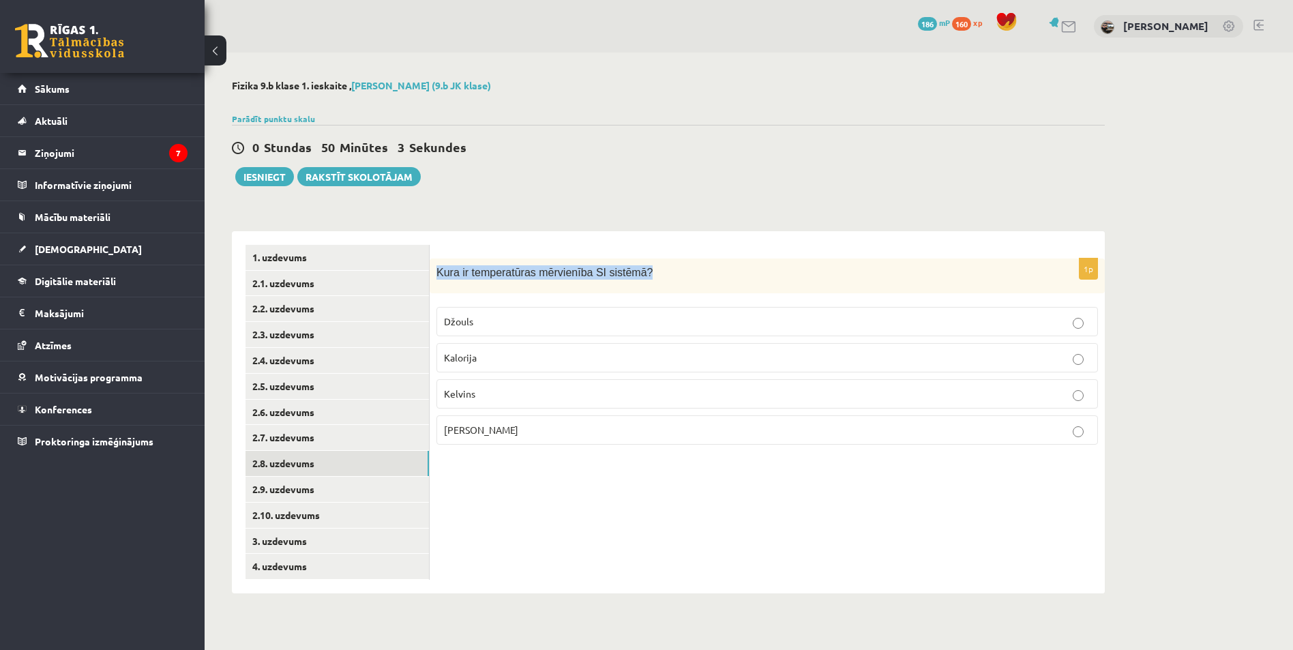
drag, startPoint x: 437, startPoint y: 275, endPoint x: 640, endPoint y: 278, distance: 202.6
click at [640, 278] on p "Kura ir temperatūras mērvienība SI sistēmā ?" at bounding box center [734, 272] width 594 height 14
copy span "Kura ir temperatūras mērvienība SI sistēmā ?"
click at [532, 387] on label "Kelvins" at bounding box center [768, 393] width 662 height 29
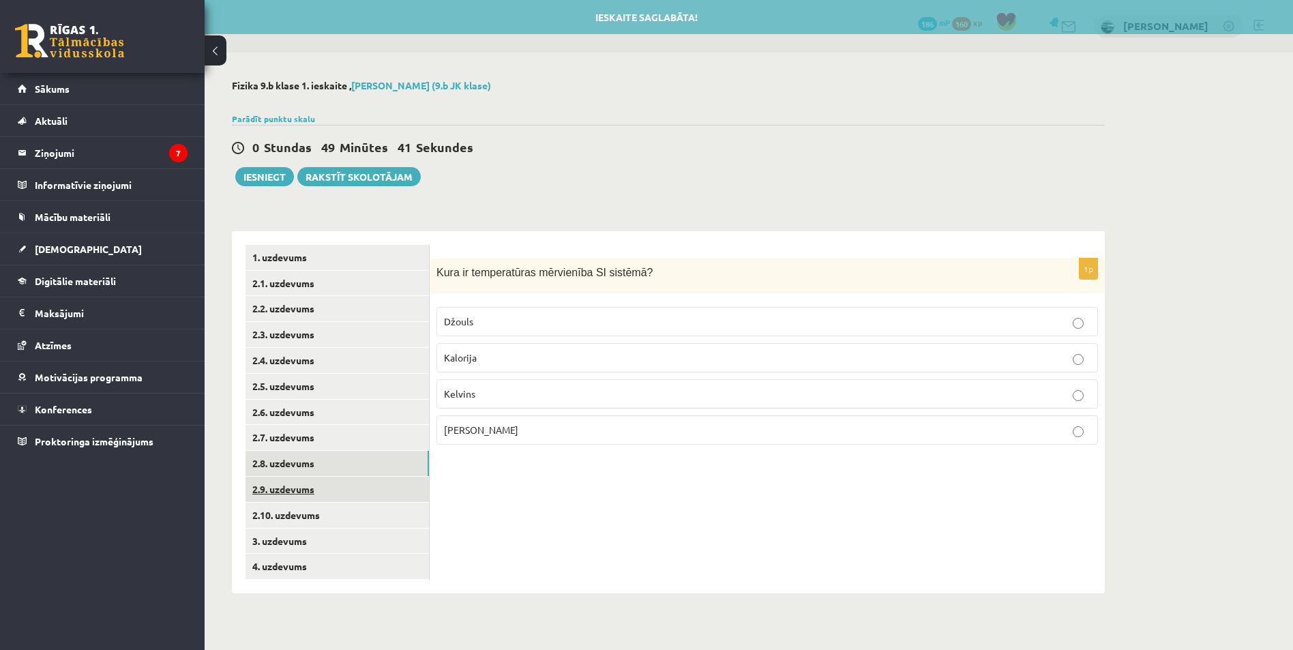
click at [345, 488] on link "2.9. uzdevums" at bounding box center [338, 489] width 184 height 25
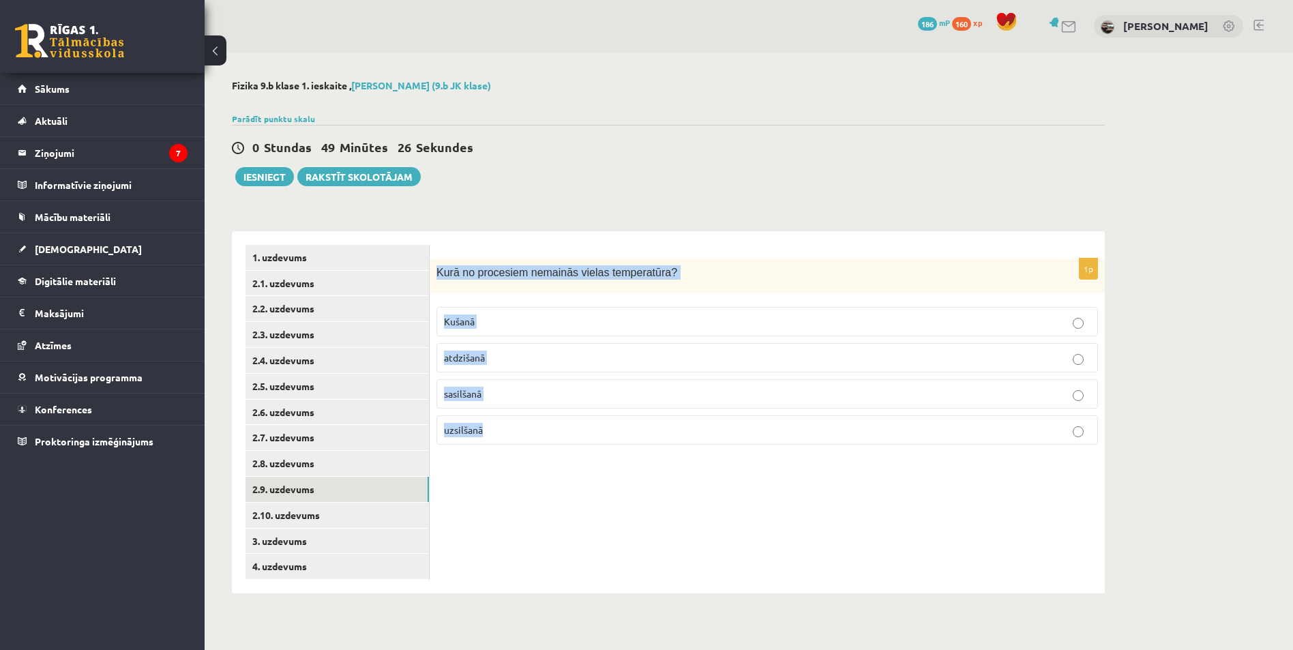
drag, startPoint x: 437, startPoint y: 271, endPoint x: 595, endPoint y: 435, distance: 227.7
click at [595, 435] on div "1p Kurā no procesiem nemainās vielas temperatūra? Kušanā atdzišanā sasilšanā uz…" at bounding box center [767, 357] width 675 height 197
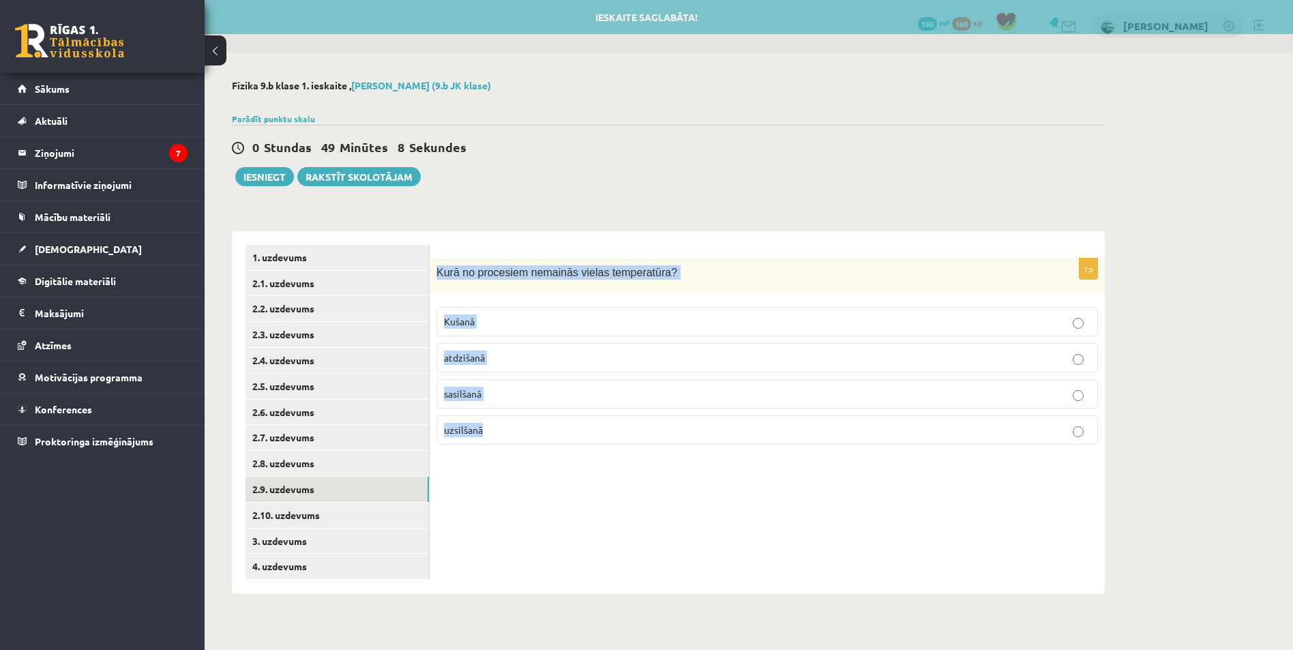
click at [487, 317] on p "Kušanā" at bounding box center [767, 322] width 647 height 14
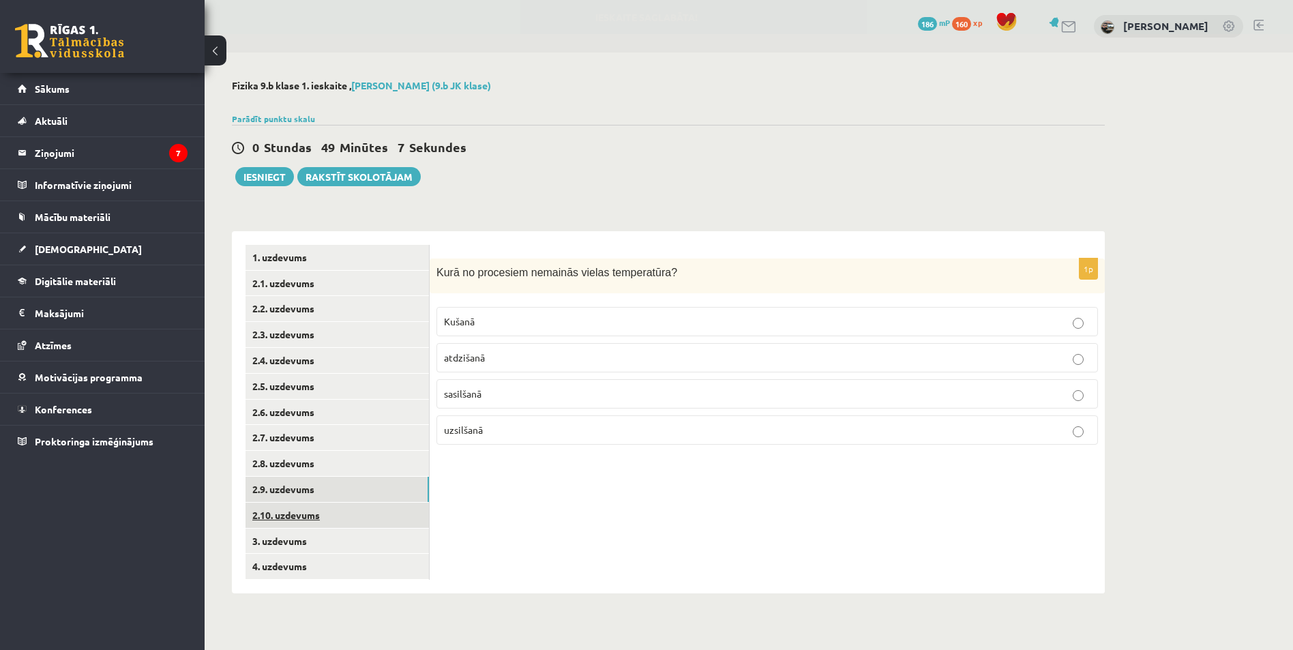
click at [332, 520] on link "2.10. uzdevums" at bounding box center [338, 515] width 184 height 25
click at [544, 323] on p "57 K" at bounding box center [767, 322] width 647 height 14
click at [322, 539] on link "3. uzdevums" at bounding box center [338, 541] width 184 height 25
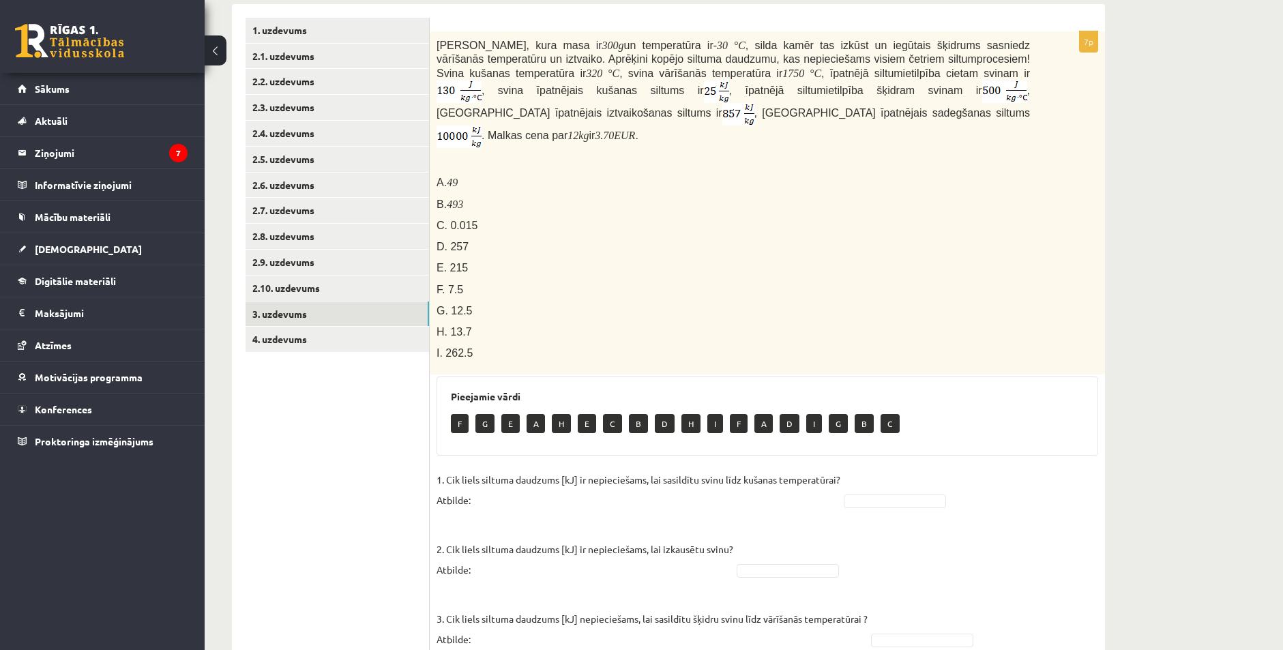
scroll to position [276, 0]
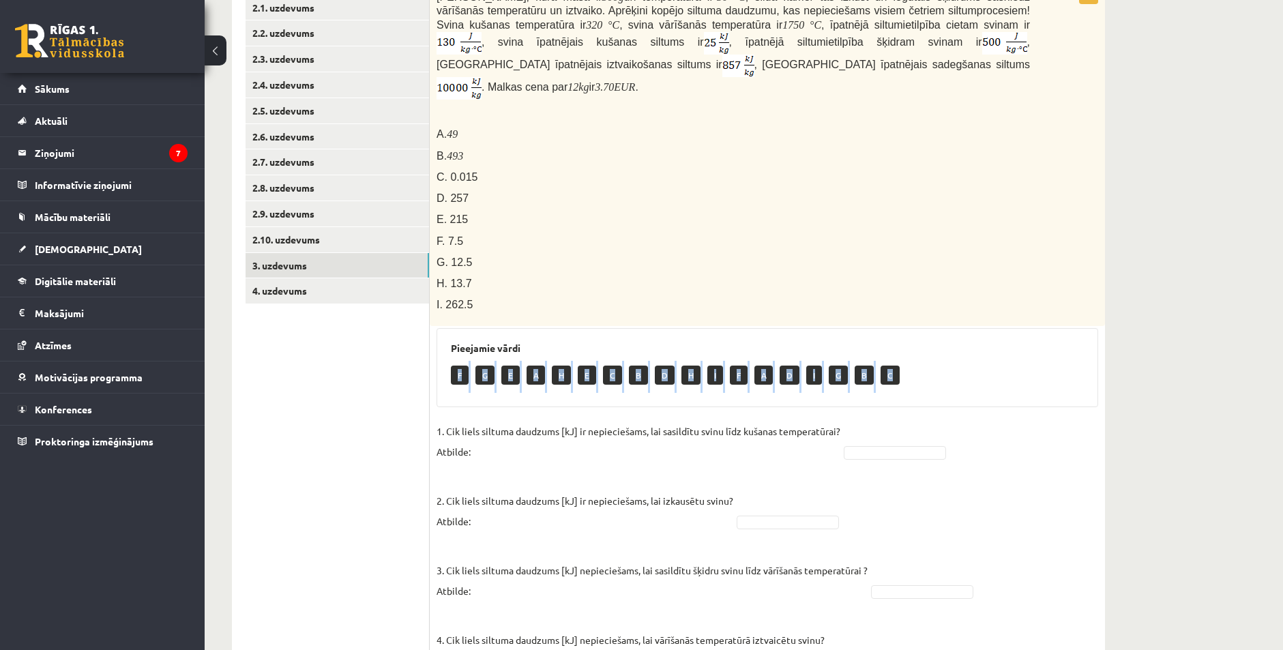
drag, startPoint x: 453, startPoint y: 352, endPoint x: 971, endPoint y: 380, distance: 518.6
click at [971, 380] on div "F G E A H E C B D H I F A D I G B C" at bounding box center [767, 377] width 633 height 32
drag, startPoint x: 888, startPoint y: 302, endPoint x: 704, endPoint y: 234, distance: 195.8
click at [887, 302] on div "Svina klucīti, kura masa ir 300 g un temperatūra ir - 30 ° C , silda kamēr tas …" at bounding box center [767, 154] width 675 height 343
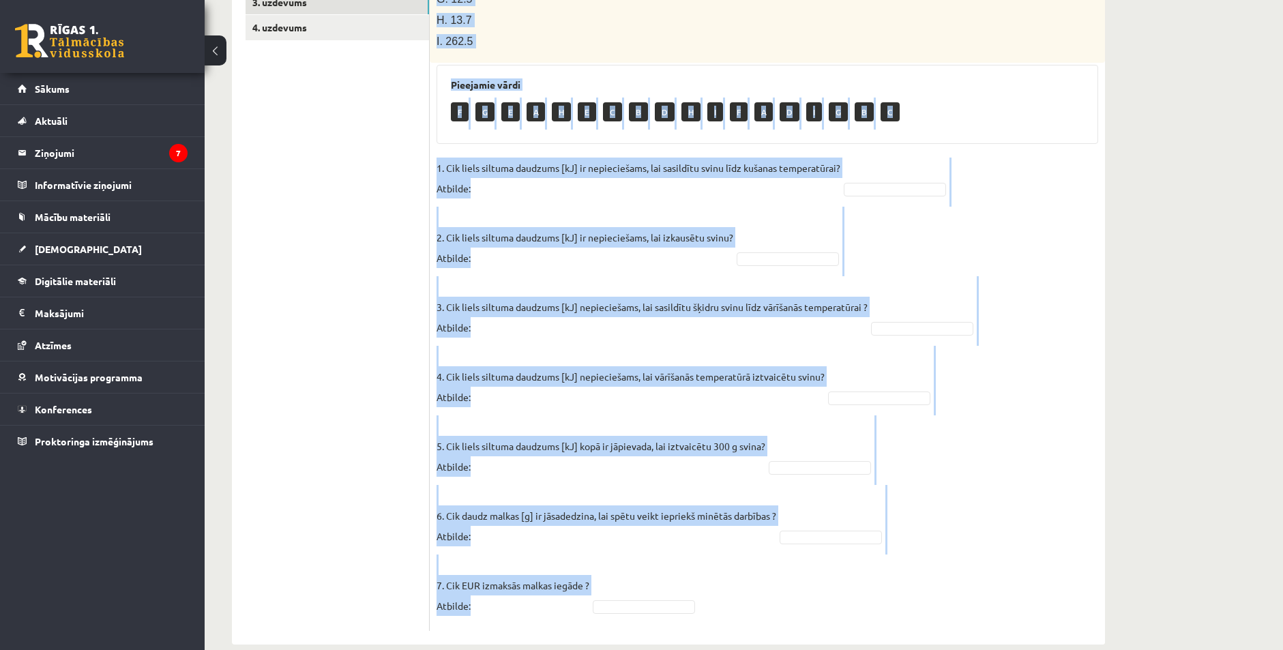
scroll to position [549, 0]
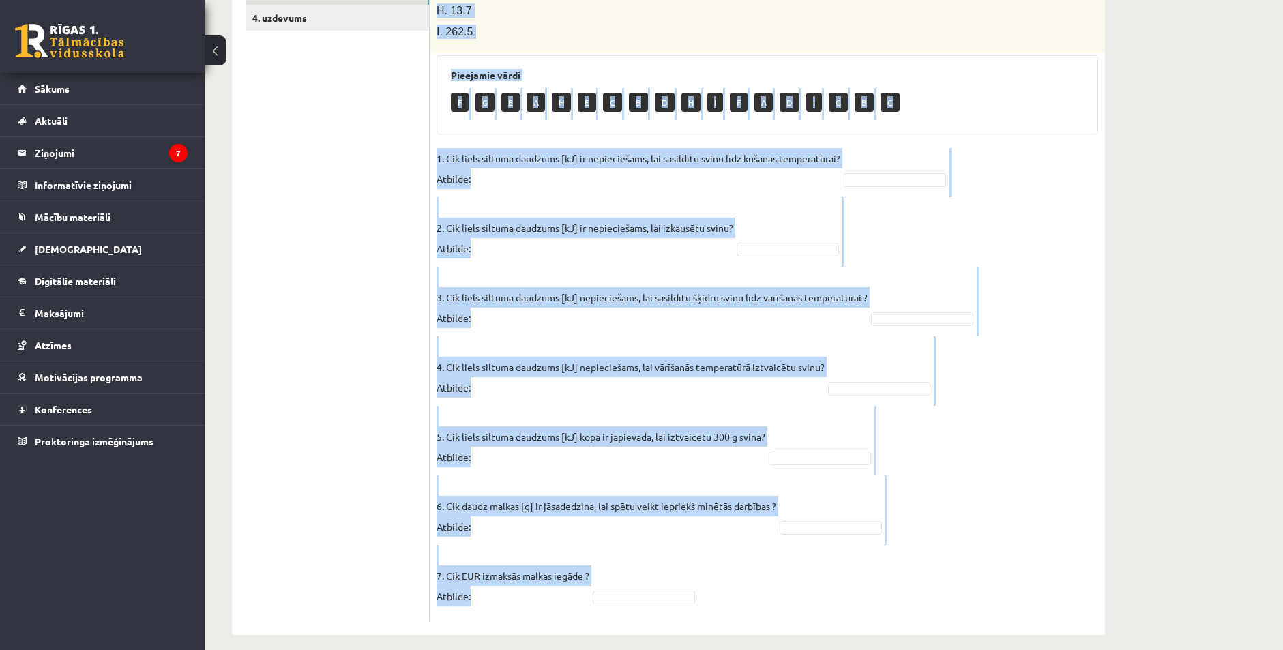
drag, startPoint x: 435, startPoint y: 273, endPoint x: 958, endPoint y: 559, distance: 596.0
click at [958, 559] on div "7p Svina klucīti, kura masa ir 300 g un temperatūra ir - 30 ° C , silda kamēr t…" at bounding box center [767, 165] width 675 height 911
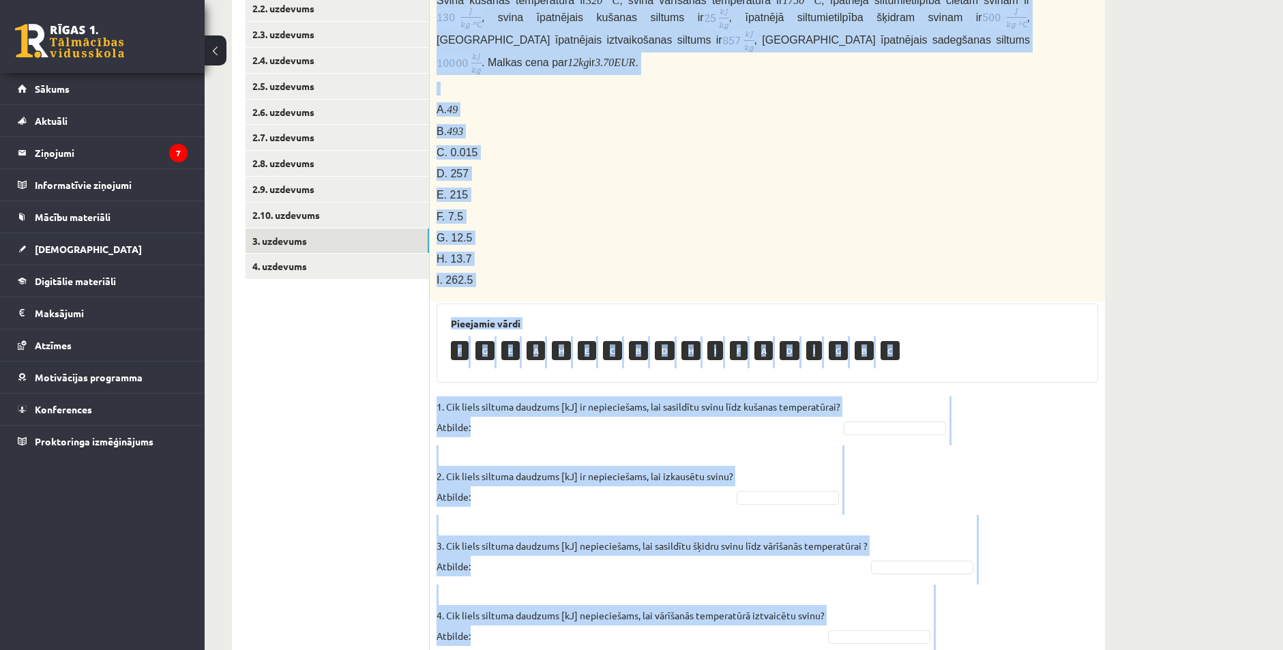
scroll to position [139, 0]
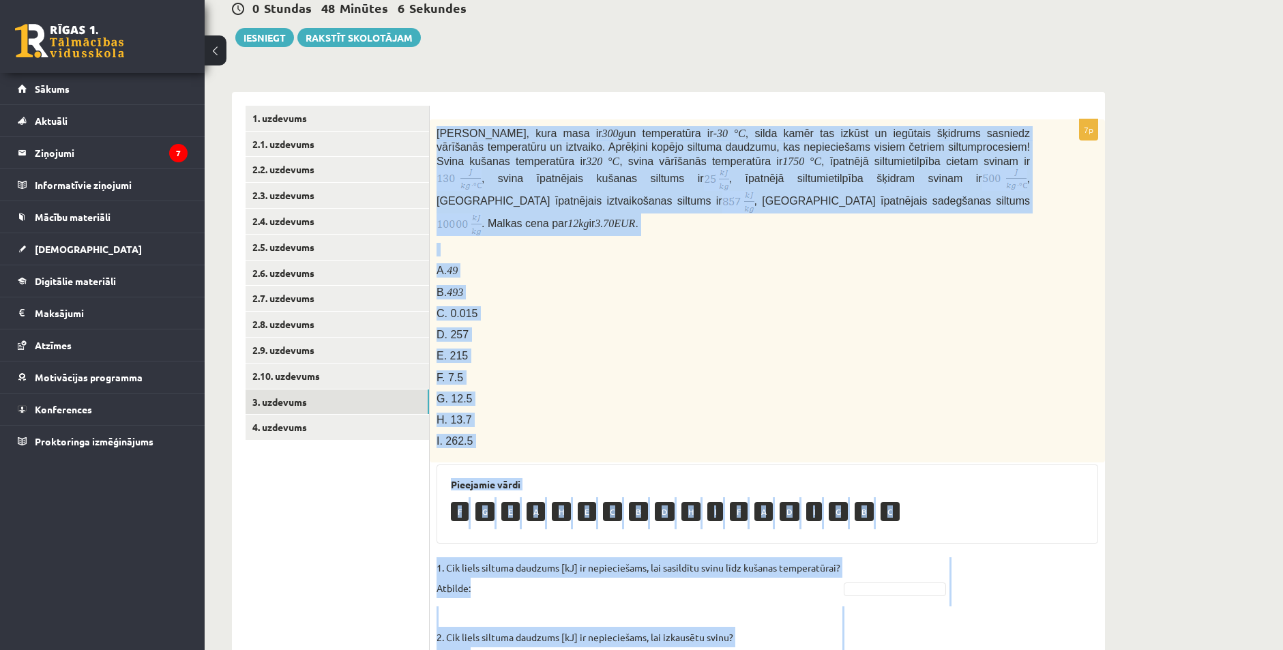
click at [543, 285] on p "B. 493" at bounding box center [734, 292] width 594 height 14
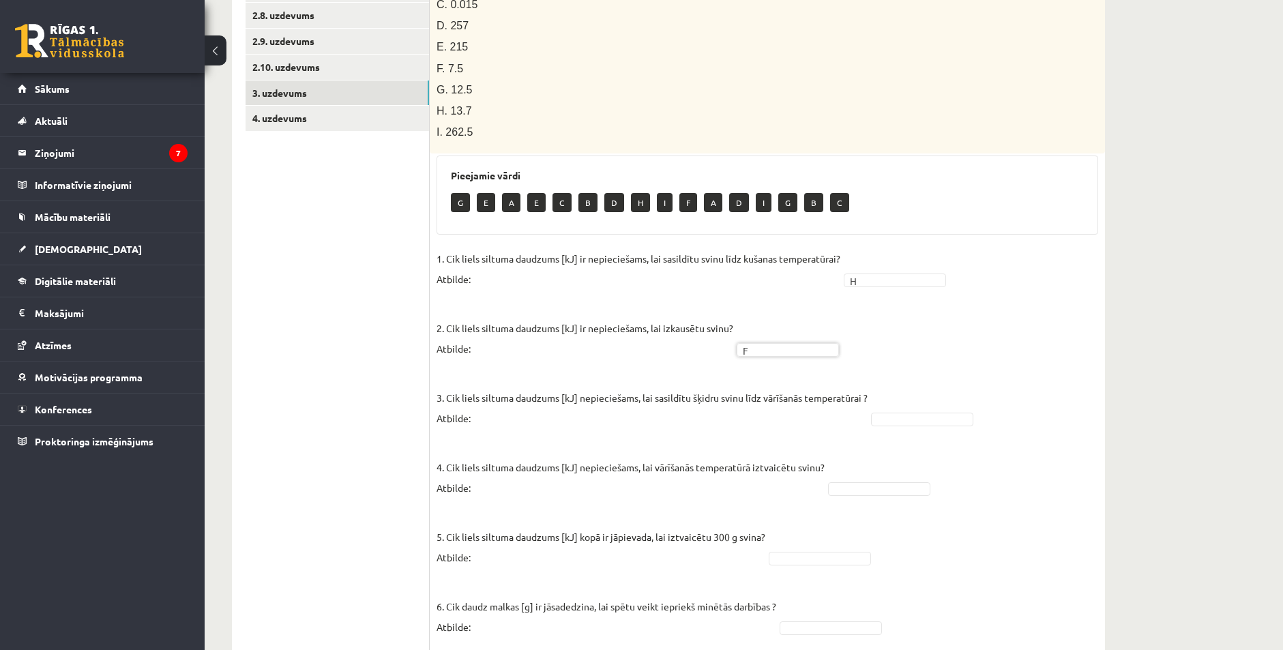
scroll to position [412, 0]
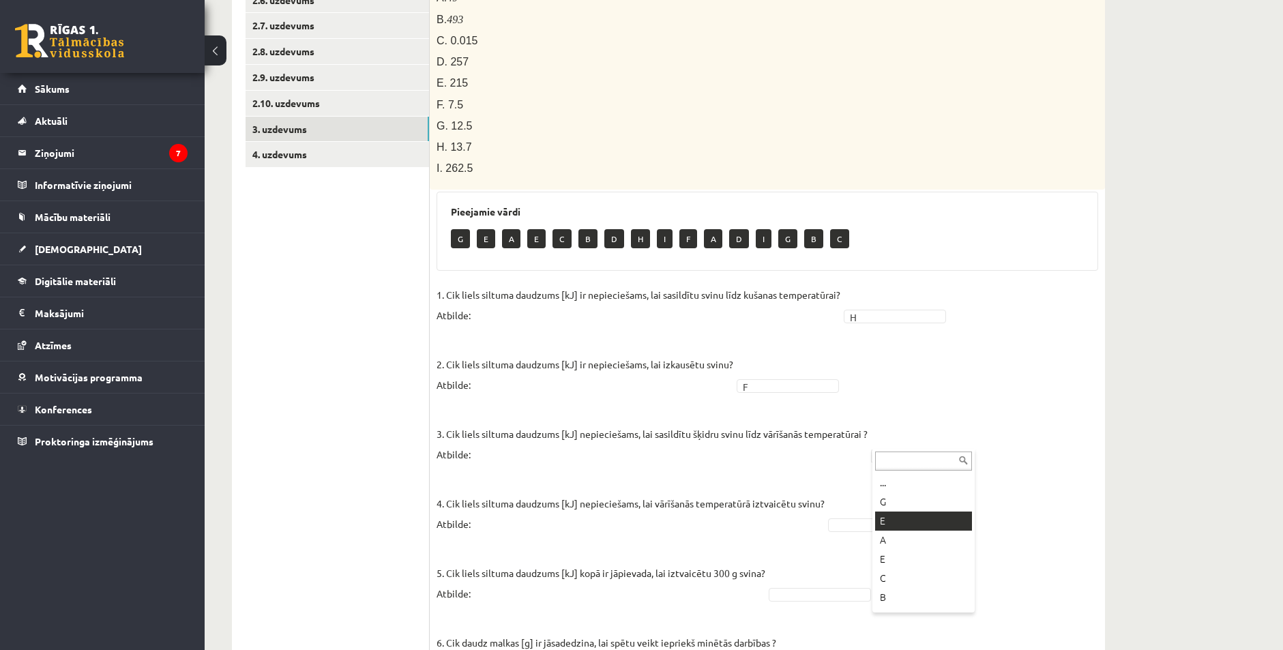
drag, startPoint x: 888, startPoint y: 518, endPoint x: 875, endPoint y: 506, distance: 17.4
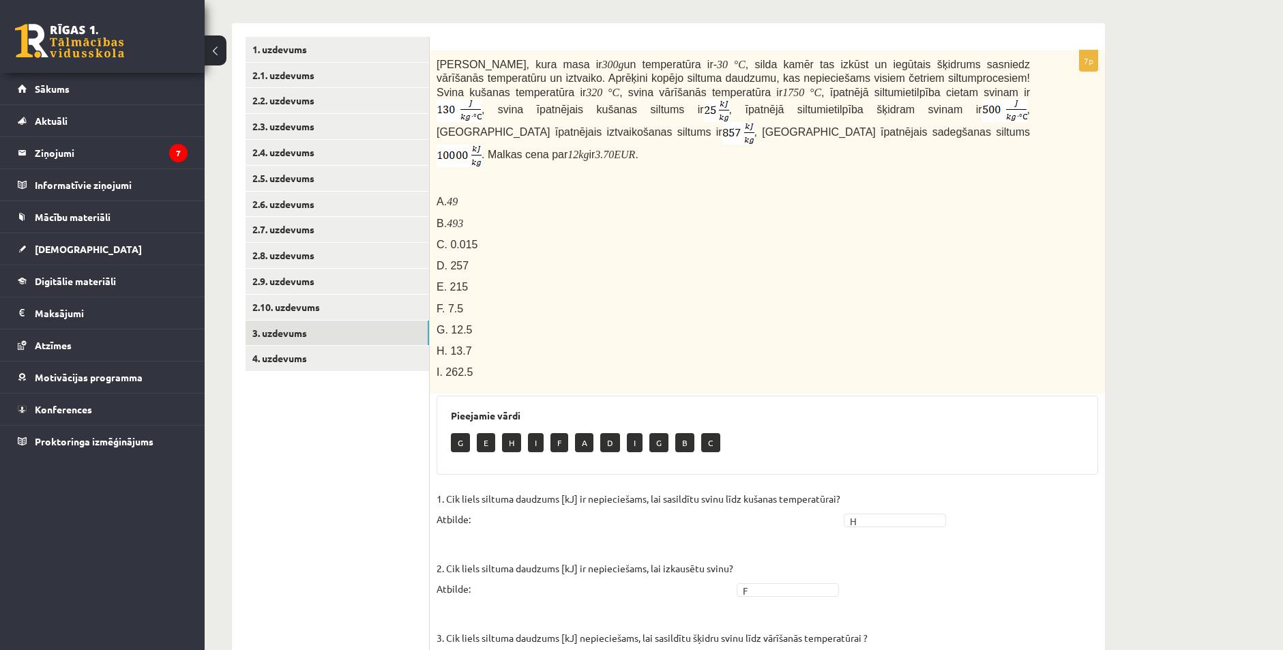
scroll to position [207, 0]
click at [332, 357] on link "4. uzdevums" at bounding box center [338, 359] width 184 height 25
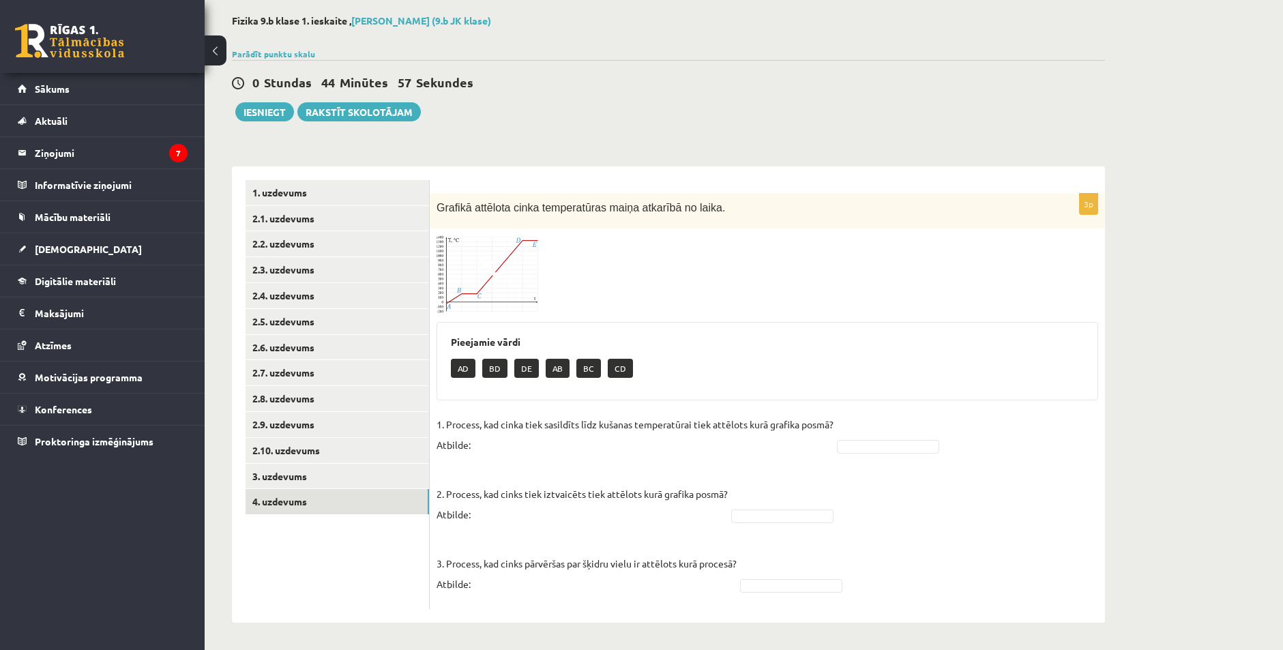
click at [496, 298] on img at bounding box center [488, 274] width 102 height 78
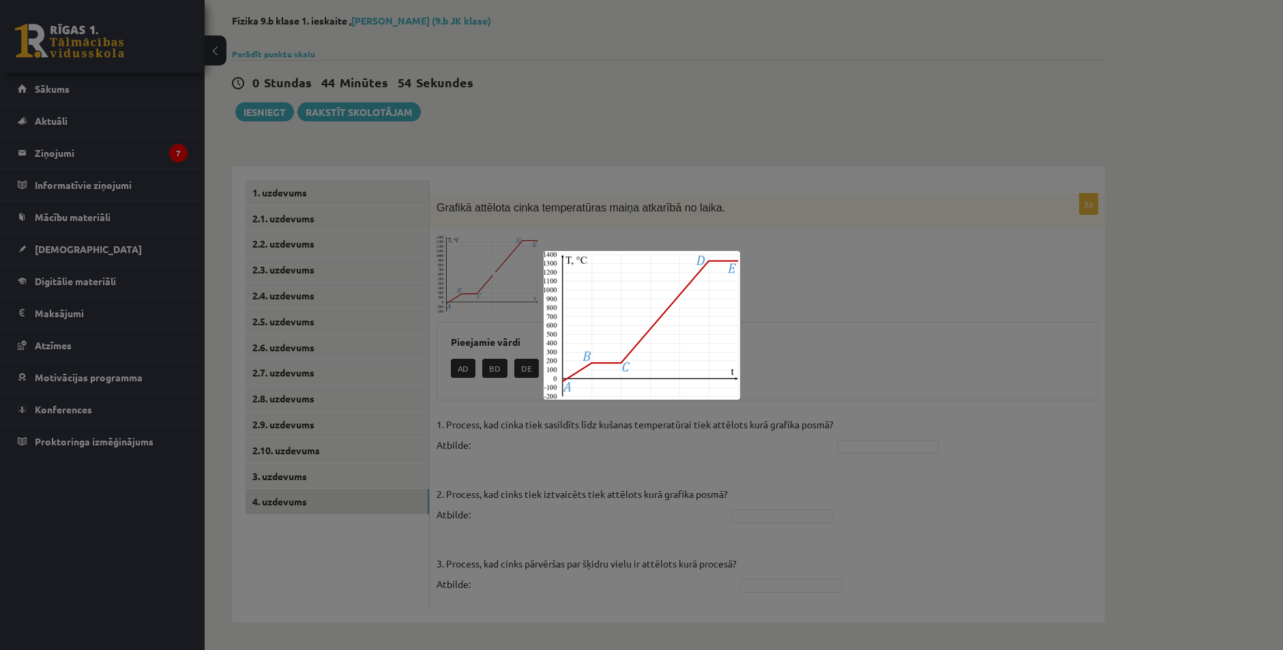
click at [496, 298] on div at bounding box center [641, 325] width 1283 height 650
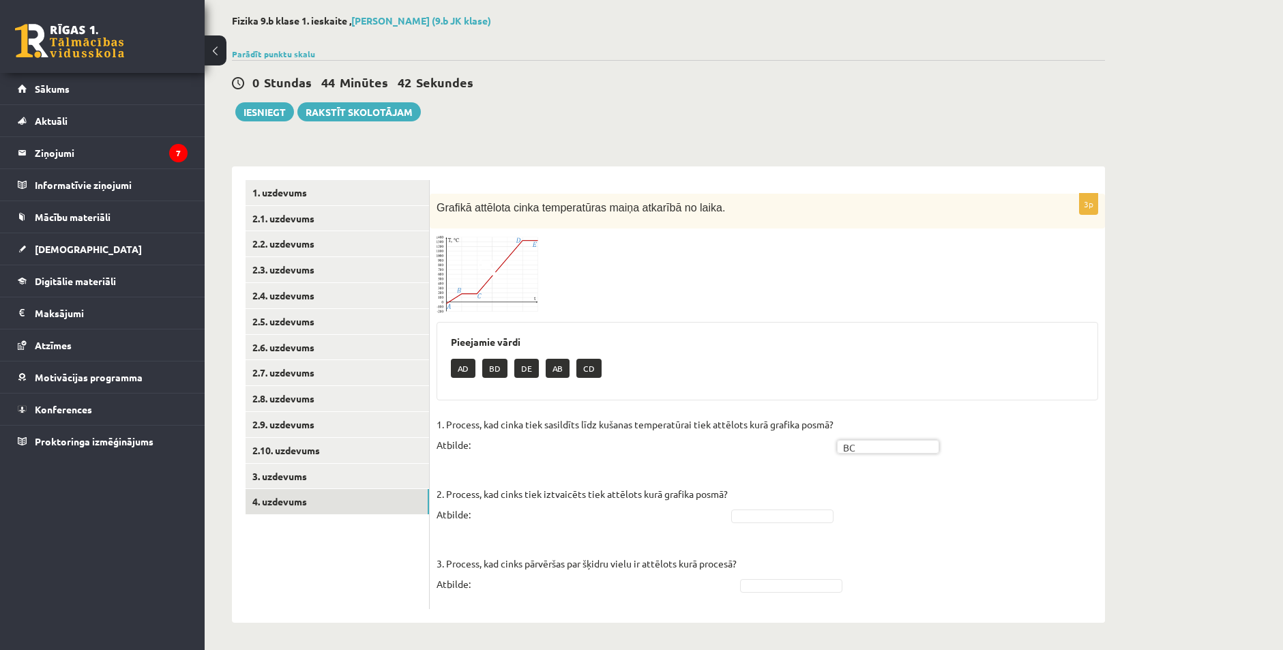
click at [487, 278] on span at bounding box center [489, 268] width 22 height 22
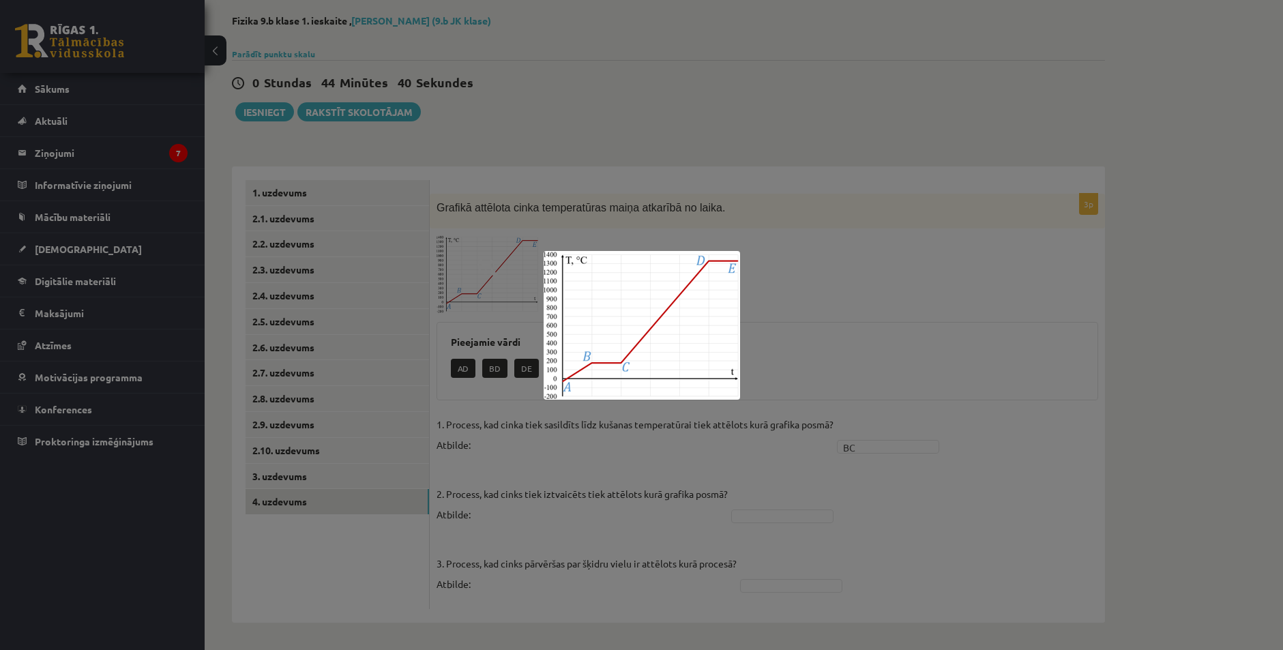
click at [851, 319] on div at bounding box center [641, 325] width 1283 height 650
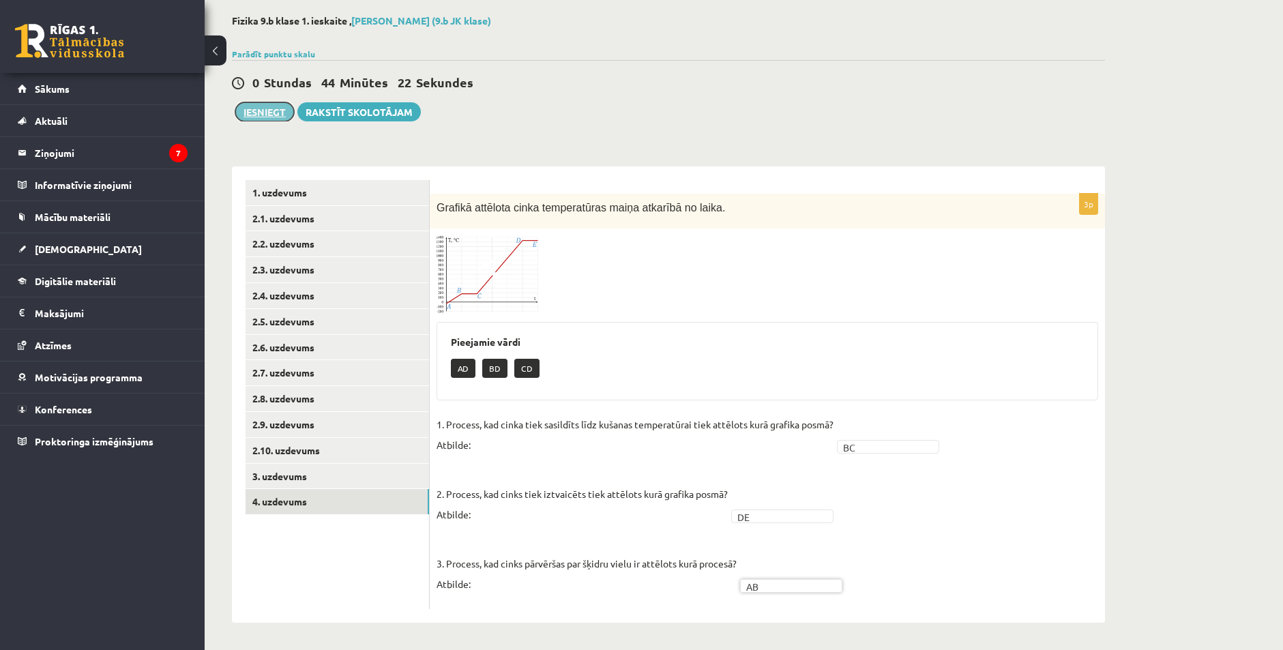
click at [250, 117] on button "Iesniegt" at bounding box center [264, 111] width 59 height 19
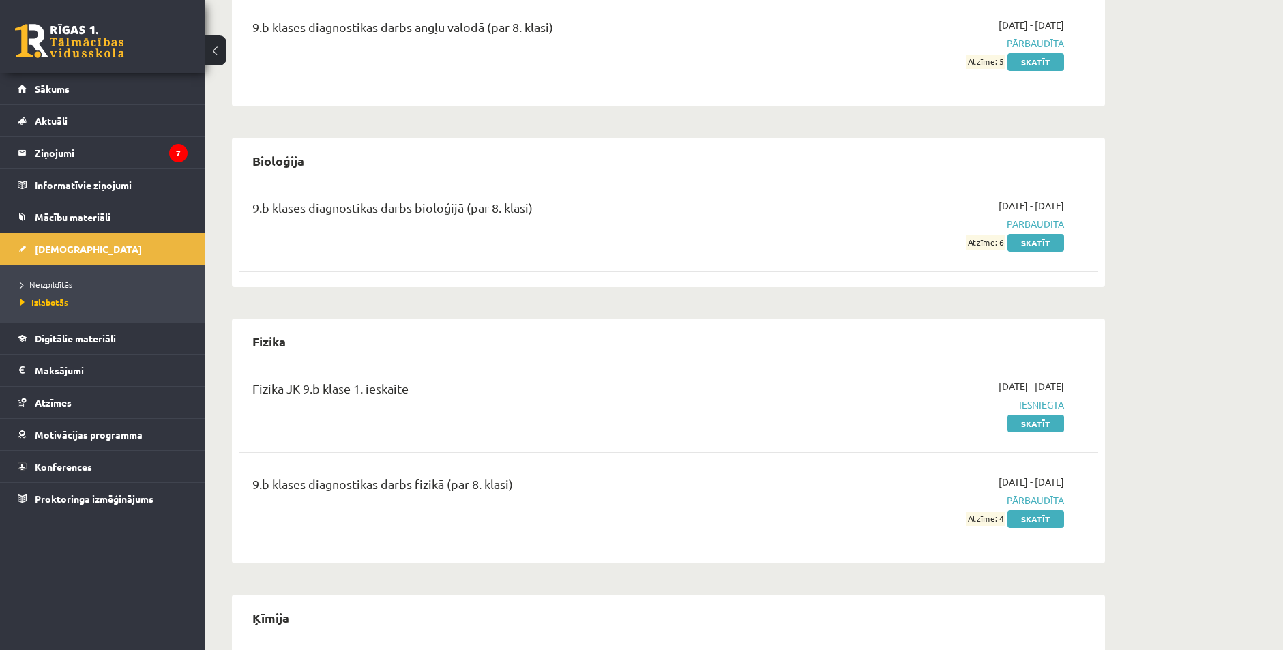
scroll to position [341, 0]
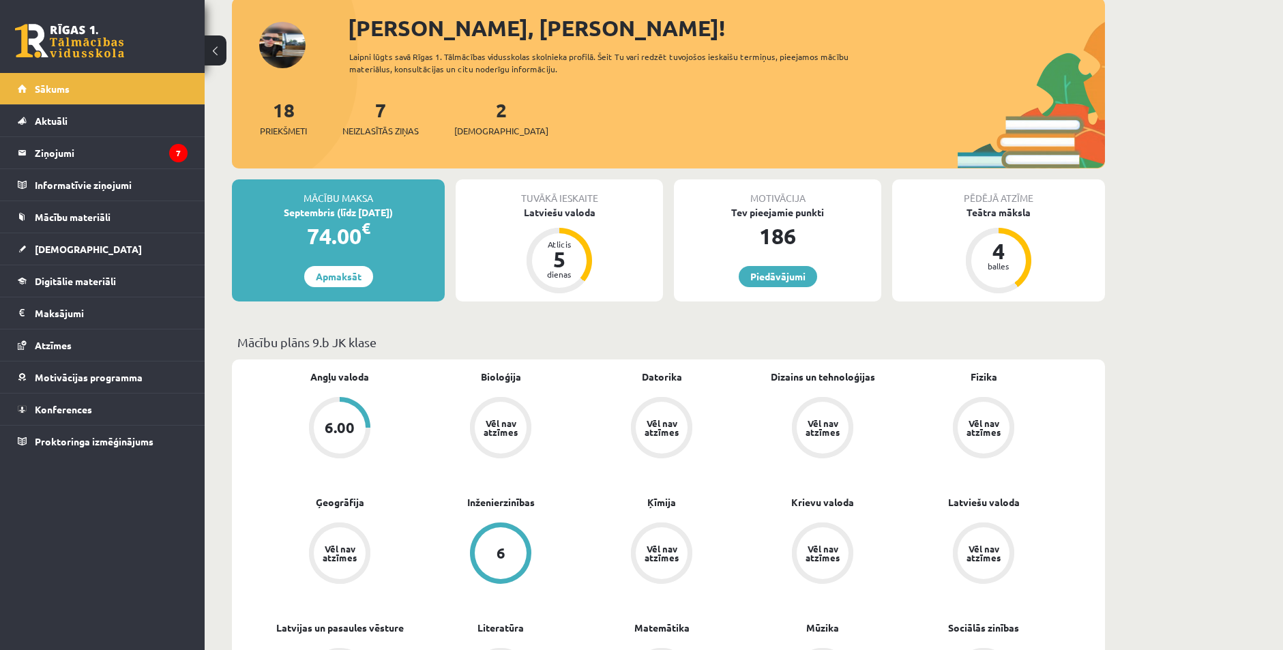
scroll to position [68, 0]
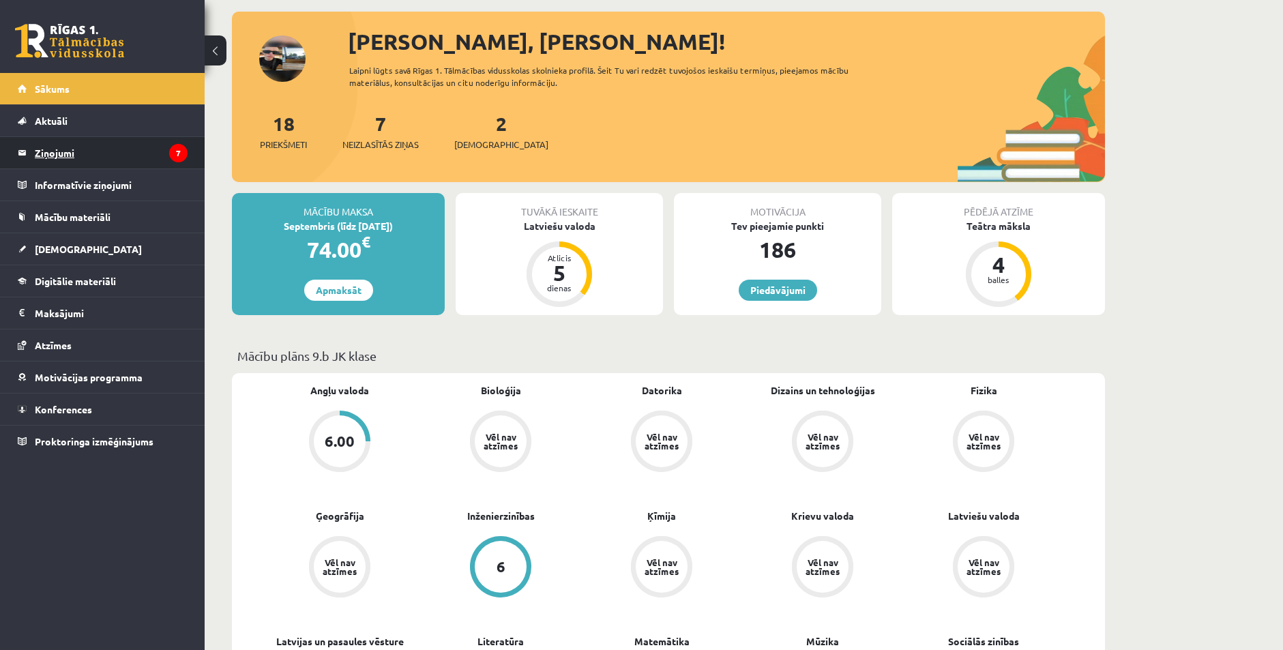
click at [97, 163] on legend "Ziņojumi 7" at bounding box center [111, 152] width 153 height 31
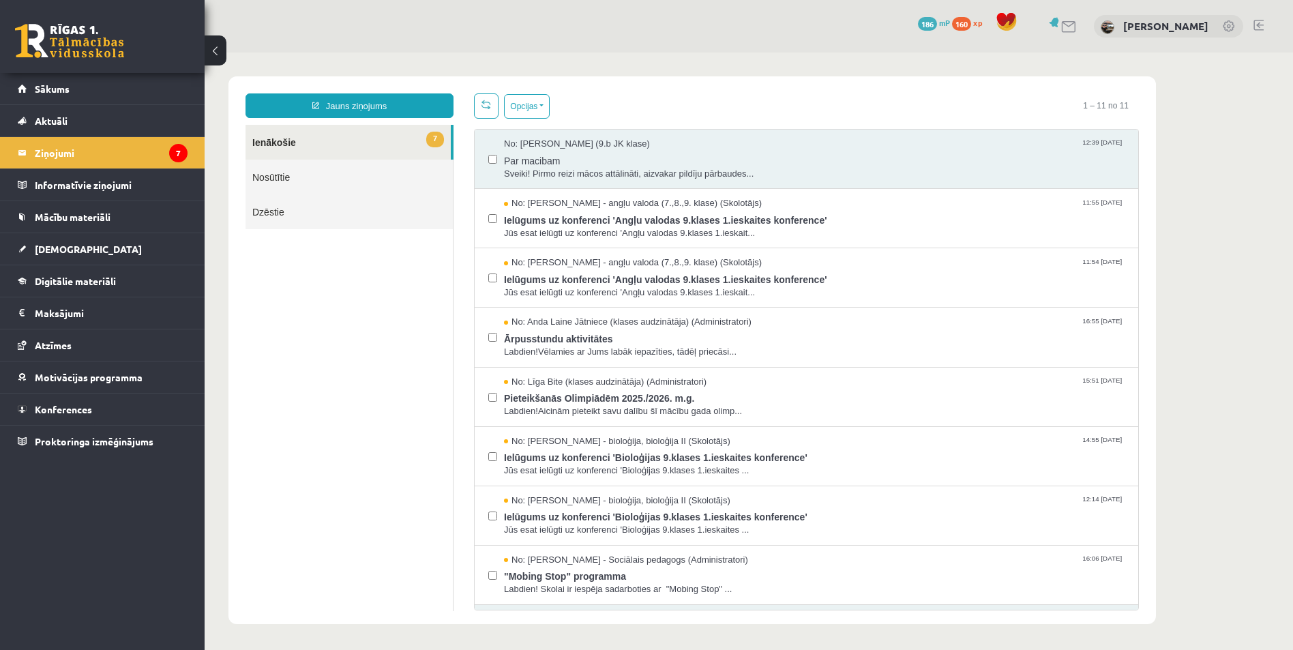
click at [355, 181] on link "Nosūtītie" at bounding box center [349, 177] width 207 height 35
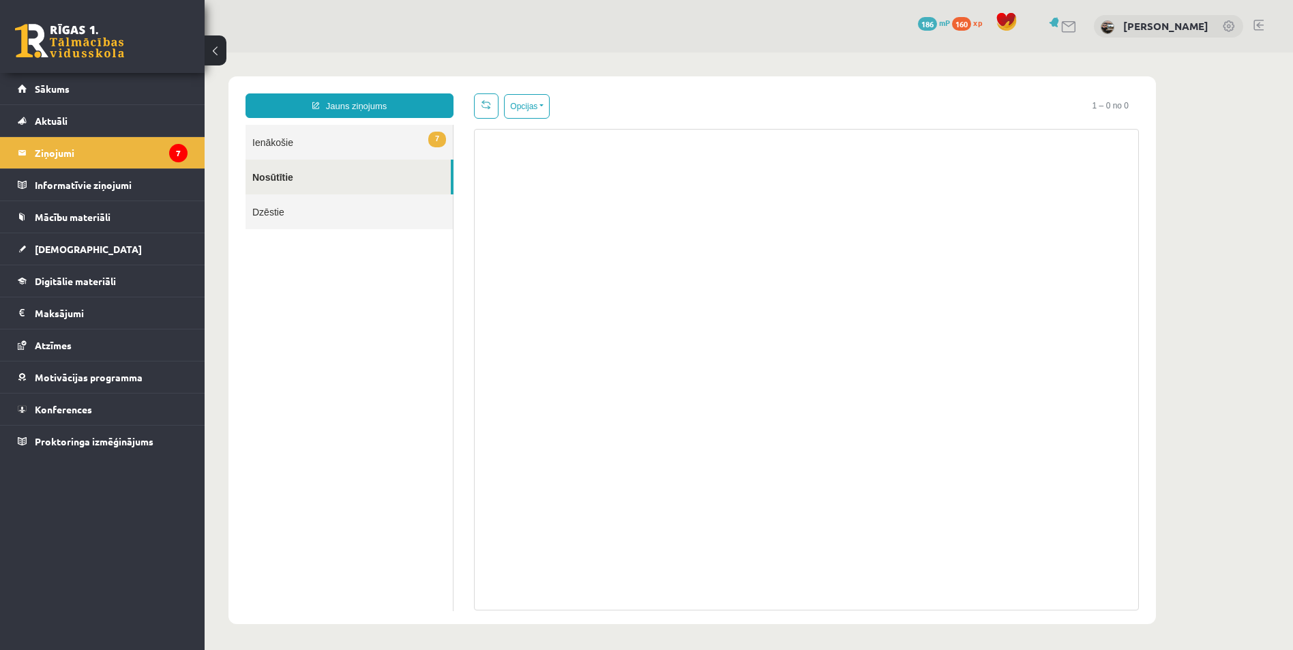
click at [339, 163] on link "Nosūtītie" at bounding box center [348, 177] width 205 height 35
click at [343, 149] on link "7 Ienākošie" at bounding box center [349, 142] width 207 height 35
click at [112, 113] on link "Aktuāli" at bounding box center [103, 120] width 170 height 31
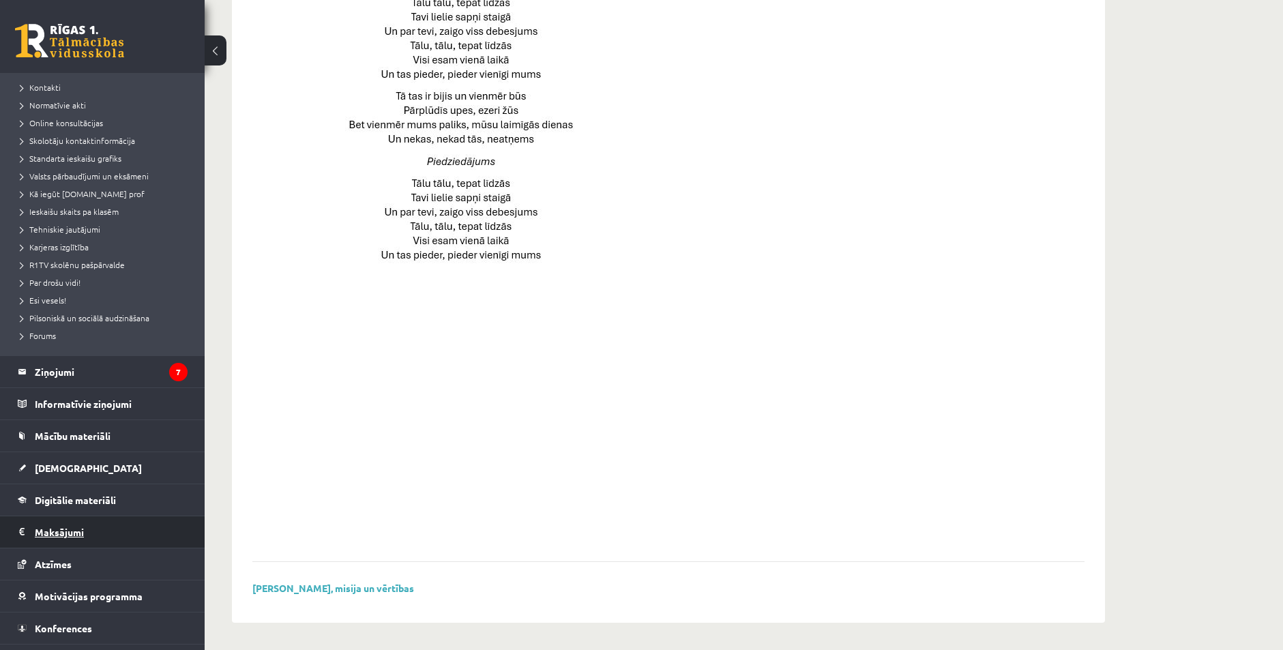
scroll to position [113, 0]
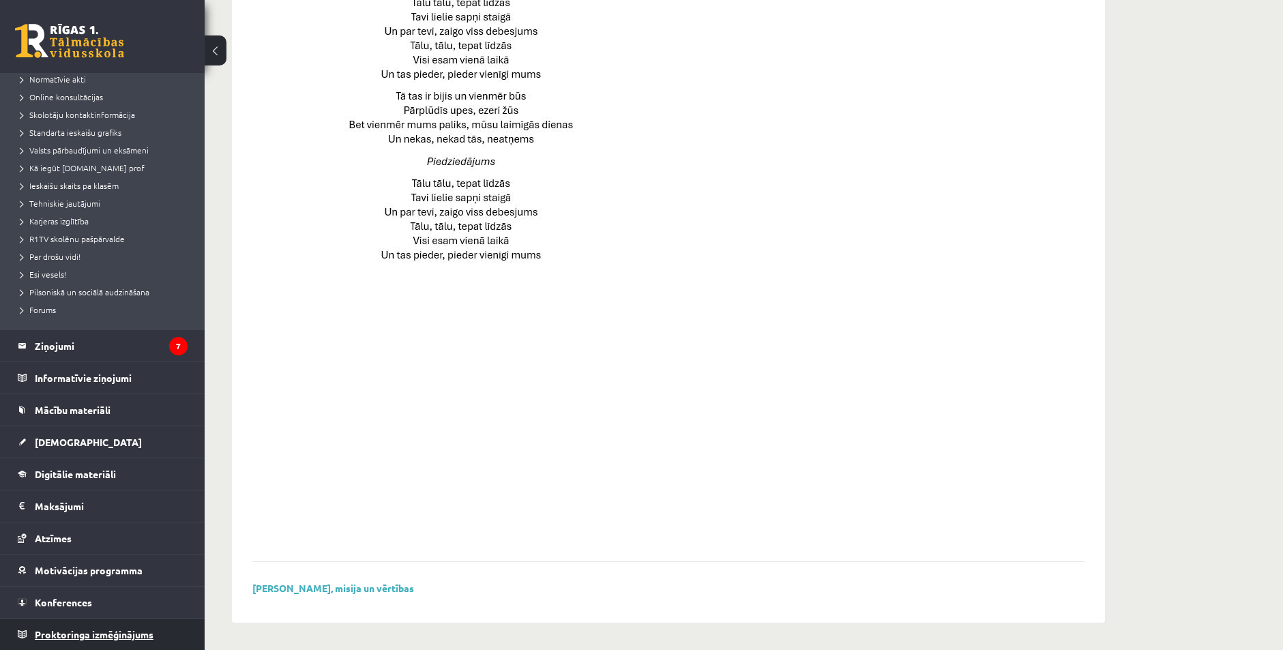
click at [73, 635] on span "Proktoringa izmēģinājums" at bounding box center [94, 634] width 119 height 12
